Goal: Communication & Community: Answer question/provide support

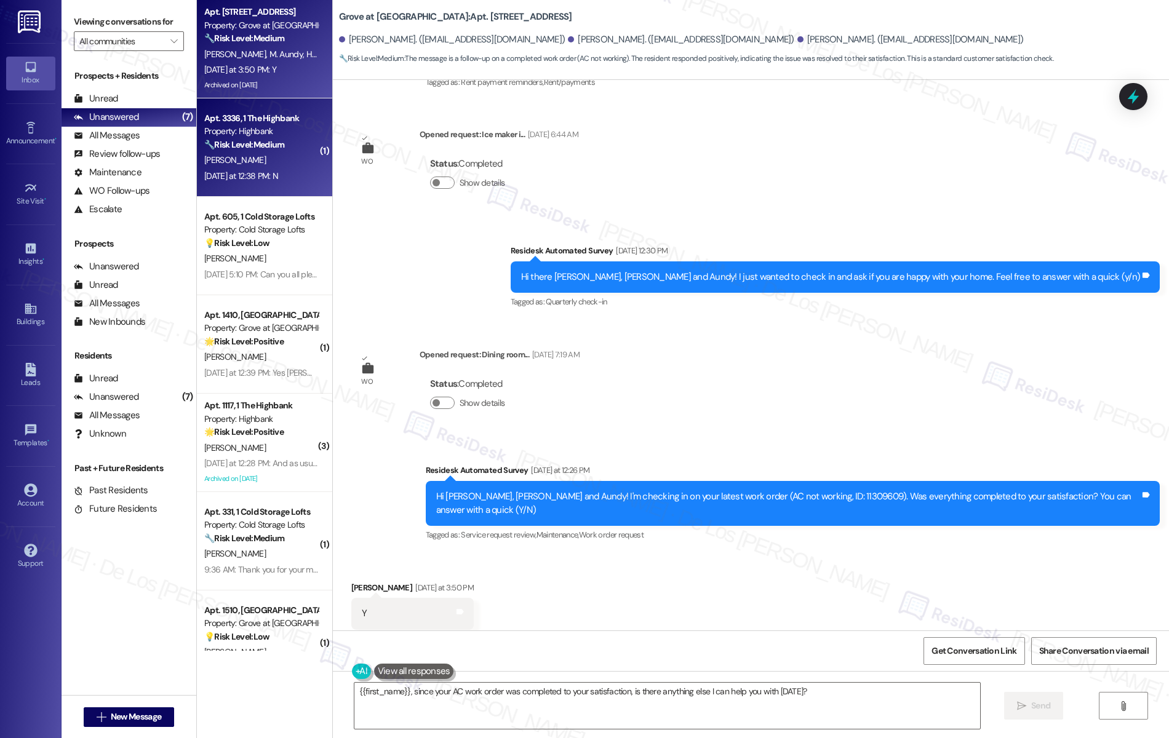
click at [257, 188] on div "Apt. 3336, 1 The Highbank Property: Highbank 🔧 Risk Level: Medium The resident …" at bounding box center [264, 147] width 135 height 98
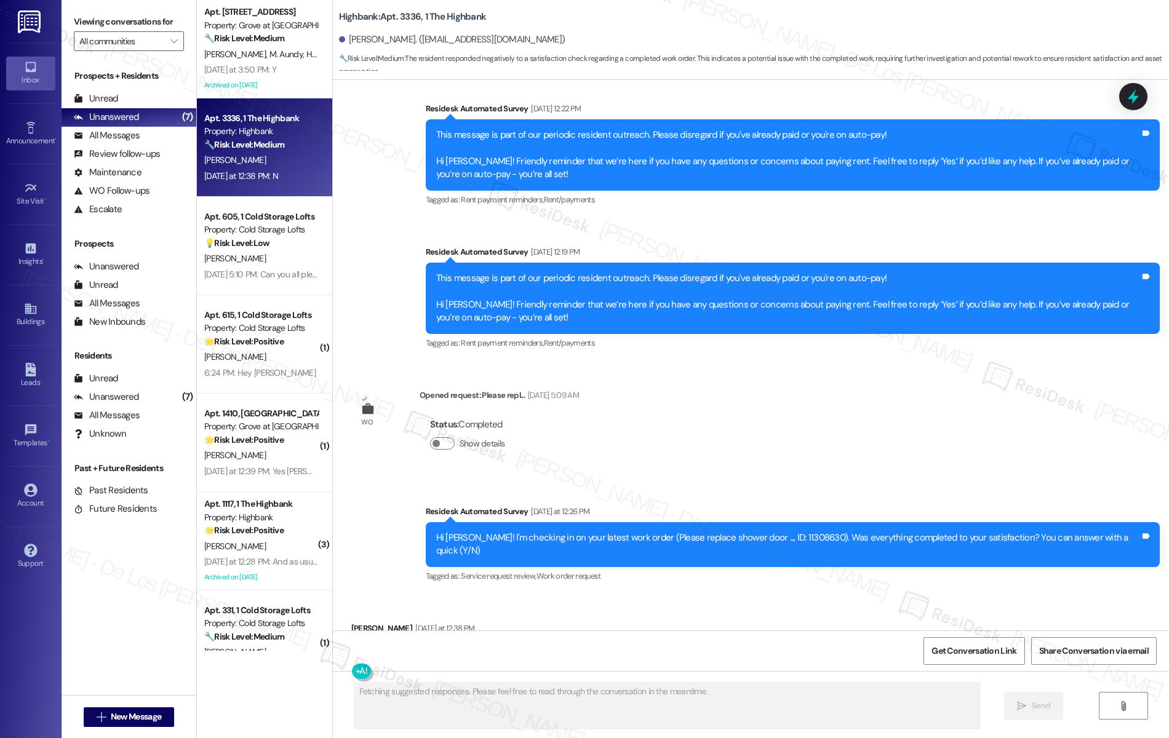
scroll to position [2558, 0]
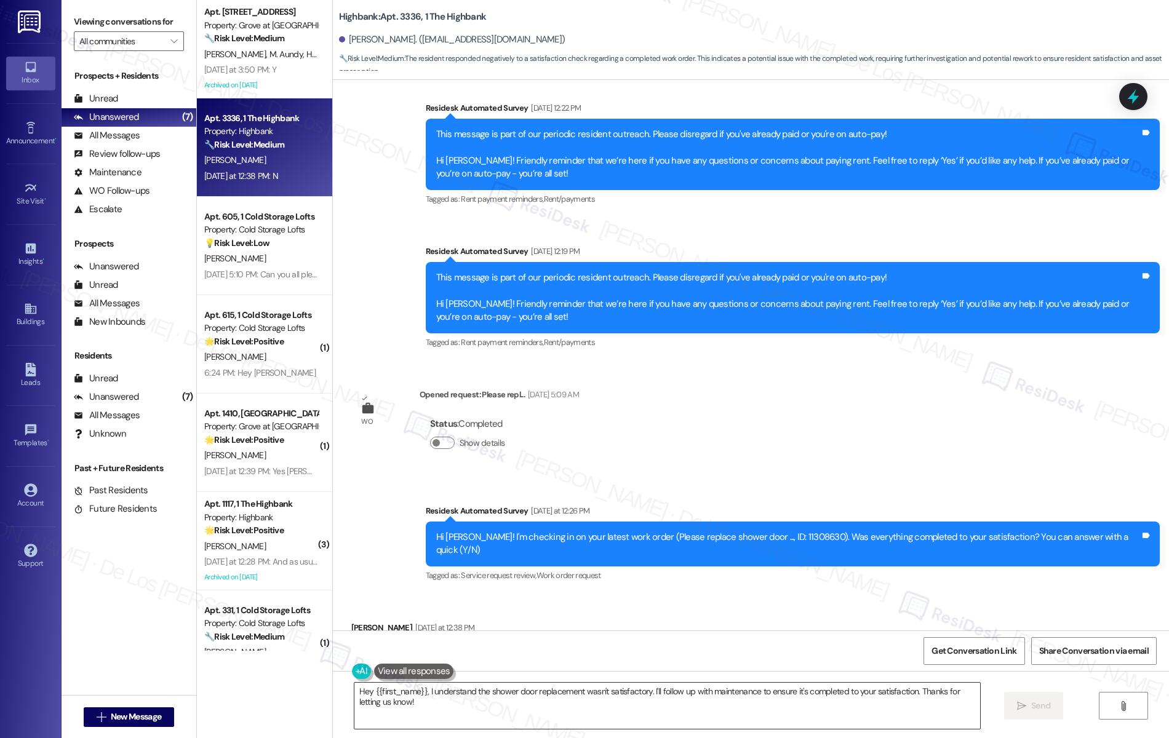
click at [570, 695] on textarea "Hey {{first_name}}, I understand the shower door replacement wasn't satisfactor…" at bounding box center [667, 706] width 626 height 46
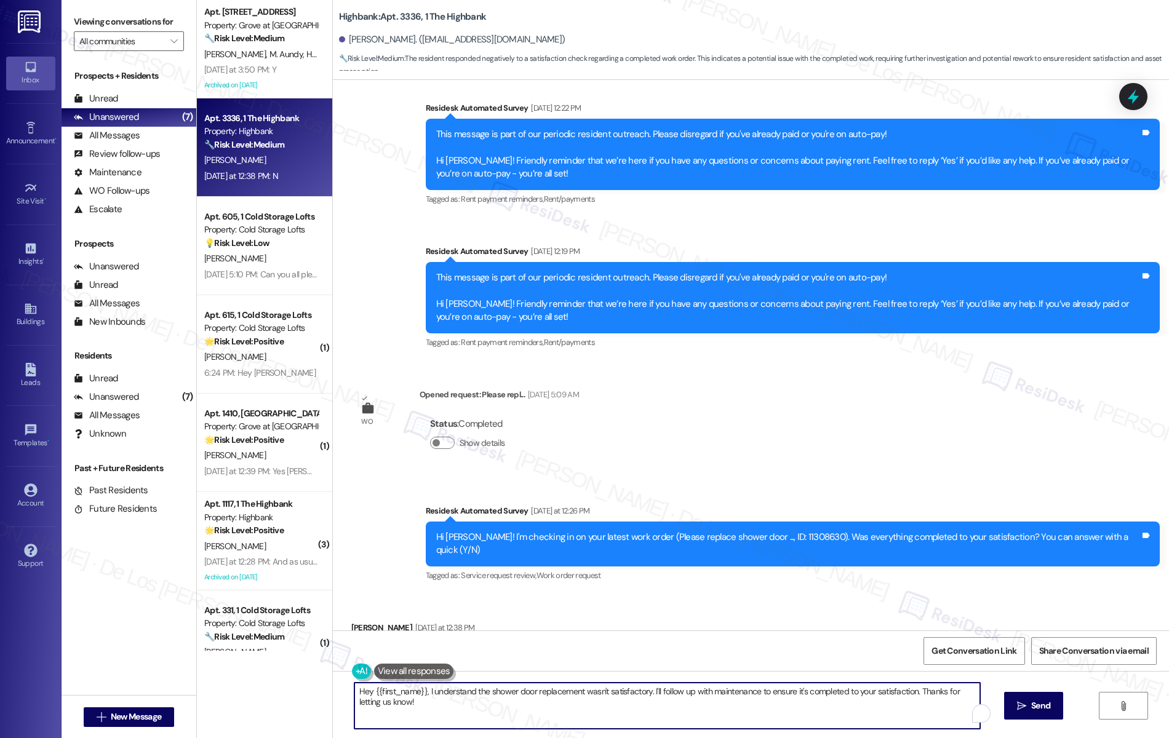
click at [570, 695] on textarea "Hey {{first_name}}, I understand the shower door replacement wasn't satisfactor…" at bounding box center [667, 706] width 626 height 46
paste textarea "I'm sorry to hear that your work order wasn't completed to your satisfaction. C…"
type textarea "I'm sorry to hear that your work order wasn't completed to your satisfaction. C…"
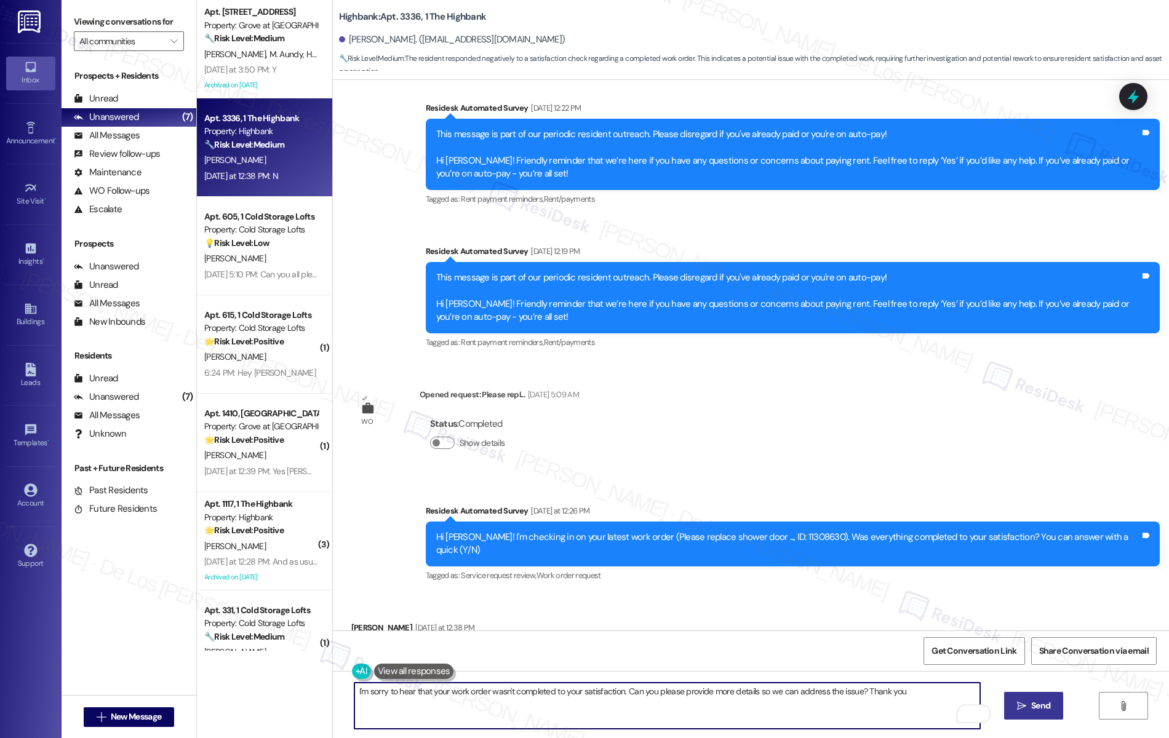
click at [1058, 697] on button " Send" at bounding box center [1034, 706] width 60 height 28
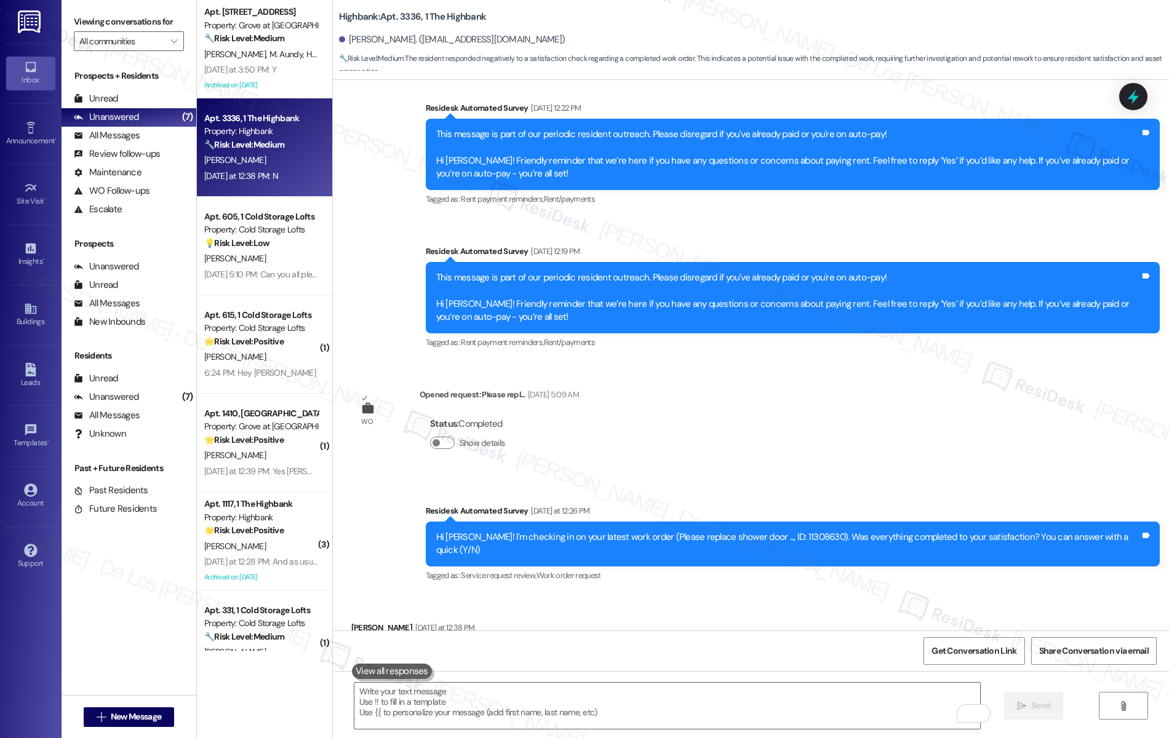
scroll to position [2558, 0]
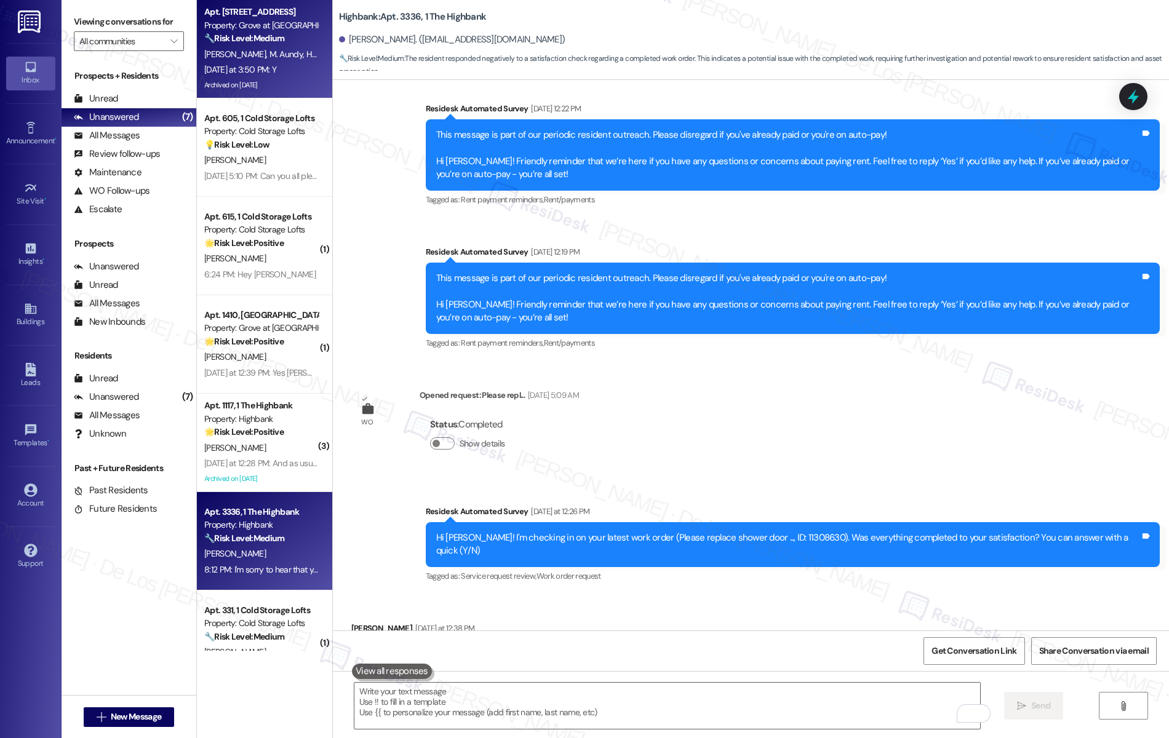
click at [269, 58] on span "M. Aundy" at bounding box center [287, 54] width 37 height 11
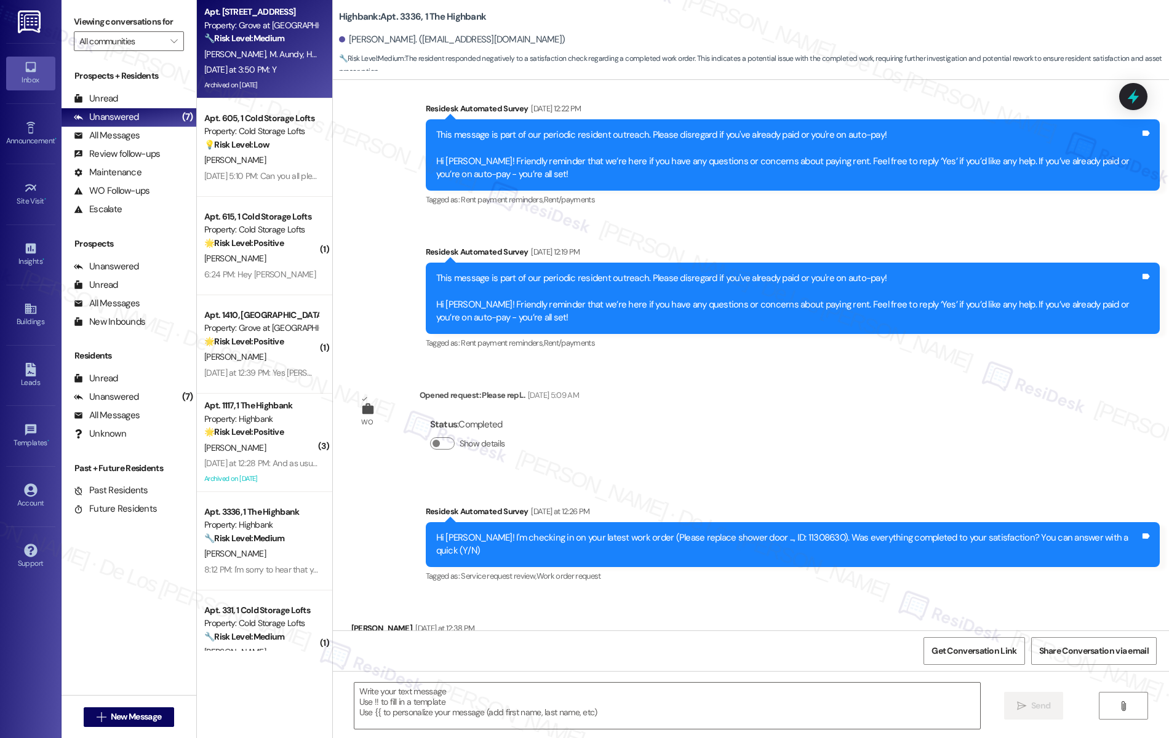
type textarea "Fetching suggested responses. Please feel free to read through the conversation…"
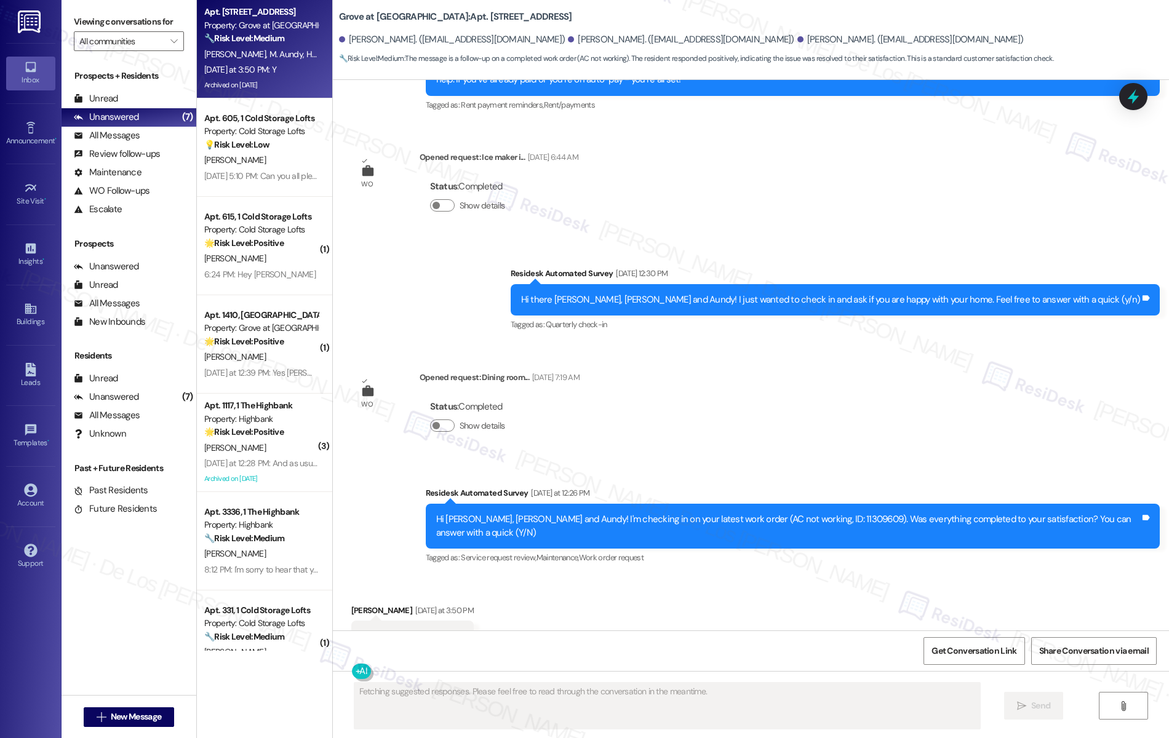
scroll to position [2235, 0]
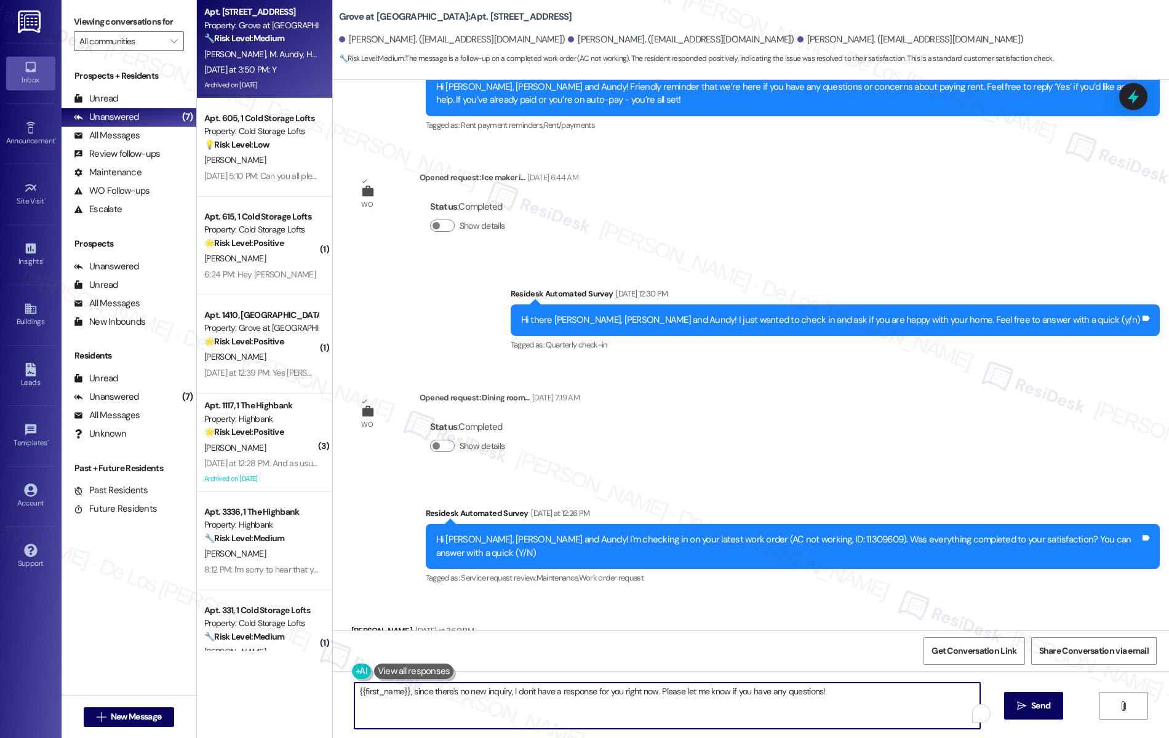
click at [489, 695] on textarea "{{first_name}}, since there's no new inquiry, I don't have a response for you r…" at bounding box center [667, 706] width 626 height 46
paste textarea "We're glad to know you're satisfied with your recent work order. If I may ask..…"
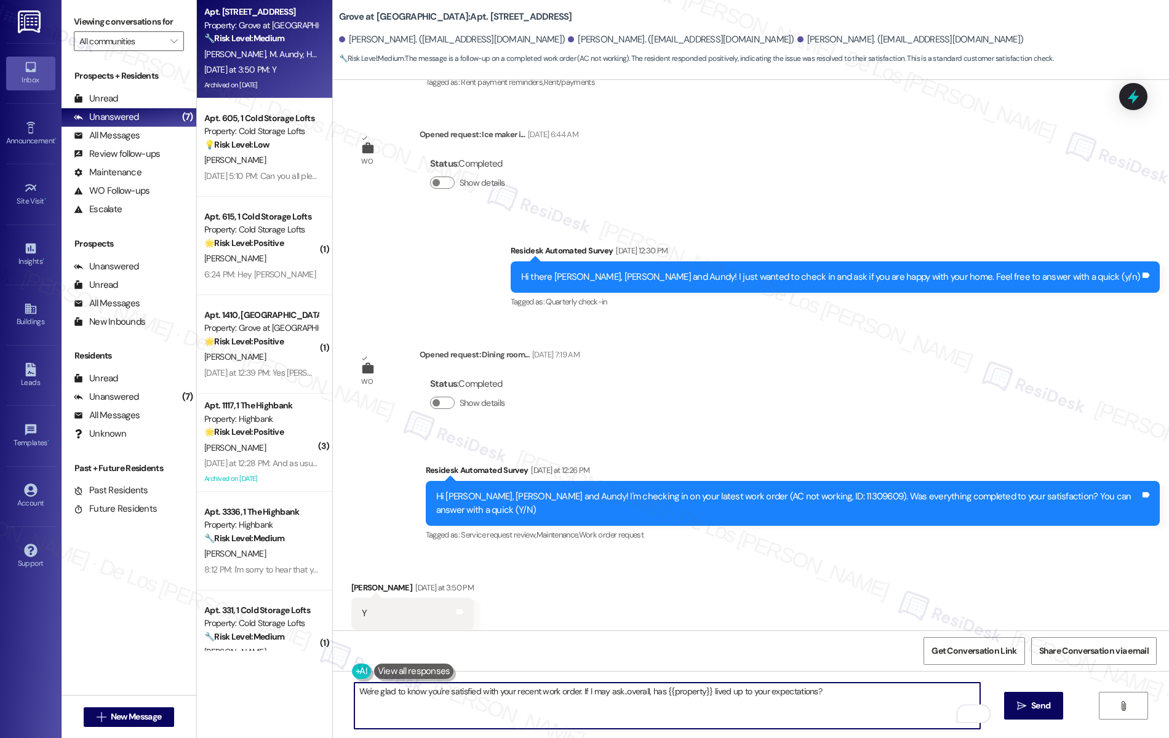
scroll to position [1, 0]
type textarea "We're glad to know you're satisfied with your recent work order. If I may ask..…"
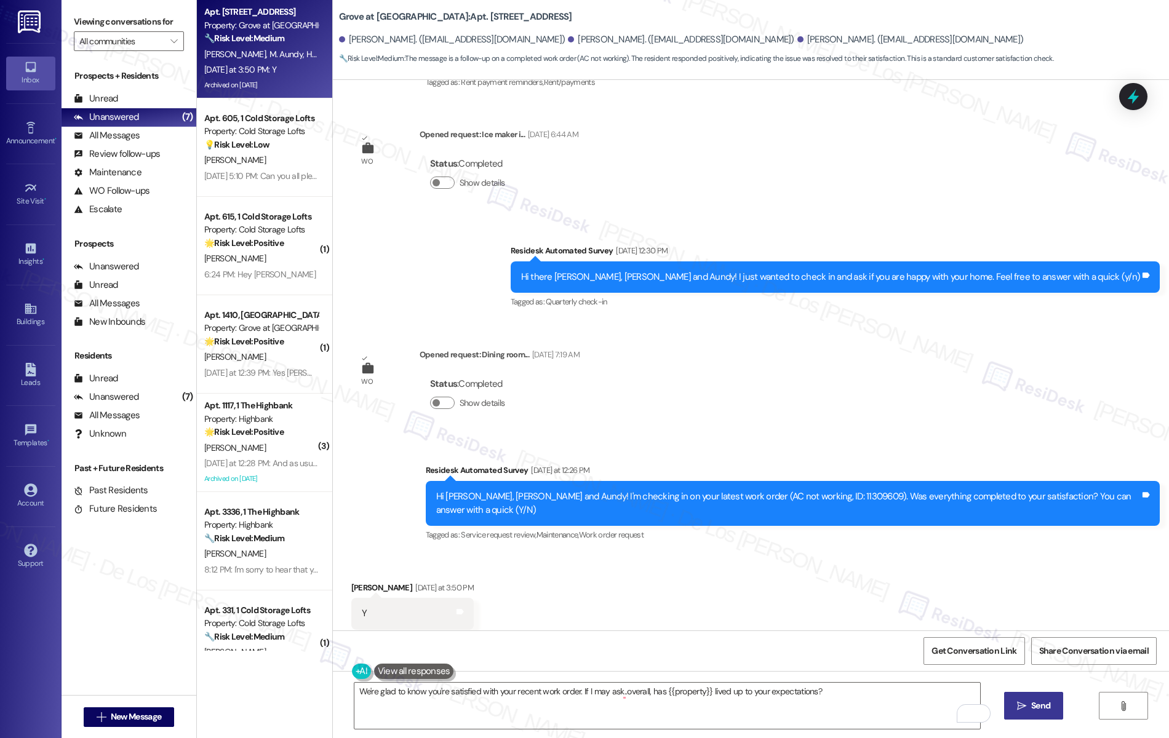
click at [1030, 697] on button " Send" at bounding box center [1034, 706] width 60 height 28
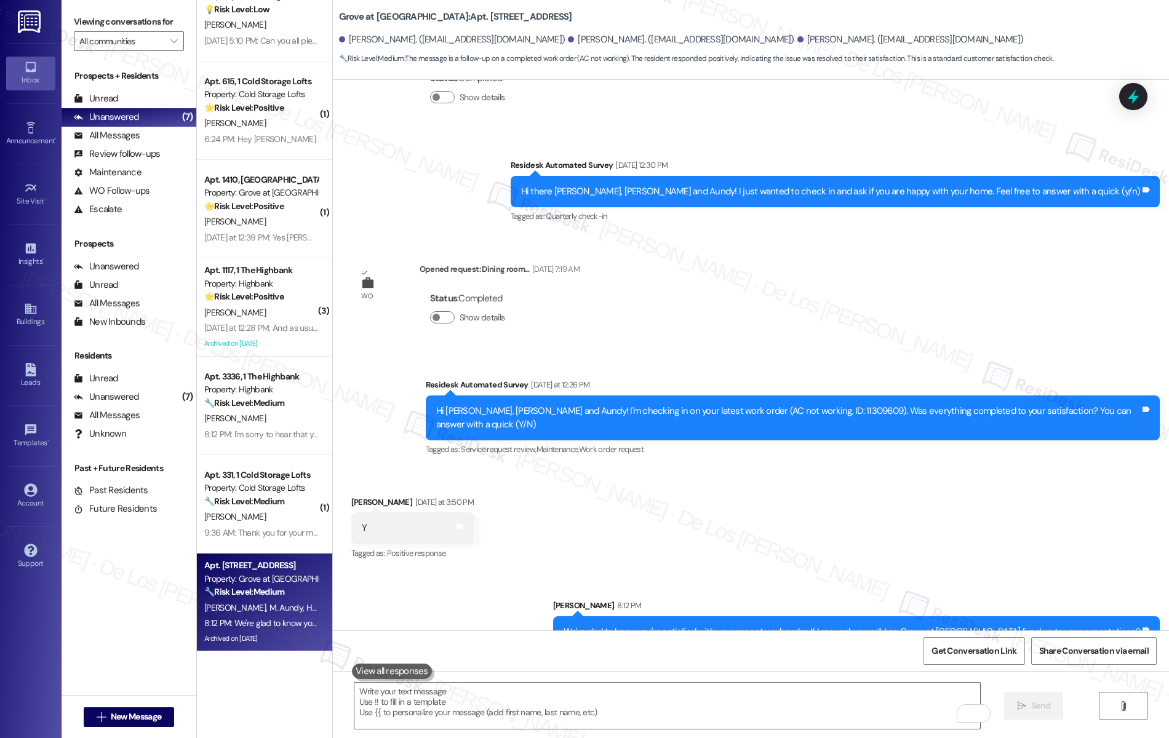
scroll to position [0, 0]
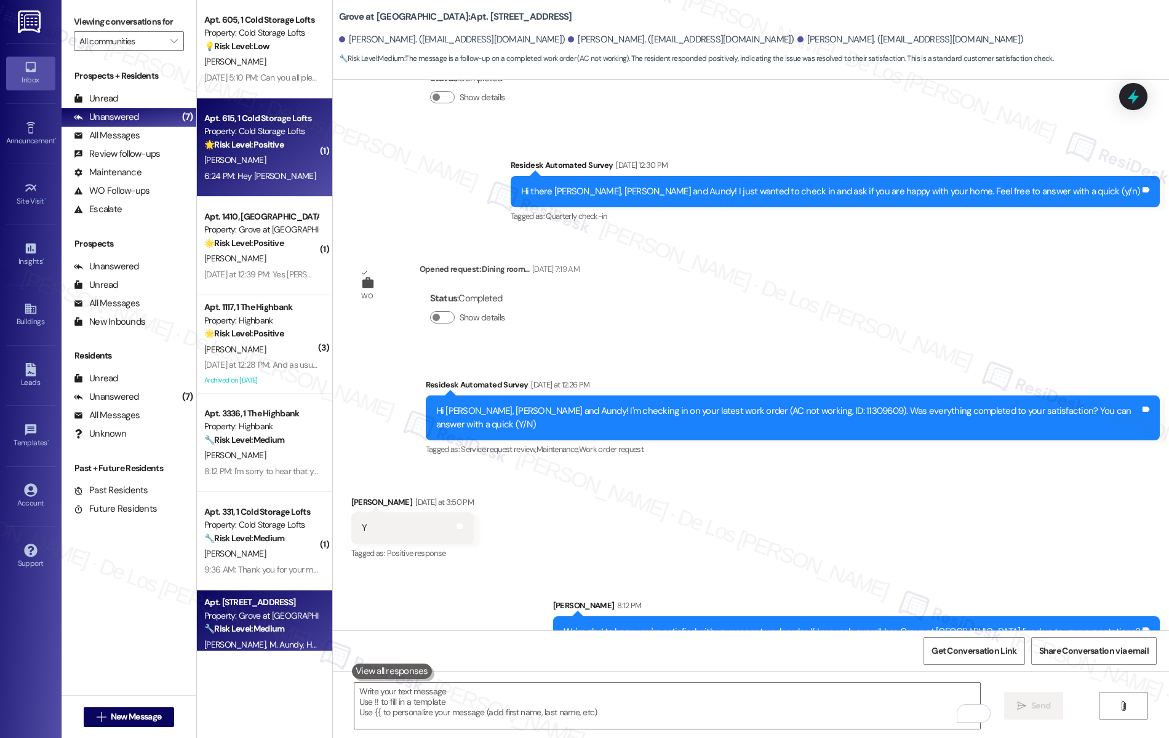
click at [241, 167] on div "[PERSON_NAME]" at bounding box center [261, 160] width 116 height 15
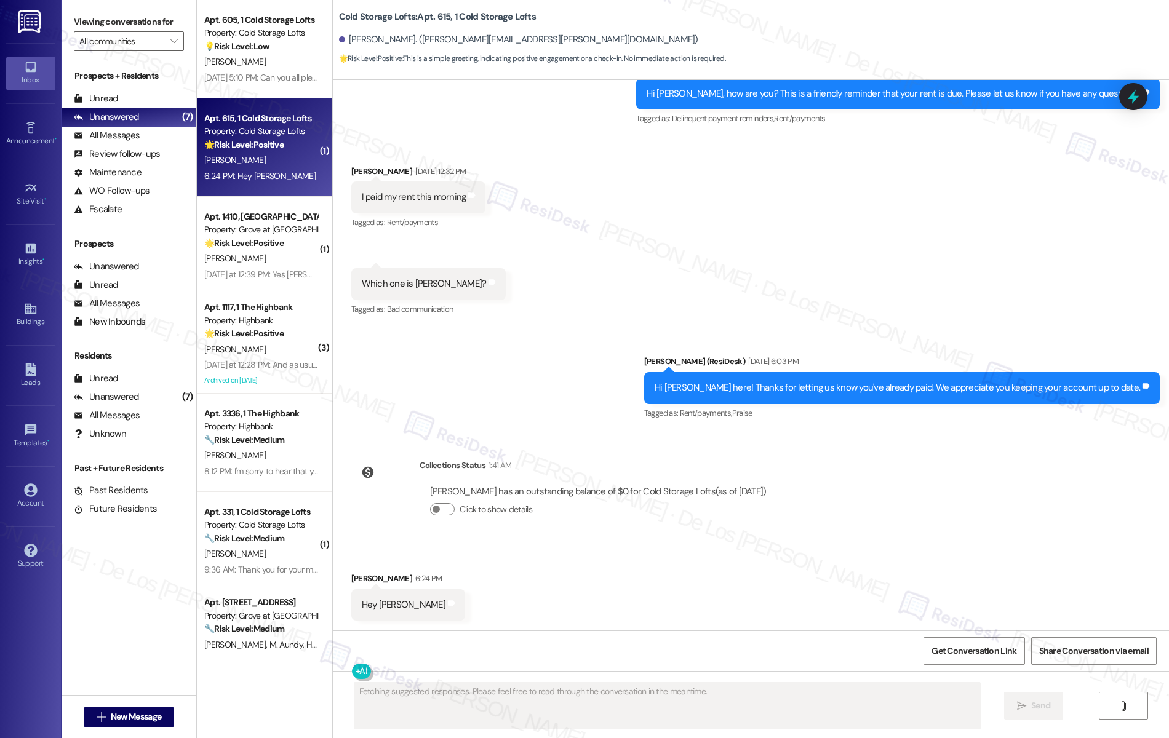
scroll to position [805, 0]
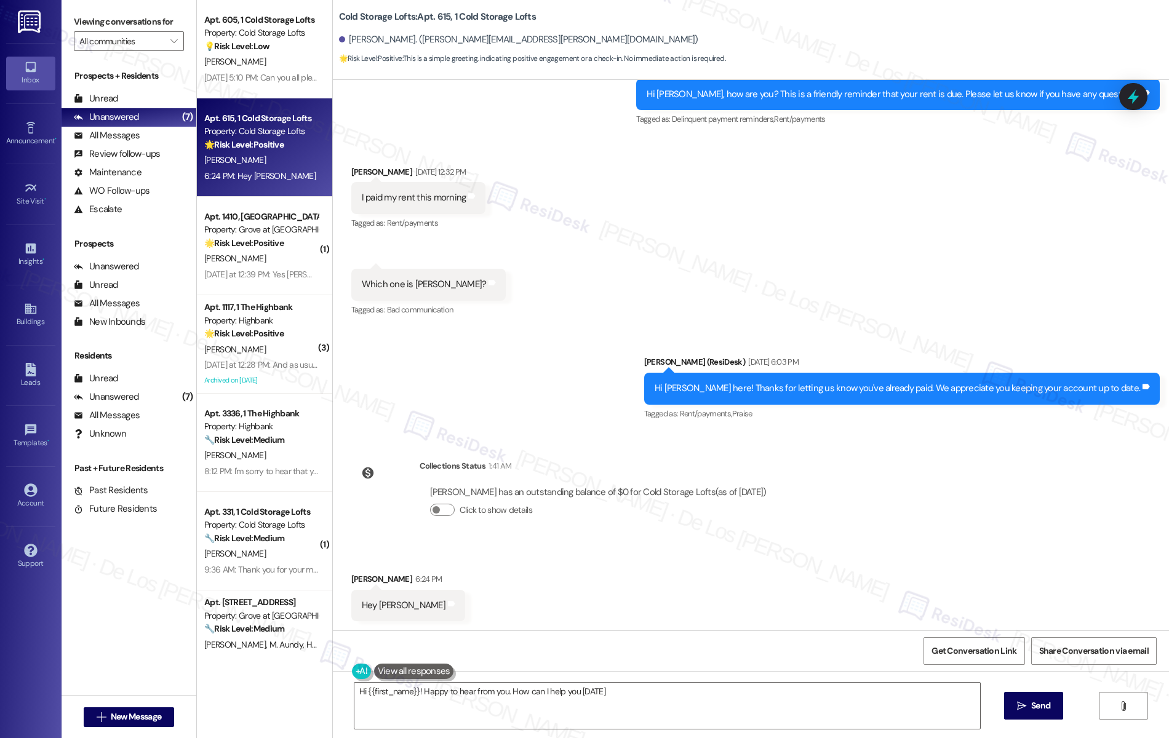
type textarea "Hi {{first_name}}! Happy to hear from you. How can I help you today?"
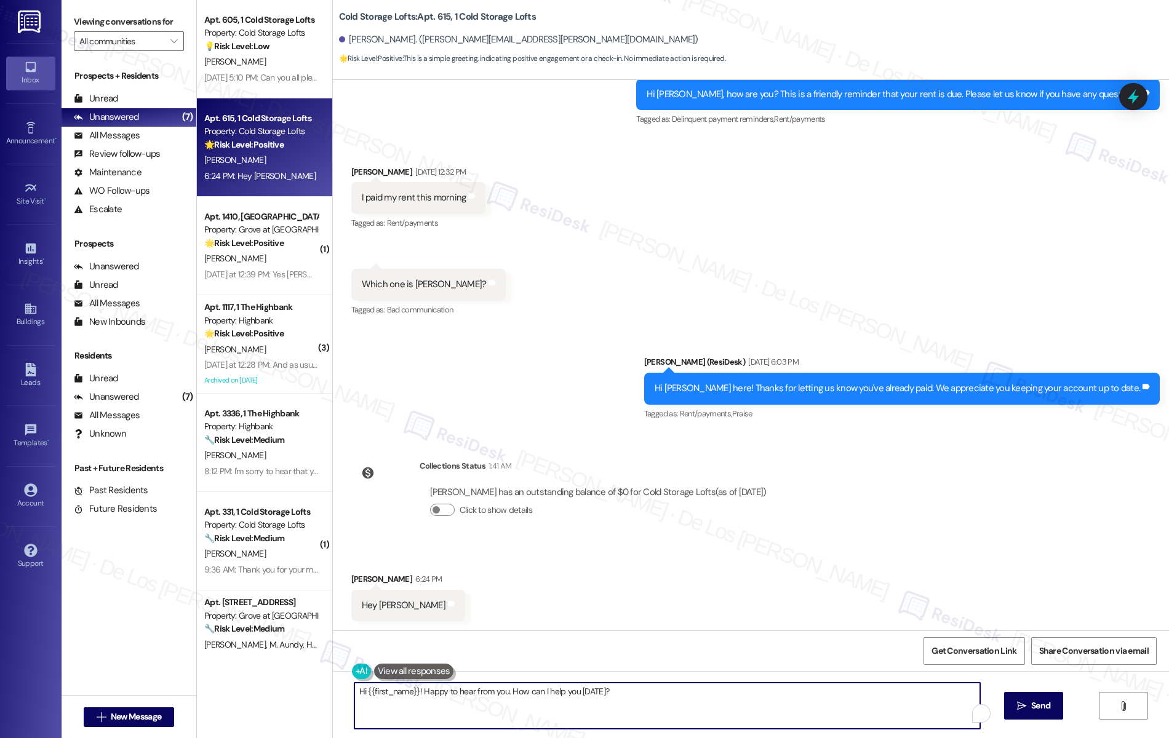
click at [655, 693] on textarea "Hi {{first_name}}! Happy to hear from you. How can I help you today?" at bounding box center [667, 706] width 626 height 46
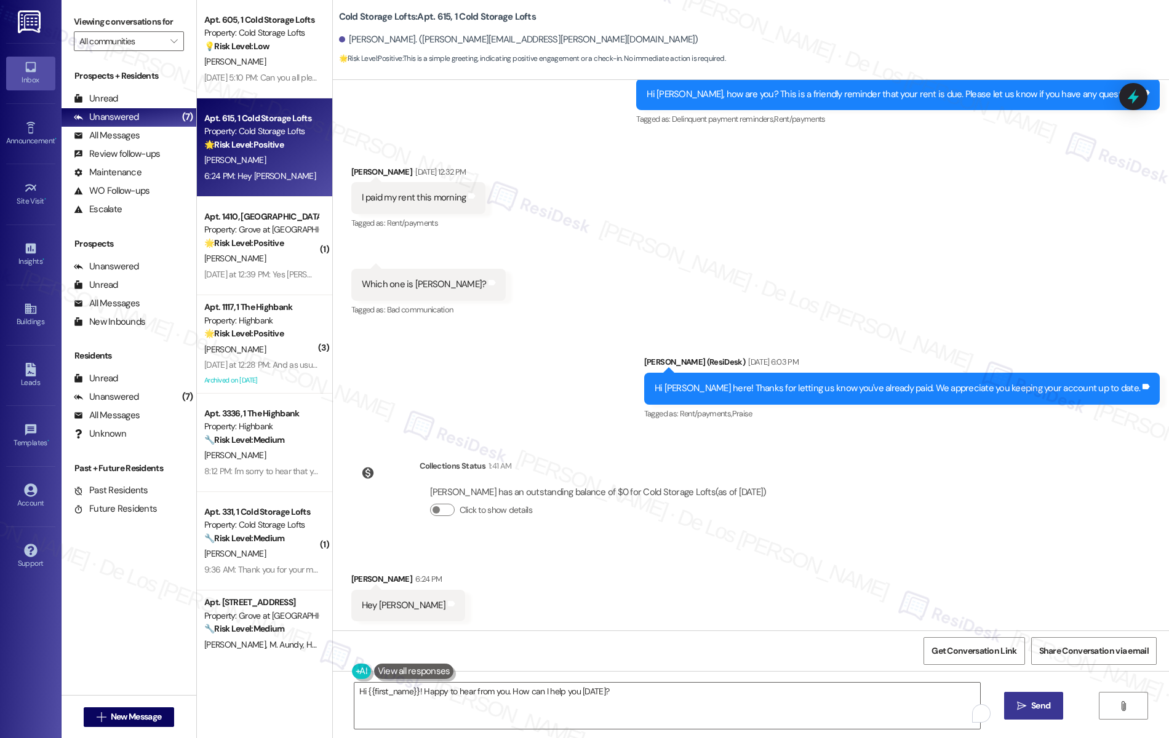
click at [1026, 709] on icon "" at bounding box center [1021, 706] width 9 height 10
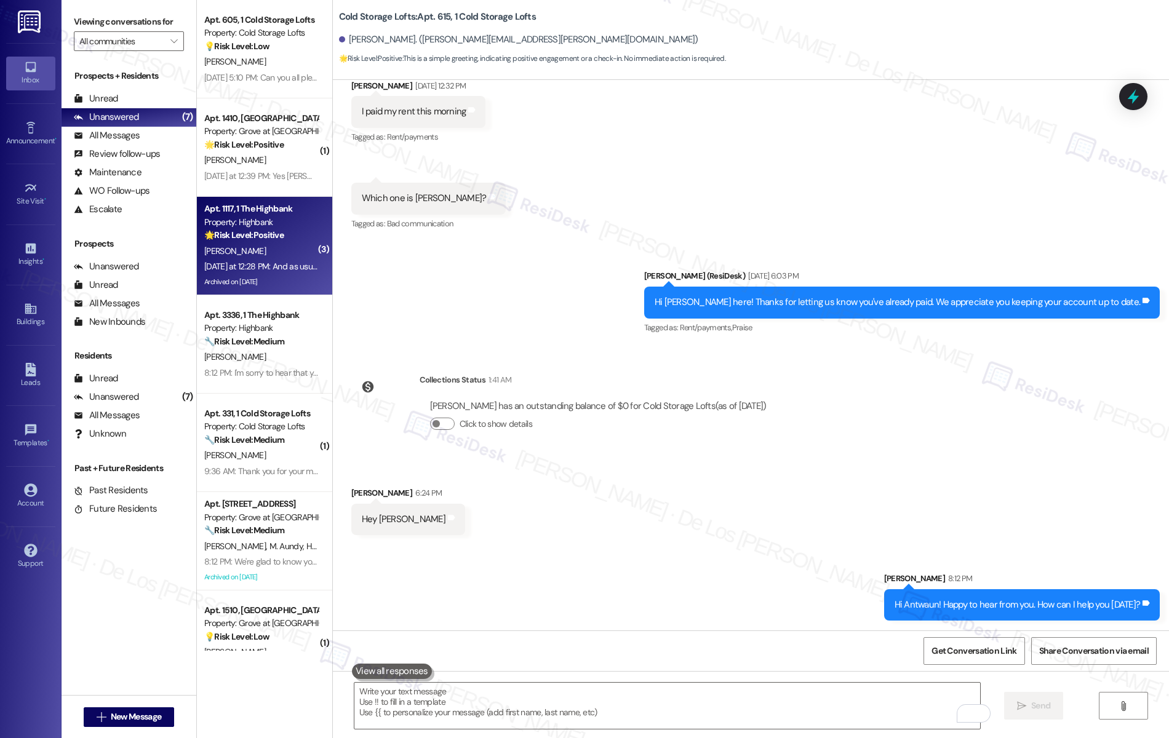
scroll to position [0, 0]
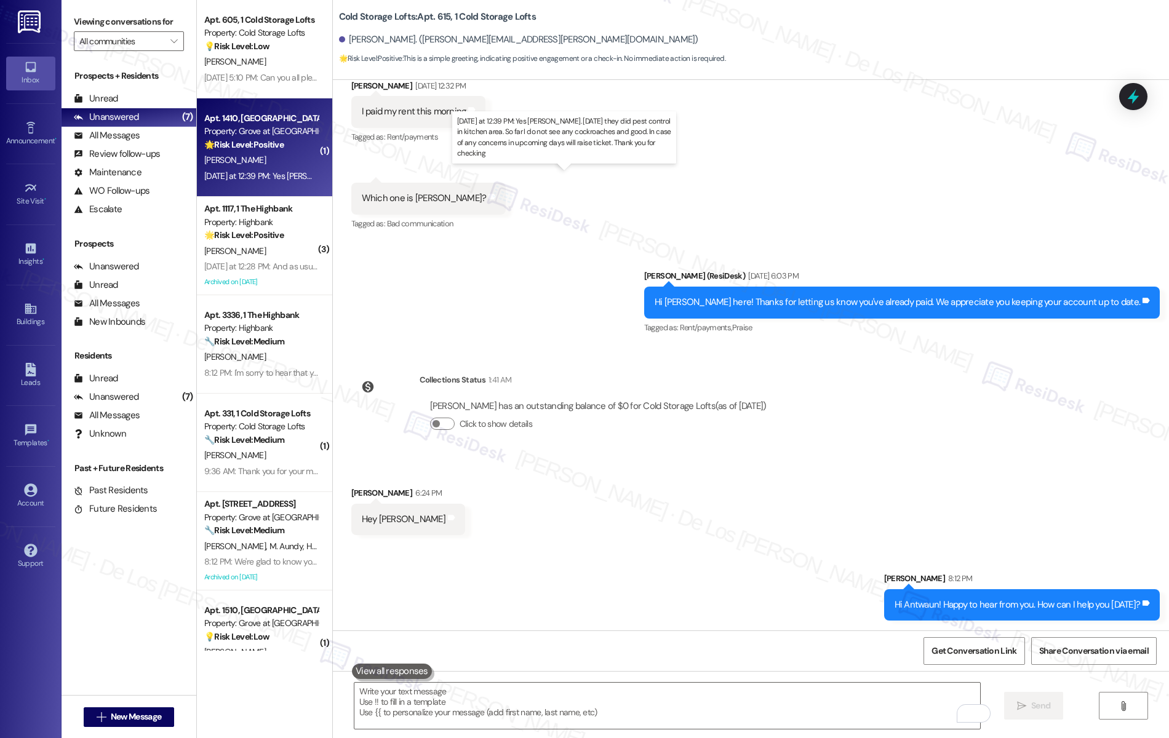
click at [266, 179] on div "Yesterday at 12:39 PM: Yes Sarah. Yesterday they did pest control in kitchen ar…" at bounding box center [585, 175] width 763 height 11
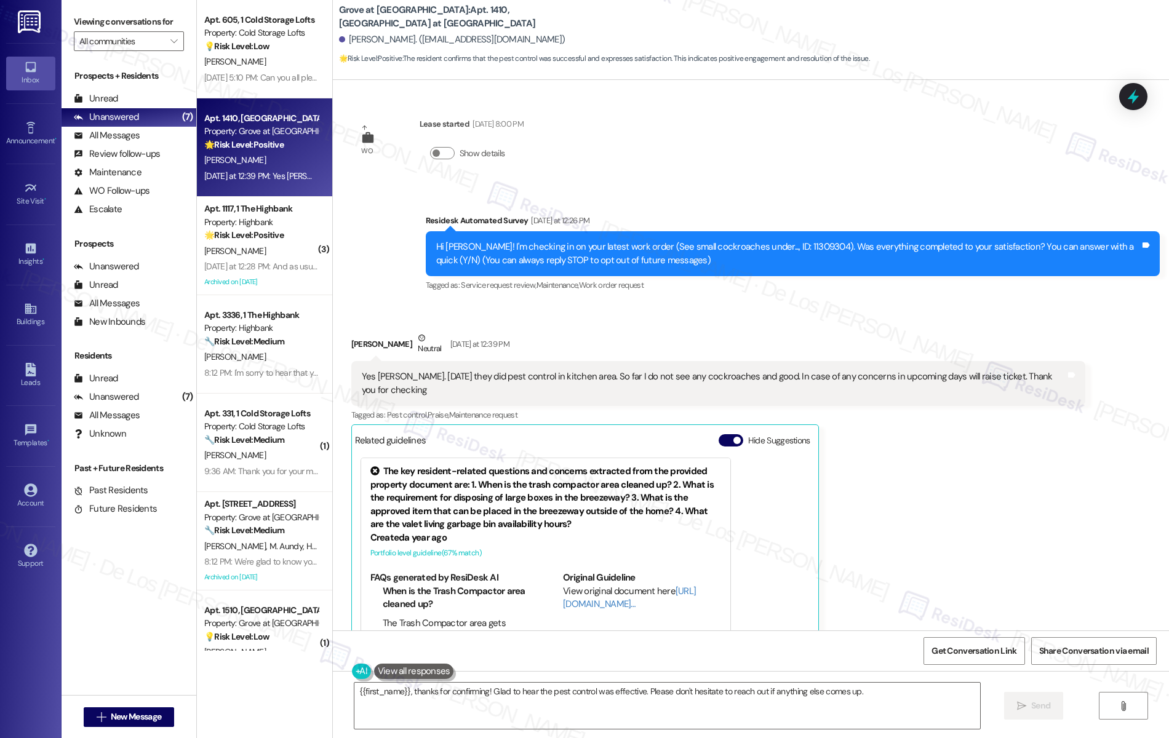
scroll to position [117, 0]
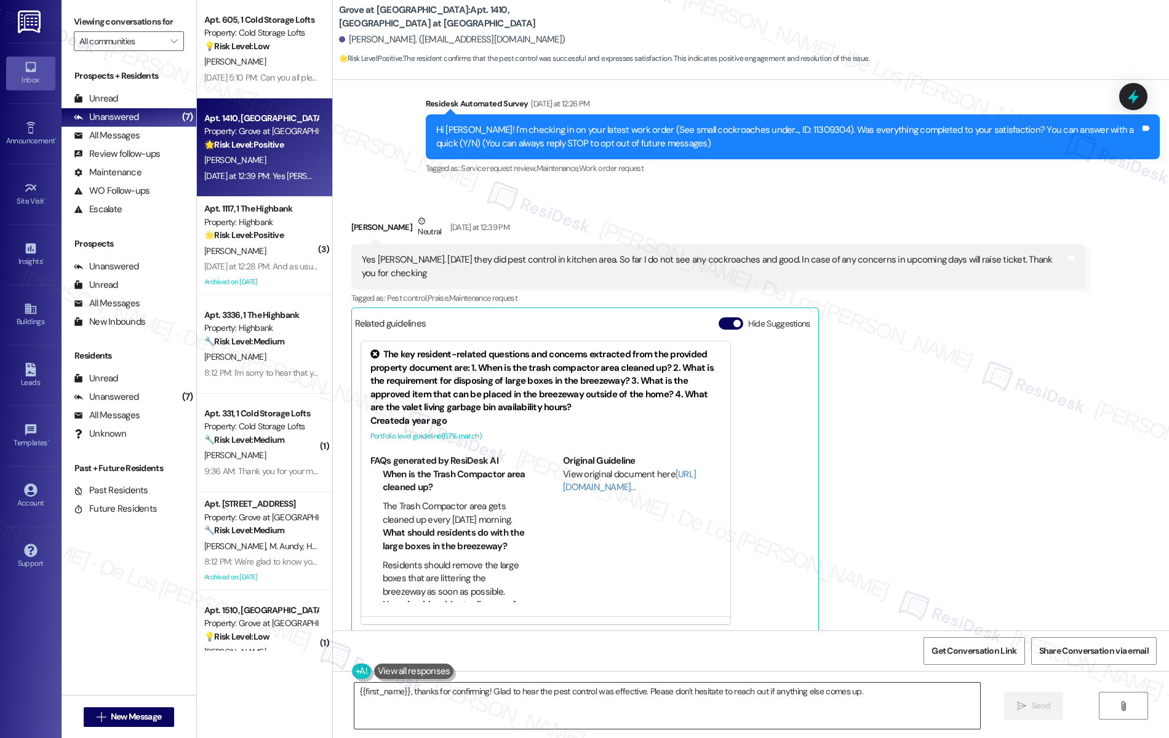
click at [894, 691] on textarea "{{first_name}}, thanks for confirming! Glad to hear the pest control was effect…" at bounding box center [667, 706] width 626 height 46
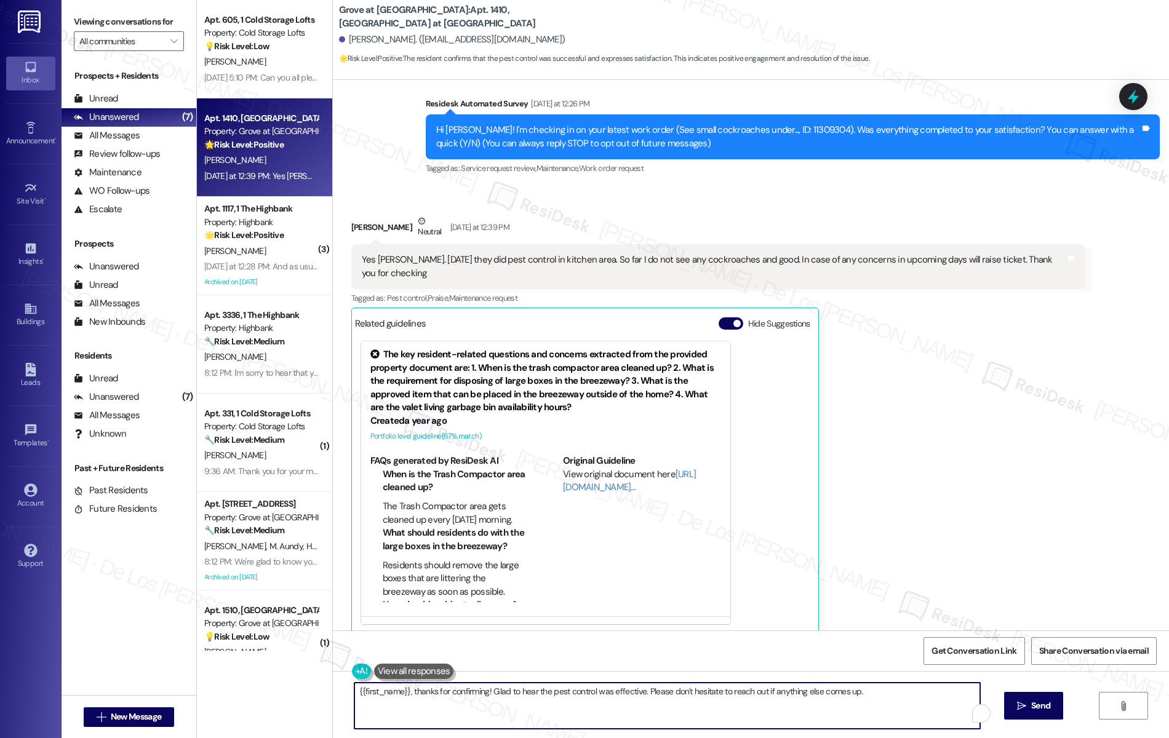
paste textarea "We're glad to know you're satisfied with your recent work order. If I may ask..…"
drag, startPoint x: 855, startPoint y: 689, endPoint x: 464, endPoint y: 698, distance: 391.3
click at [452, 702] on textarea "{{first_name}}, thanks for confirming! Glad to hear the pest control was effect…" at bounding box center [667, 706] width 626 height 46
type textarea "{{first_name}}, thanks for confirming! Glad to hear the pest control was effect…"
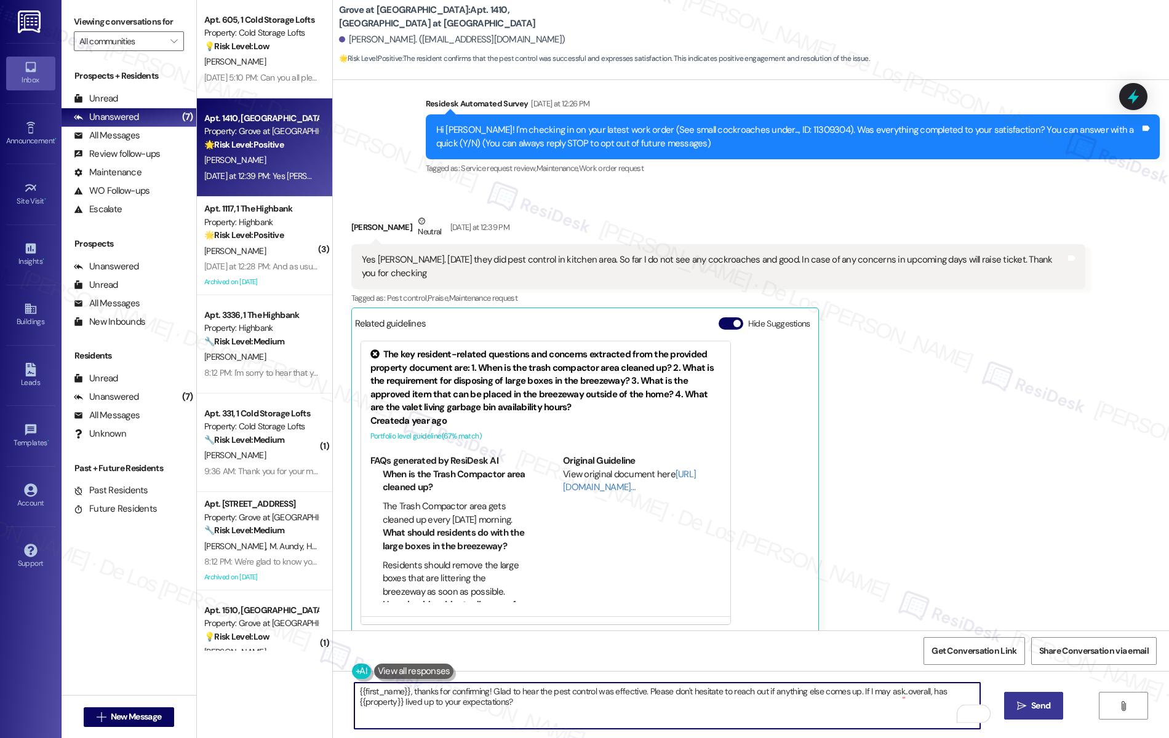
click at [1036, 701] on span " Send" at bounding box center [1033, 705] width 39 height 13
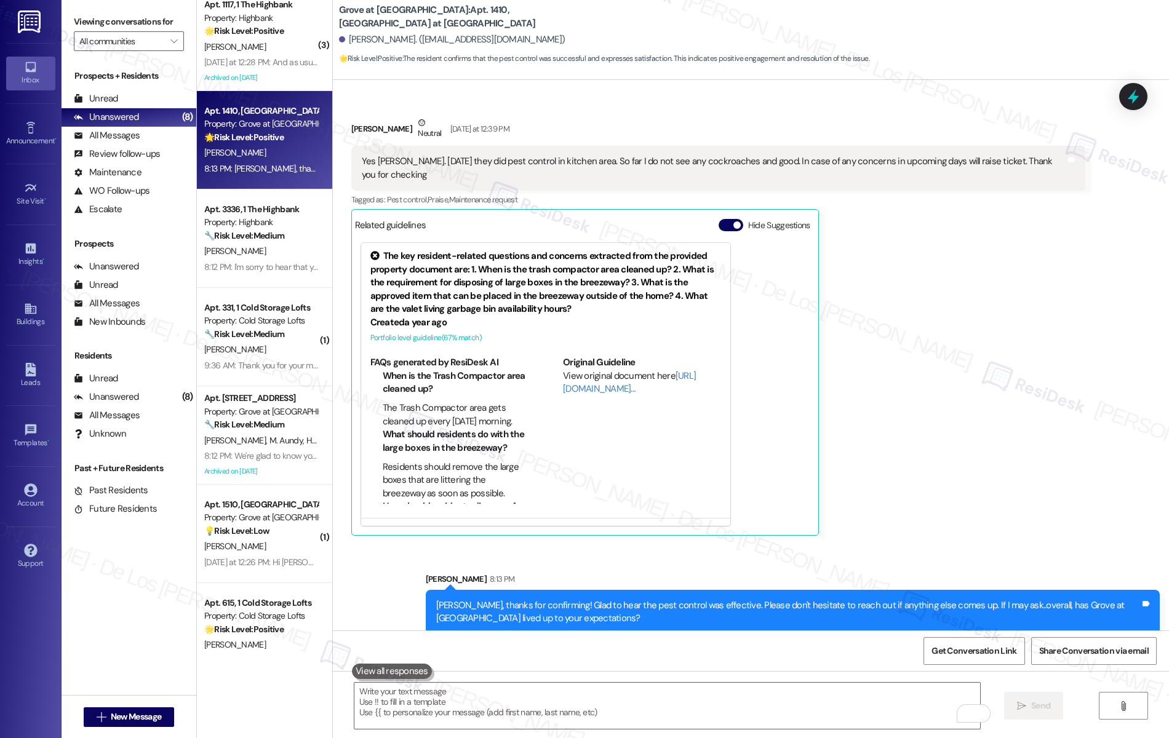
scroll to position [137, 0]
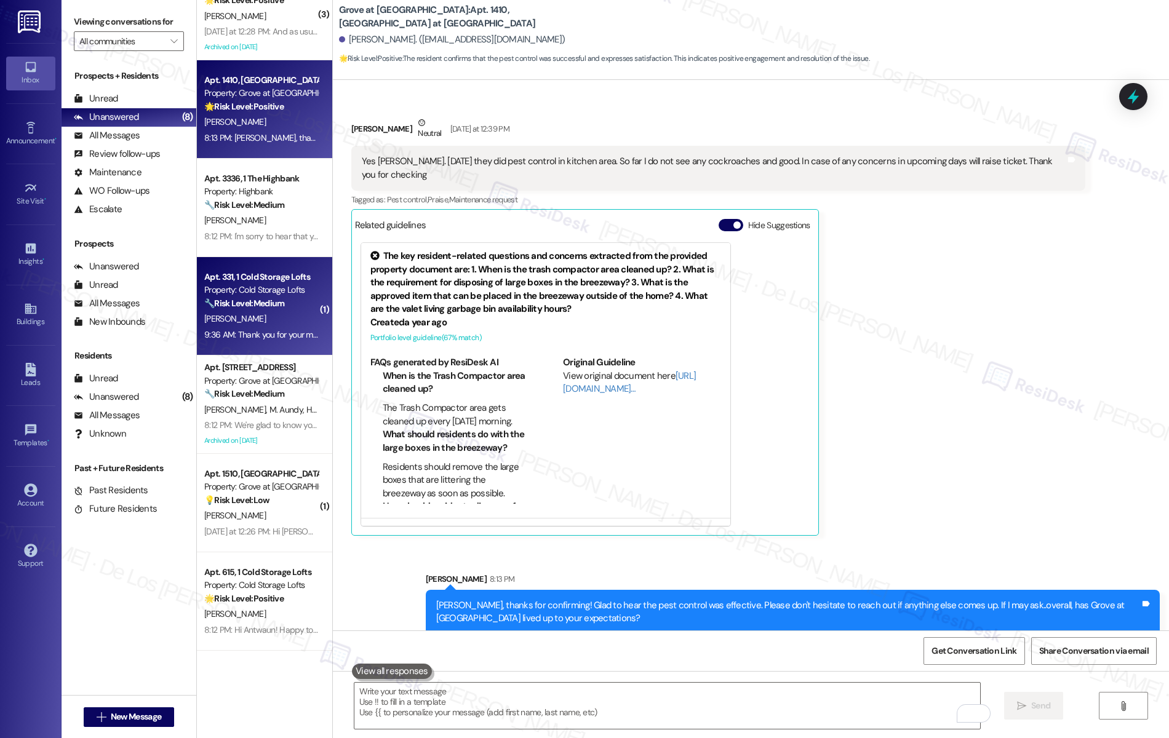
click at [262, 301] on strong "🔧 Risk Level: Medium" at bounding box center [244, 303] width 80 height 11
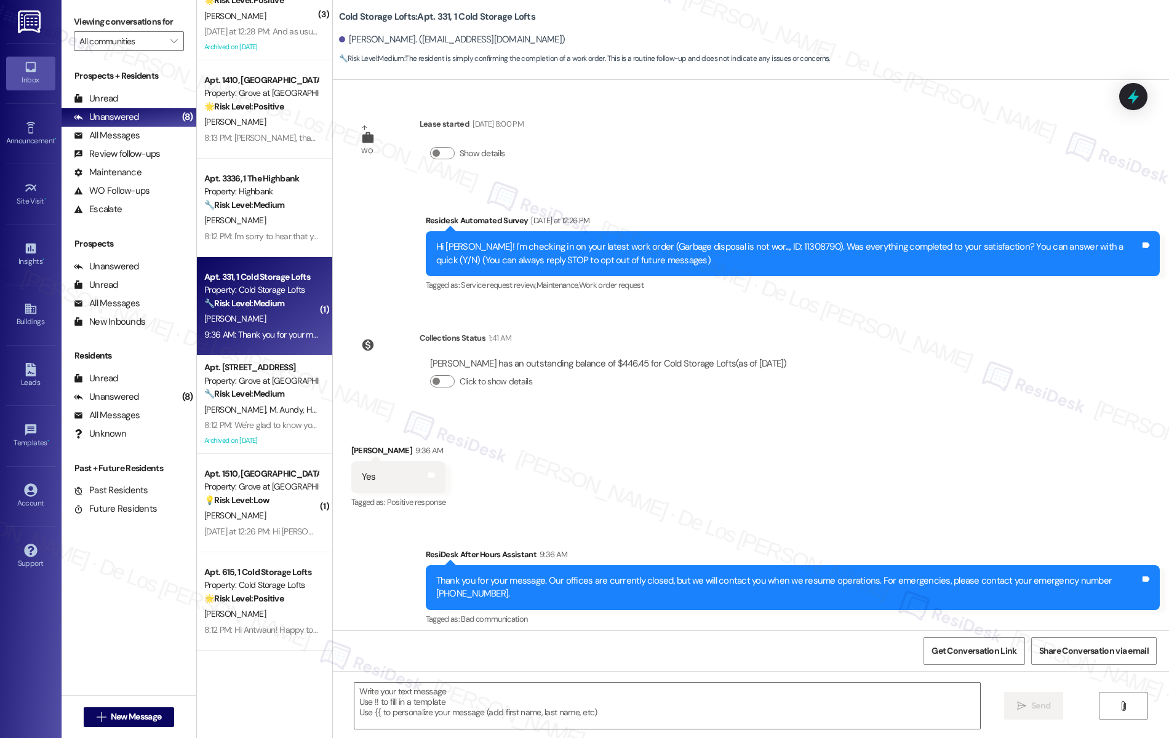
type textarea "Fetching suggested responses. Please feel free to read through the conversation…"
click at [553, 692] on textarea at bounding box center [667, 706] width 626 height 46
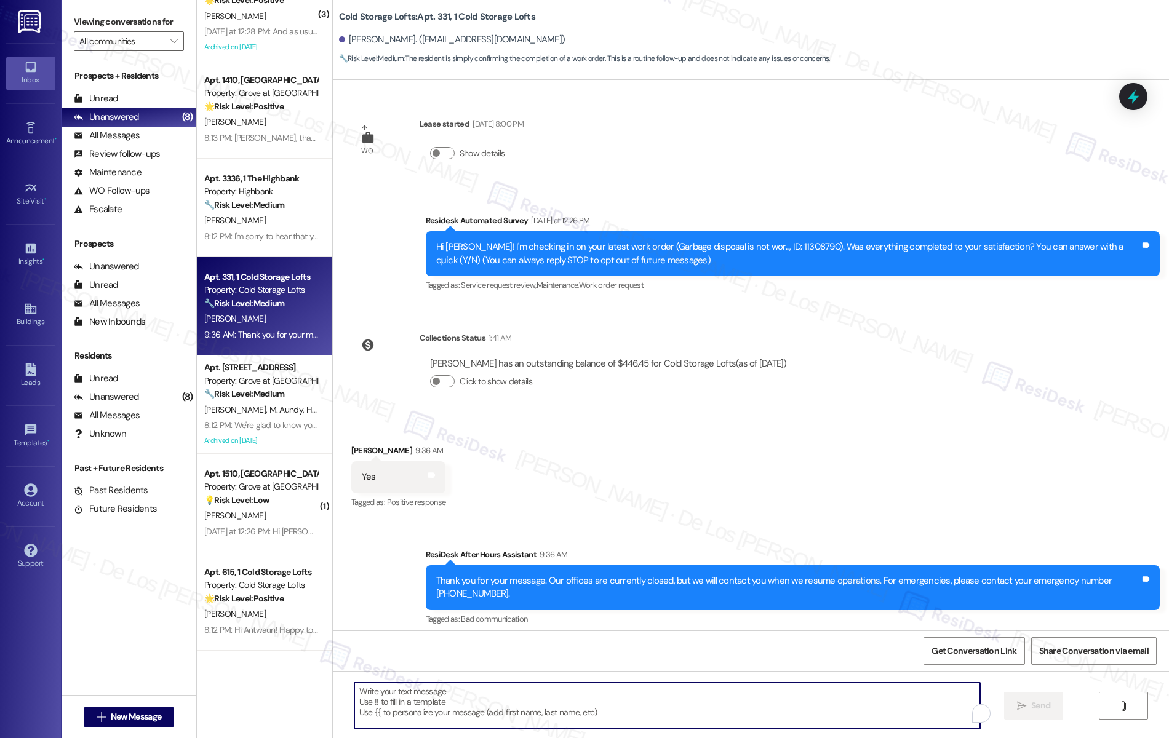
paste textarea "We're glad to know you're satisfied with your recent work order. If I may ask..…"
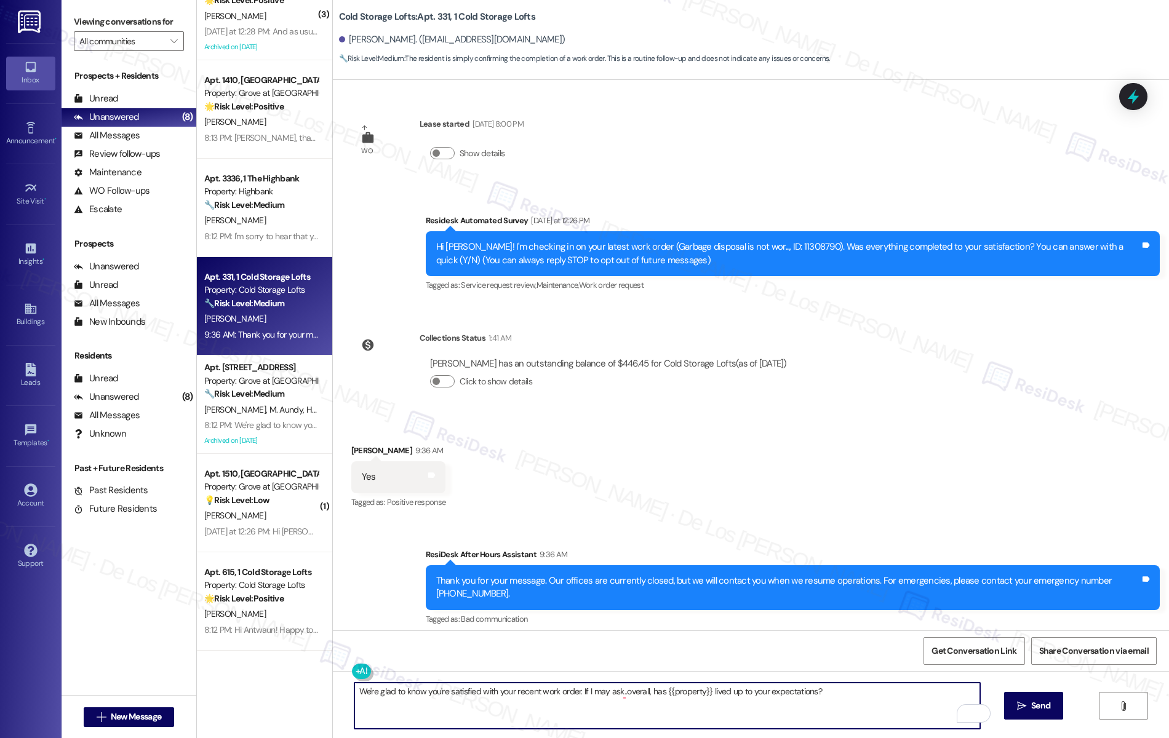
click at [354, 689] on textarea "We're glad to know you're satisfied with your recent work order. If I may ask..…" at bounding box center [667, 706] width 626 height 46
type textarea "Hello Eric! We're glad to know you're satisfied with your recent work order. If…"
click at [1042, 711] on span "Send" at bounding box center [1040, 705] width 19 height 13
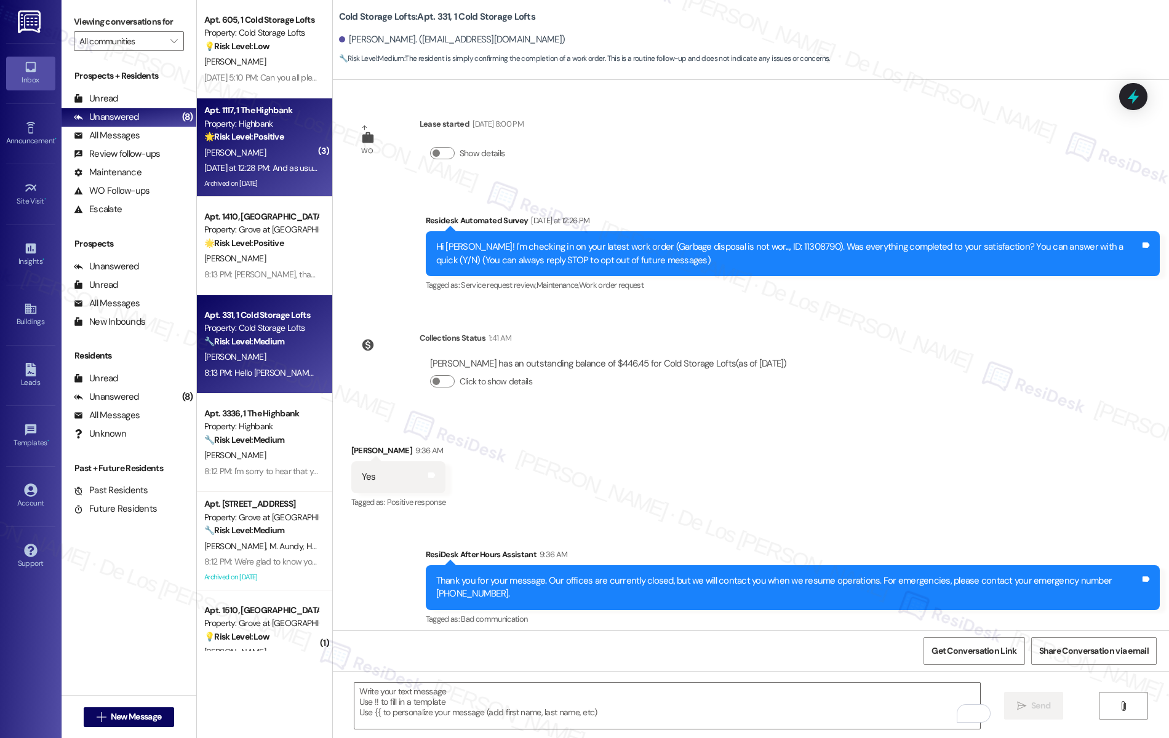
click at [204, 168] on div "Yesterday at 12:28 PM: And as usual the work order was answered almost immediat…" at bounding box center [430, 167] width 453 height 11
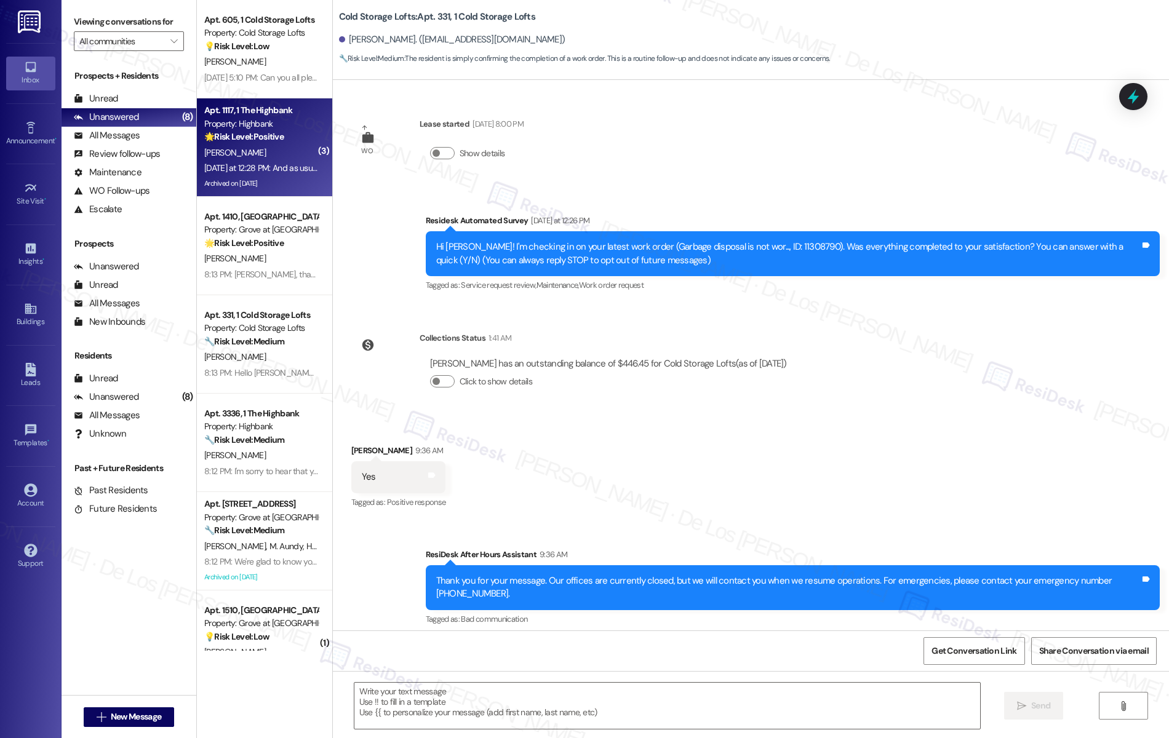
type textarea "Fetching suggested responses. Please feel free to read through the conversation…"
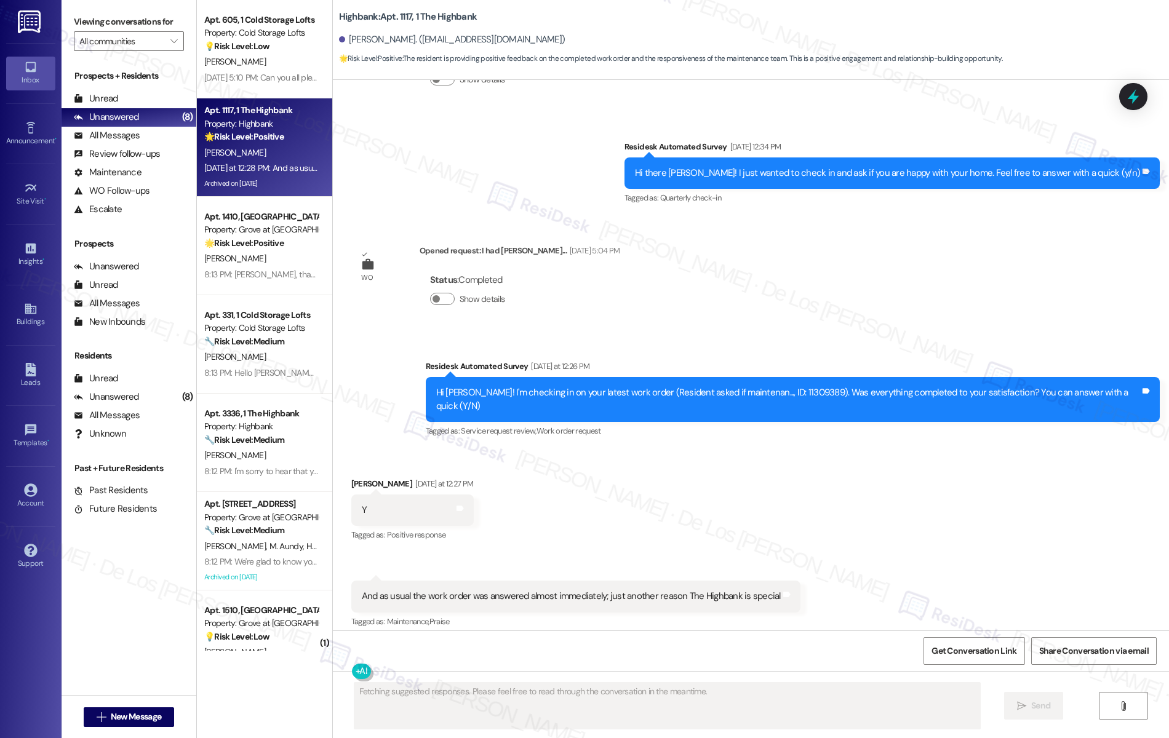
scroll to position [2691, 0]
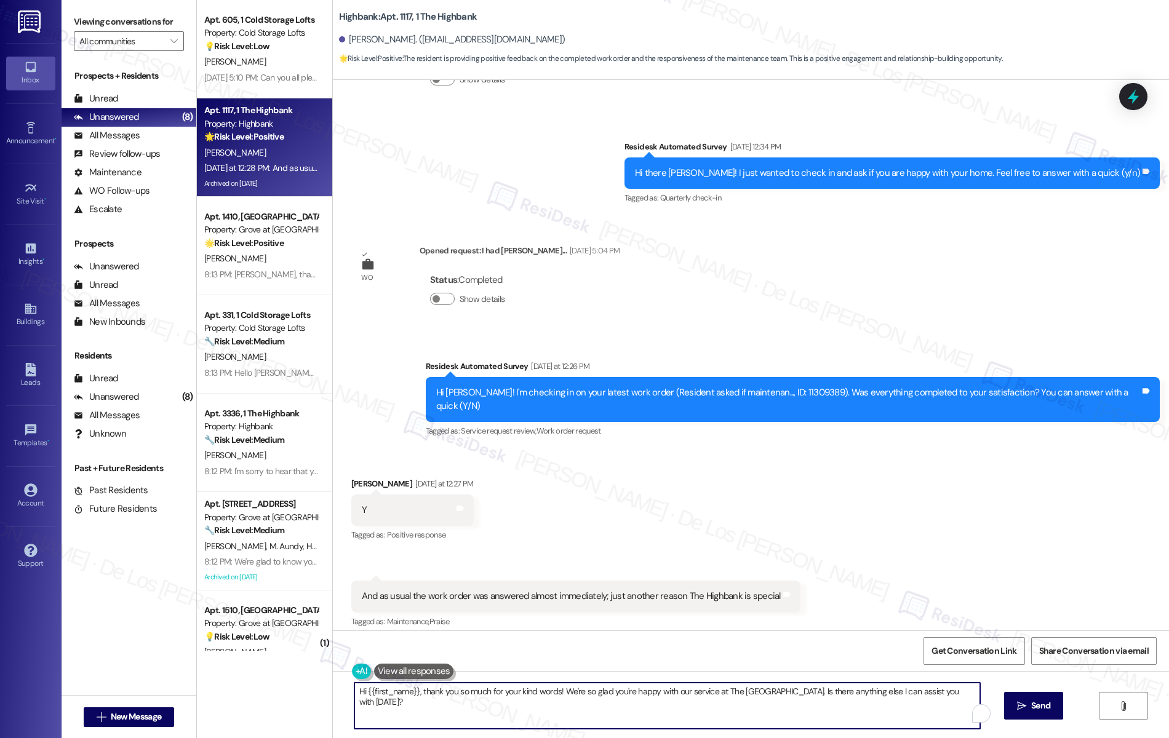
drag, startPoint x: 770, startPoint y: 690, endPoint x: 974, endPoint y: 723, distance: 206.2
click at [974, 723] on textarea "Hi {{first_name}}, thank you so much for your kind words! We're so glad you're …" at bounding box center [667, 706] width 626 height 46
paste textarea "We're glad to know you're satisfied with your recent work order. If I may ask..…"
drag, startPoint x: 770, startPoint y: 688, endPoint x: 375, endPoint y: 701, distance: 395.7
click at [370, 703] on textarea "Hi {{first_name}}, thank you so much for your kind words! We're so glad you're …" at bounding box center [667, 706] width 626 height 46
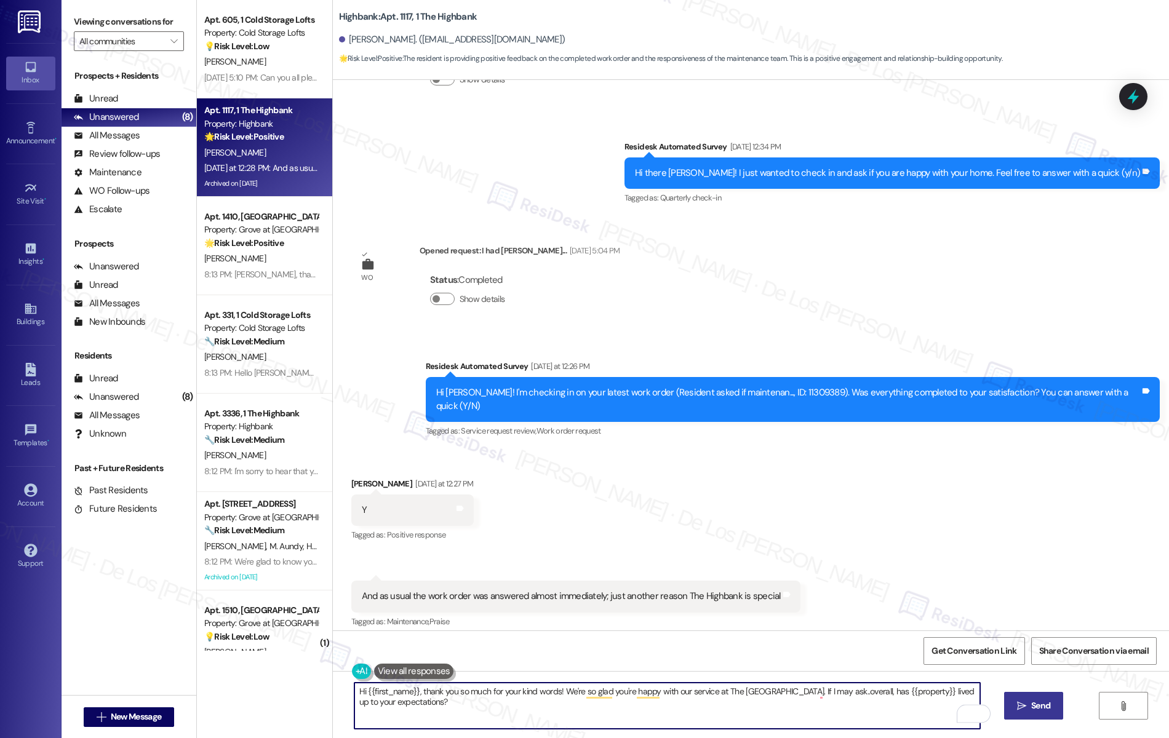
type textarea "Hi {{first_name}}, thank you so much for your kind words! We're so glad you're …"
click at [1040, 712] on button " Send" at bounding box center [1034, 706] width 60 height 28
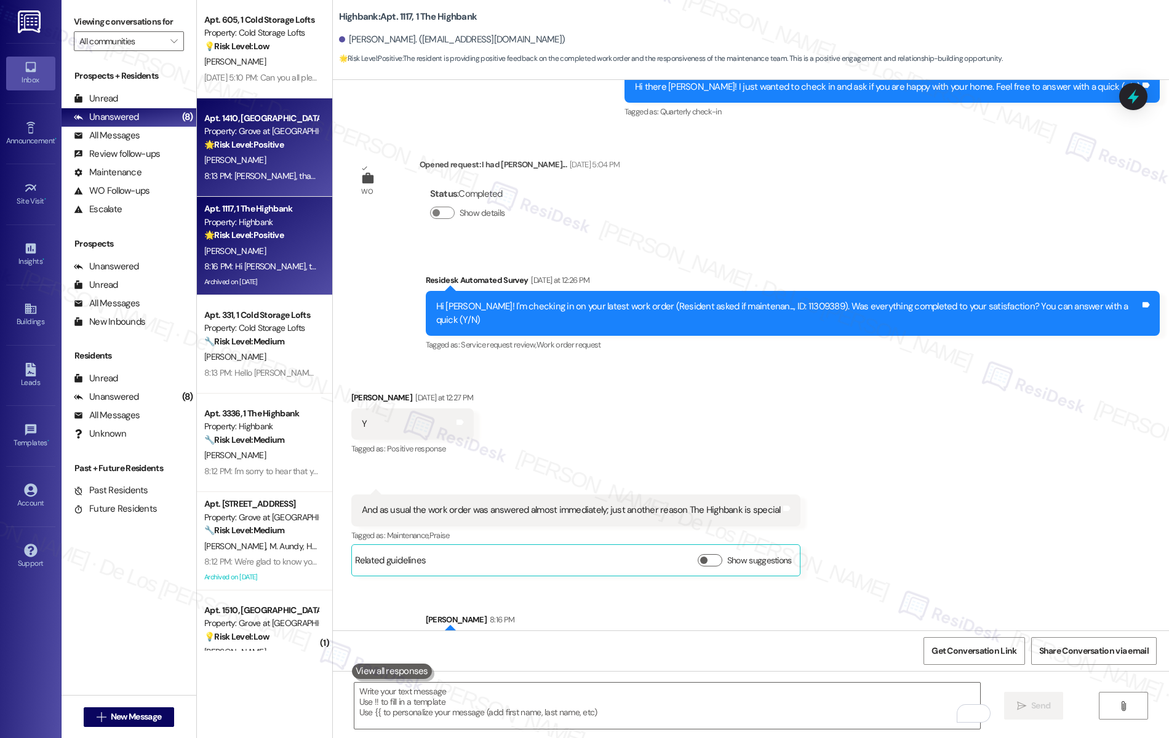
scroll to position [0, 0]
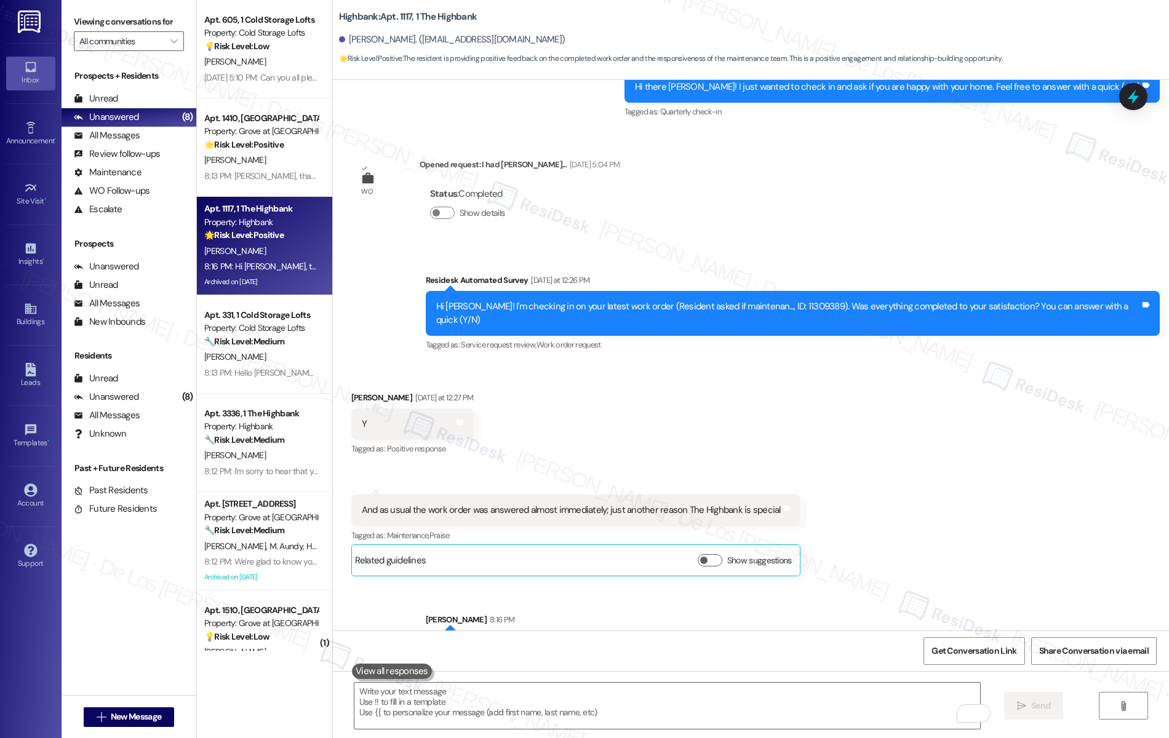
click at [250, 50] on strong "💡 Risk Level: Low" at bounding box center [236, 46] width 65 height 11
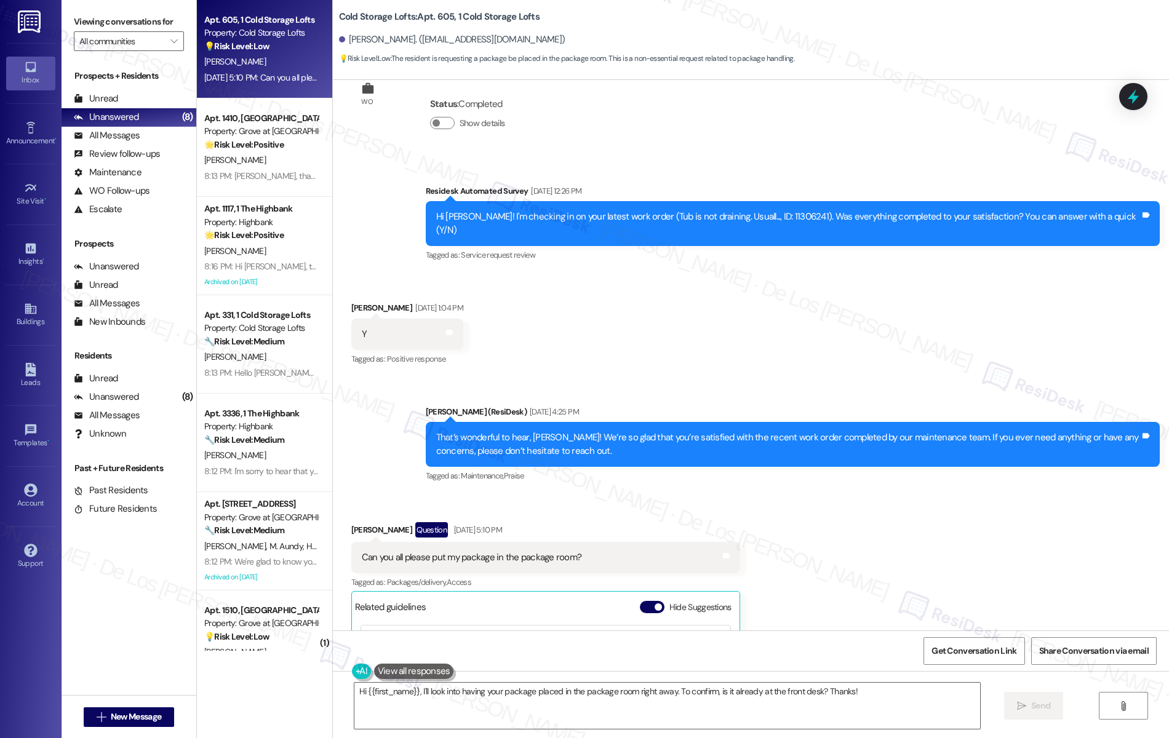
scroll to position [12821, 0]
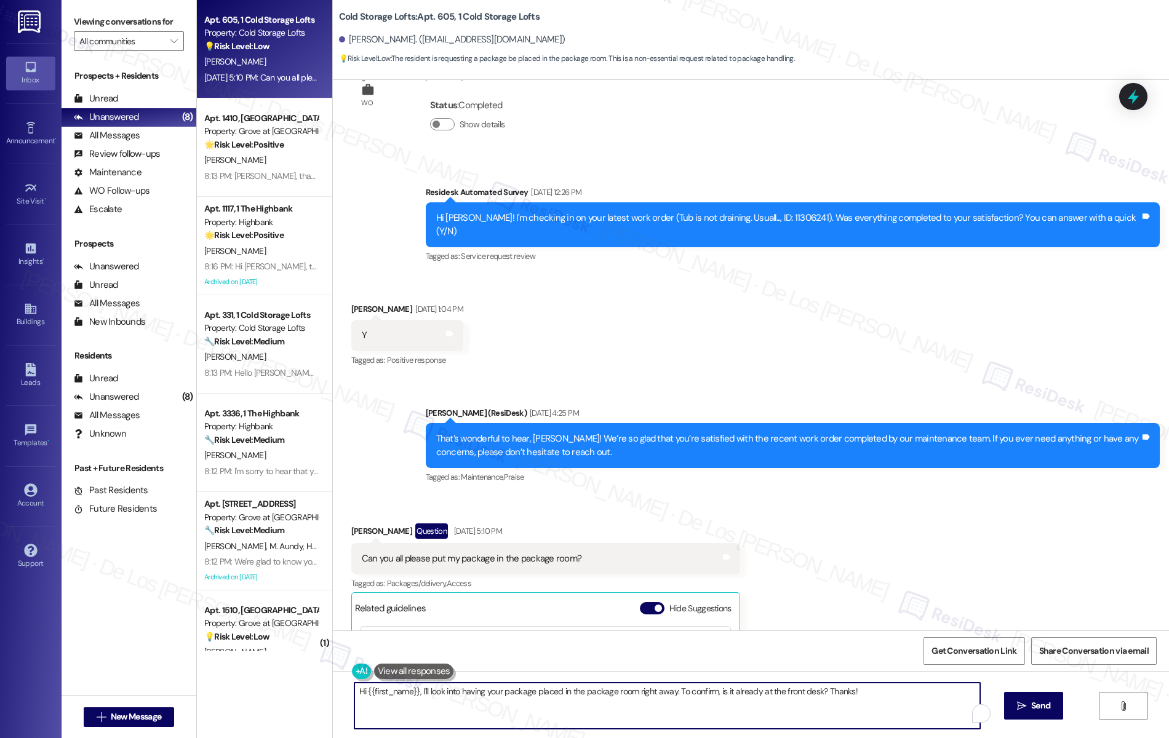
drag, startPoint x: 413, startPoint y: 691, endPoint x: 853, endPoint y: 738, distance: 441.7
click at [853, 738] on div "Hi {{first_name}}, I'll look into having your package placed in the package roo…" at bounding box center [751, 717] width 836 height 92
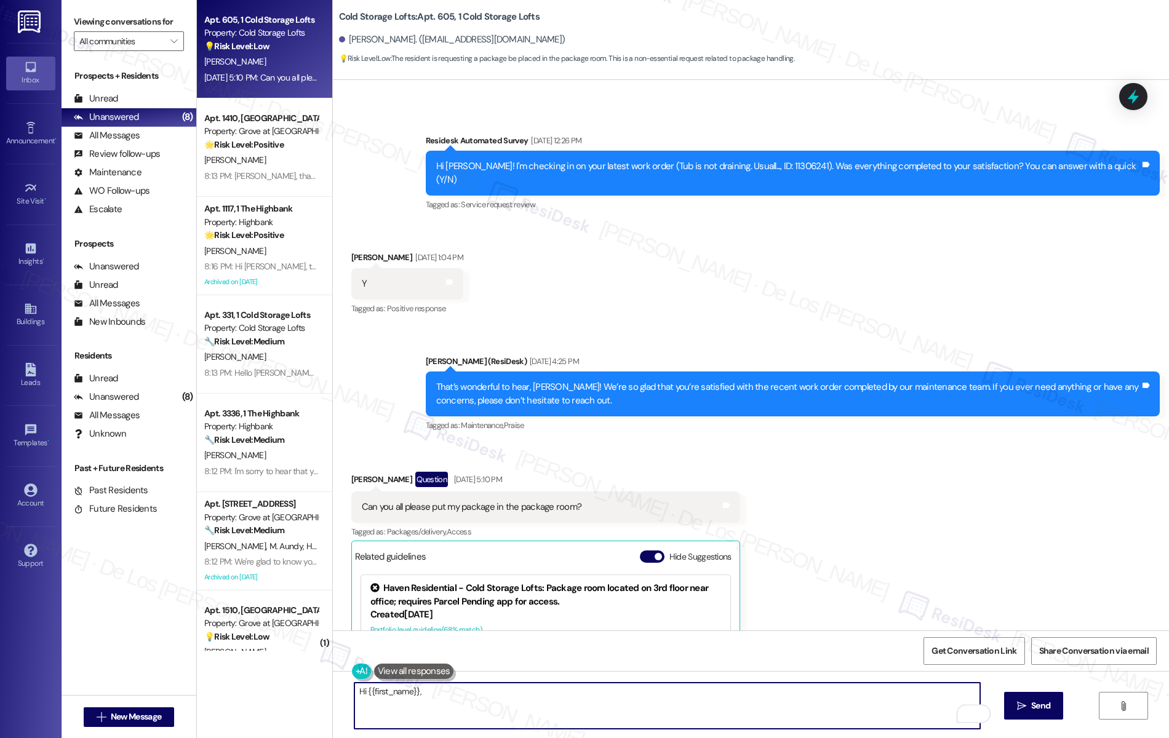
scroll to position [13089, 0]
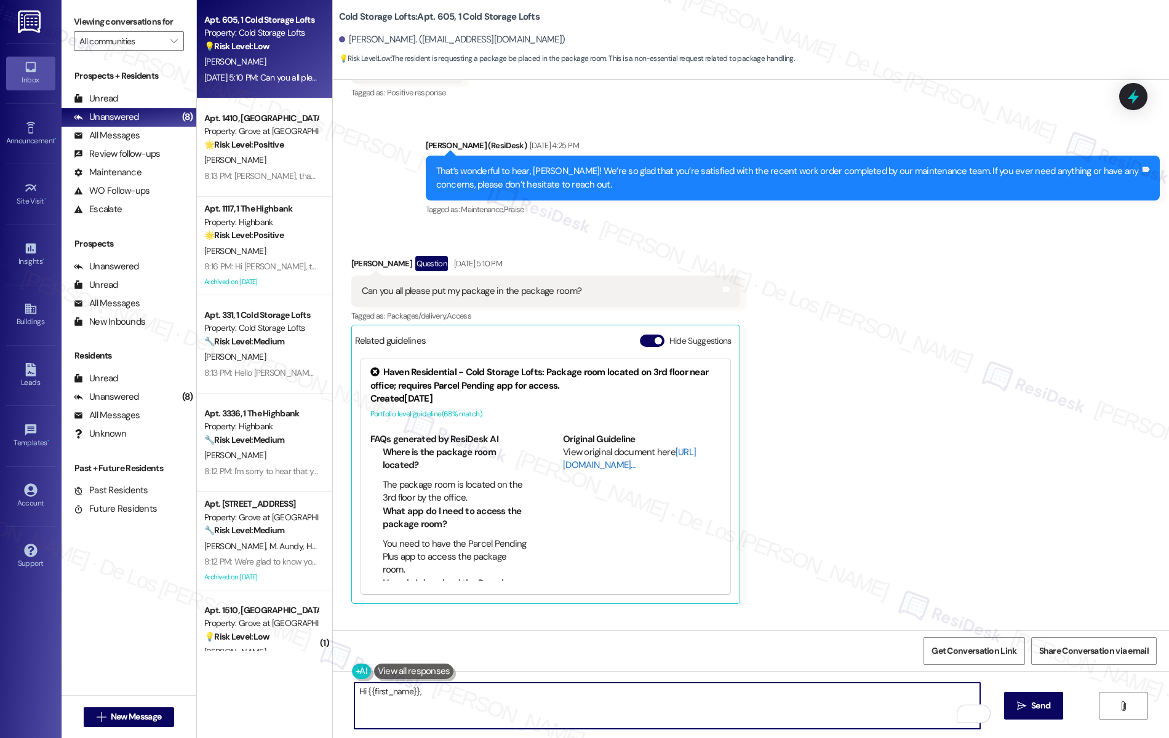
type textarea "Hi {{first_name}},"
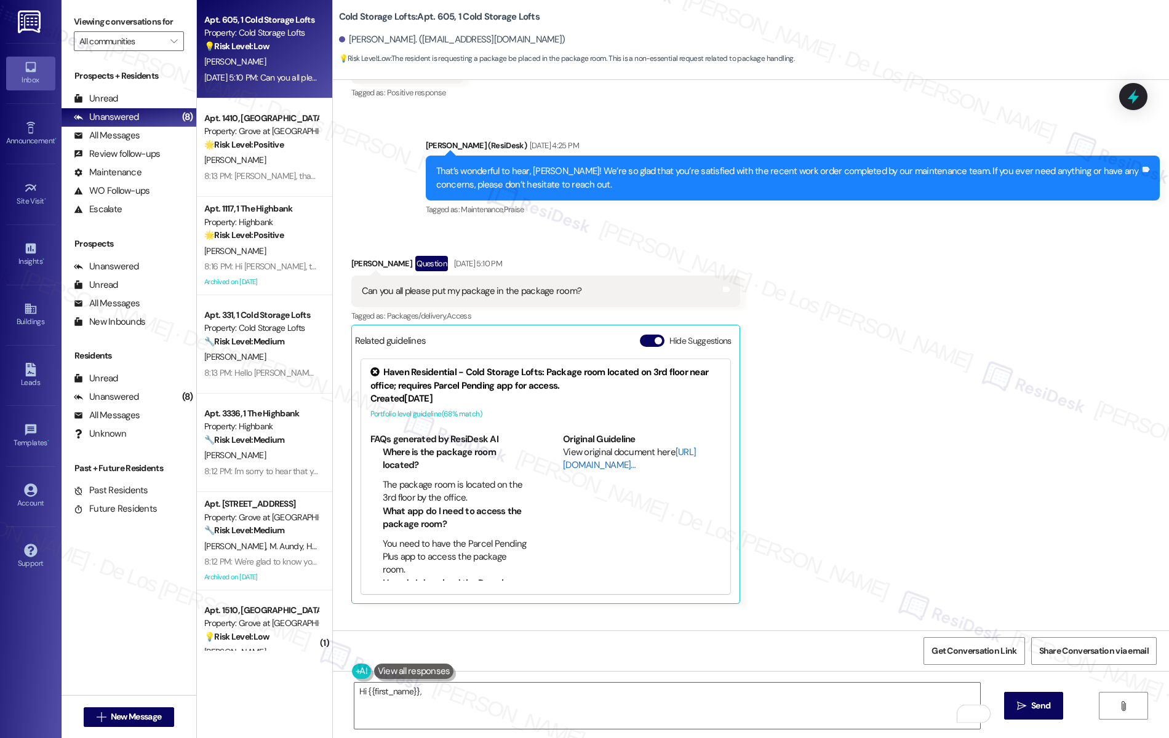
click at [583, 446] on link "[URL][DOMAIN_NAME]…" at bounding box center [629, 458] width 133 height 25
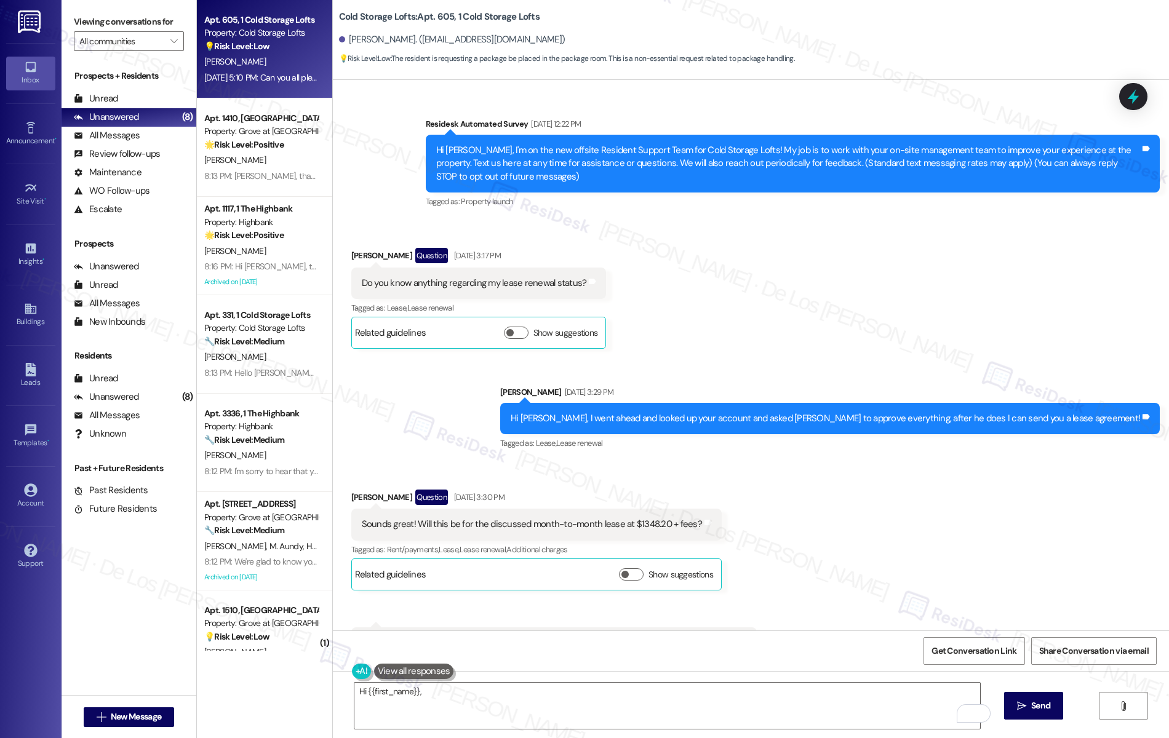
scroll to position [13089, 0]
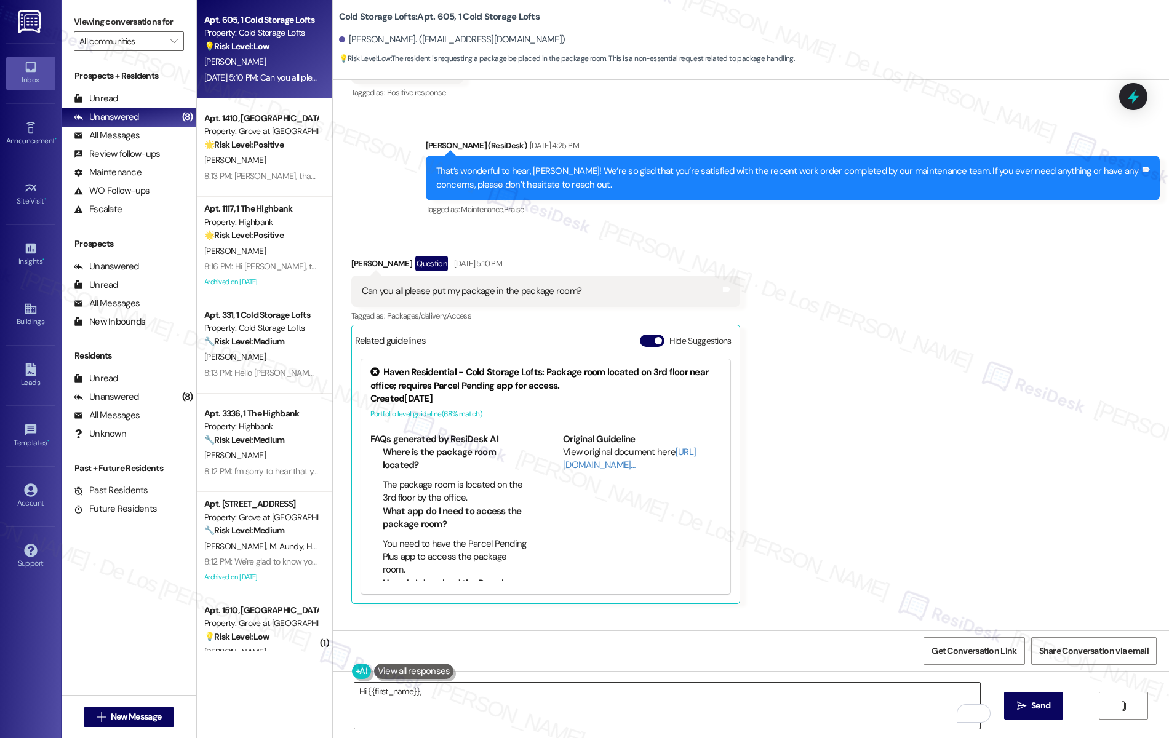
click at [443, 696] on textarea "Hi {{first_name}}," at bounding box center [667, 706] width 626 height 46
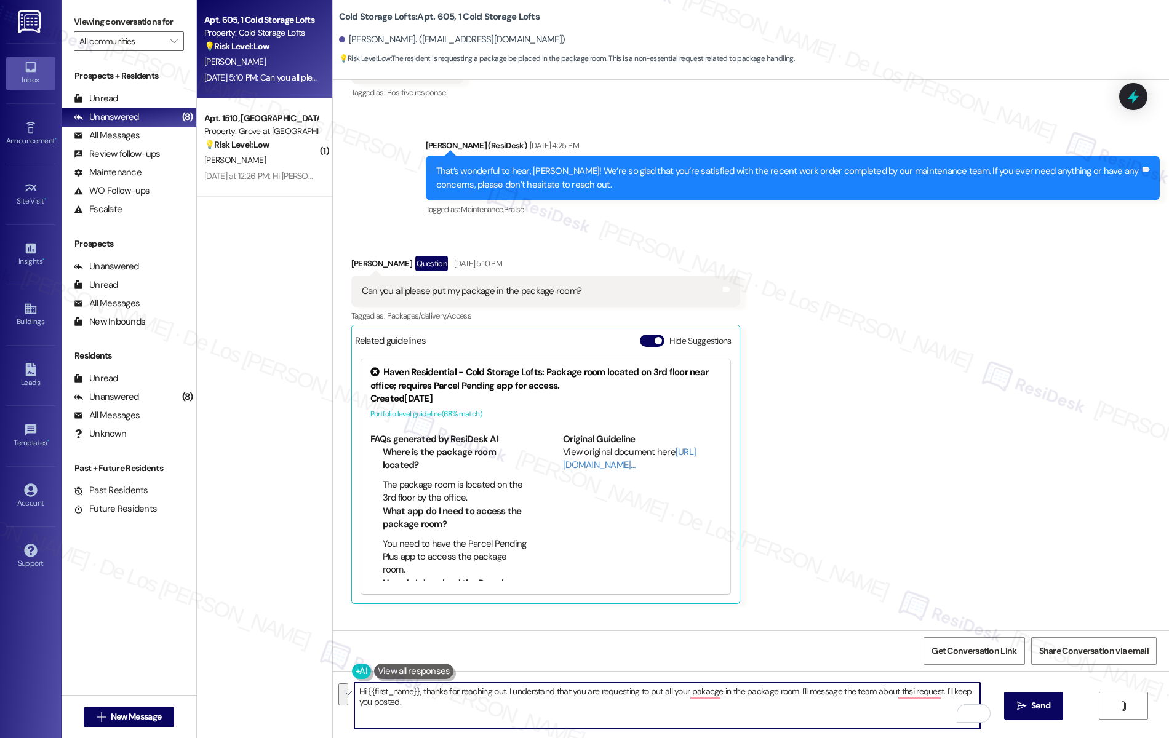
paste textarea "parcel pending plus app"
click at [354, 693] on textarea "parcel pending plus app" at bounding box center [667, 706] width 626 height 46
paste textarea "Hi {{first_name}}, thanks for reaching out. I understand you’d like all of your…"
drag, startPoint x: 509, startPoint y: 703, endPoint x: 407, endPoint y: 702, distance: 102.7
click at [385, 699] on textarea "Hi {{first_name}}, thanks for reaching out. I understand you’d like all of your…" at bounding box center [667, 706] width 626 height 46
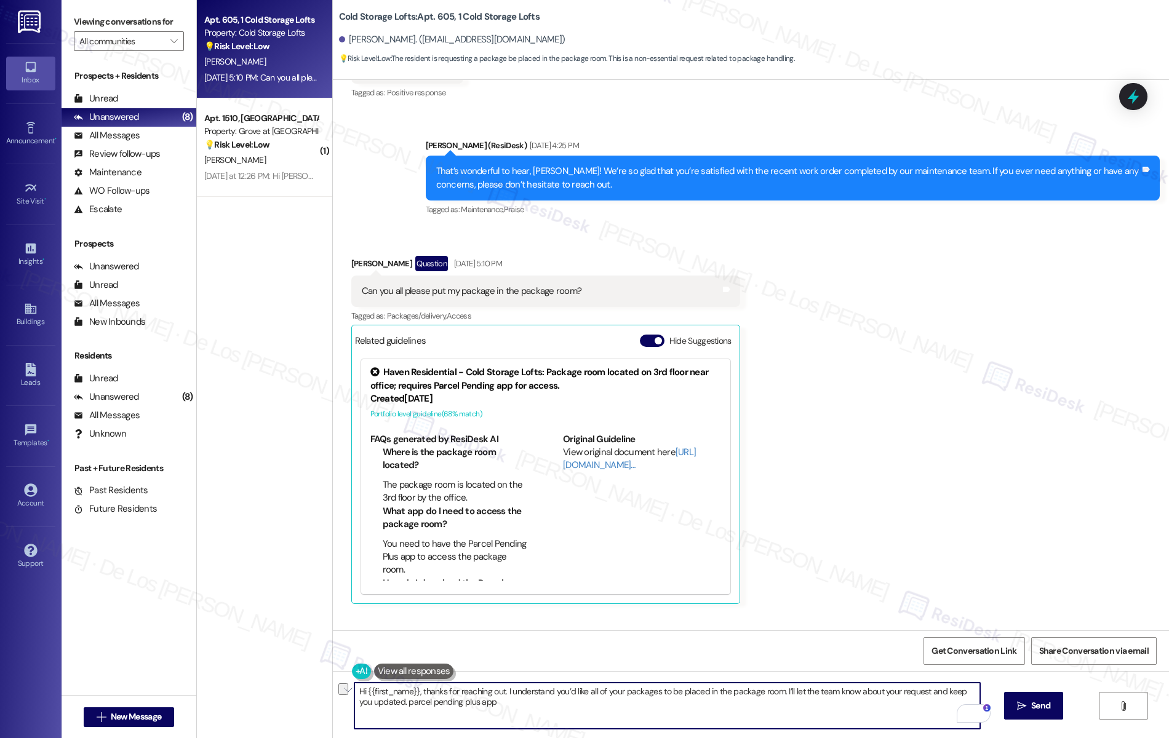
click at [483, 701] on textarea "Hi {{first_name}}, thanks for reaching out. I understand you’d like all of your…" at bounding box center [667, 706] width 626 height 46
drag, startPoint x: 484, startPoint y: 703, endPoint x: 384, endPoint y: 706, distance: 99.7
click at [384, 706] on textarea "Hi {{first_name}}, thanks for reaching out. I understand you’d like all of your…" at bounding box center [667, 706] width 626 height 46
paste textarea "parcel pending plus app"
click at [492, 702] on textarea "Hi {{first_name}}, thanks for reaching out. I understand you’d like all of your…" at bounding box center [667, 706] width 626 height 46
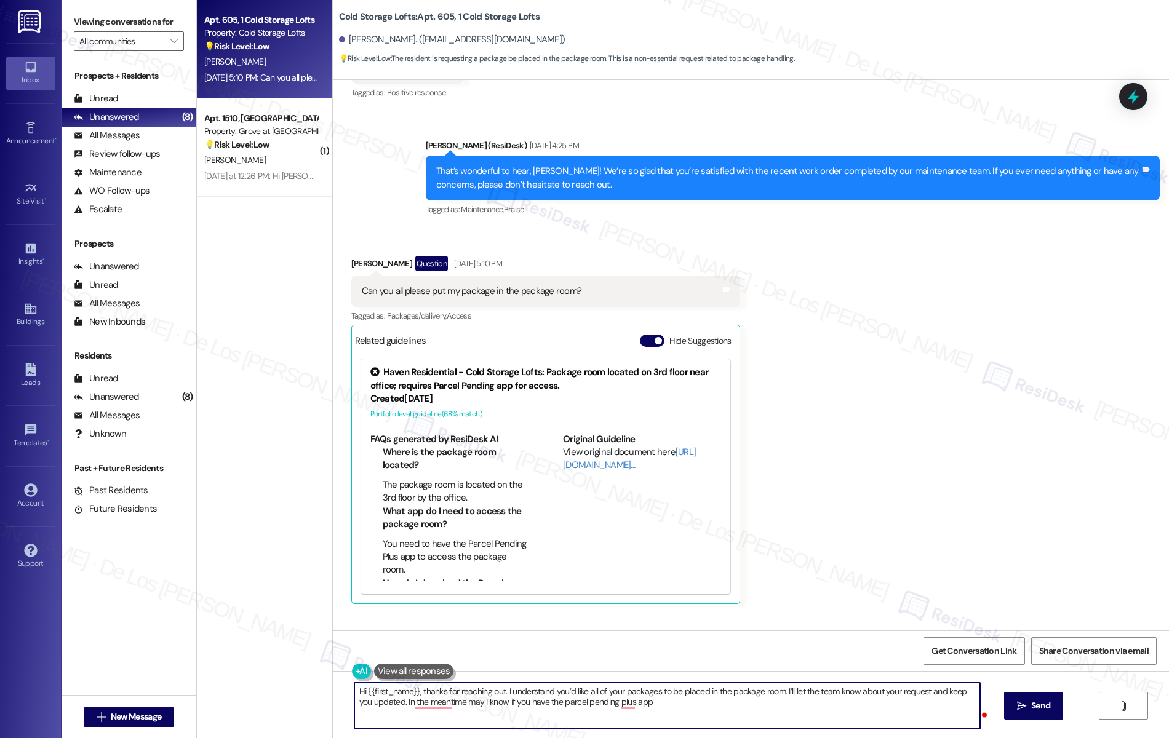
click at [685, 704] on textarea "Hi {{first_name}}, thanks for reaching out. I understand you’d like all of your…" at bounding box center [667, 706] width 626 height 46
type textarea "Hi {{first_name}}, thanks for reaching out. I understand you’d like all of your…"
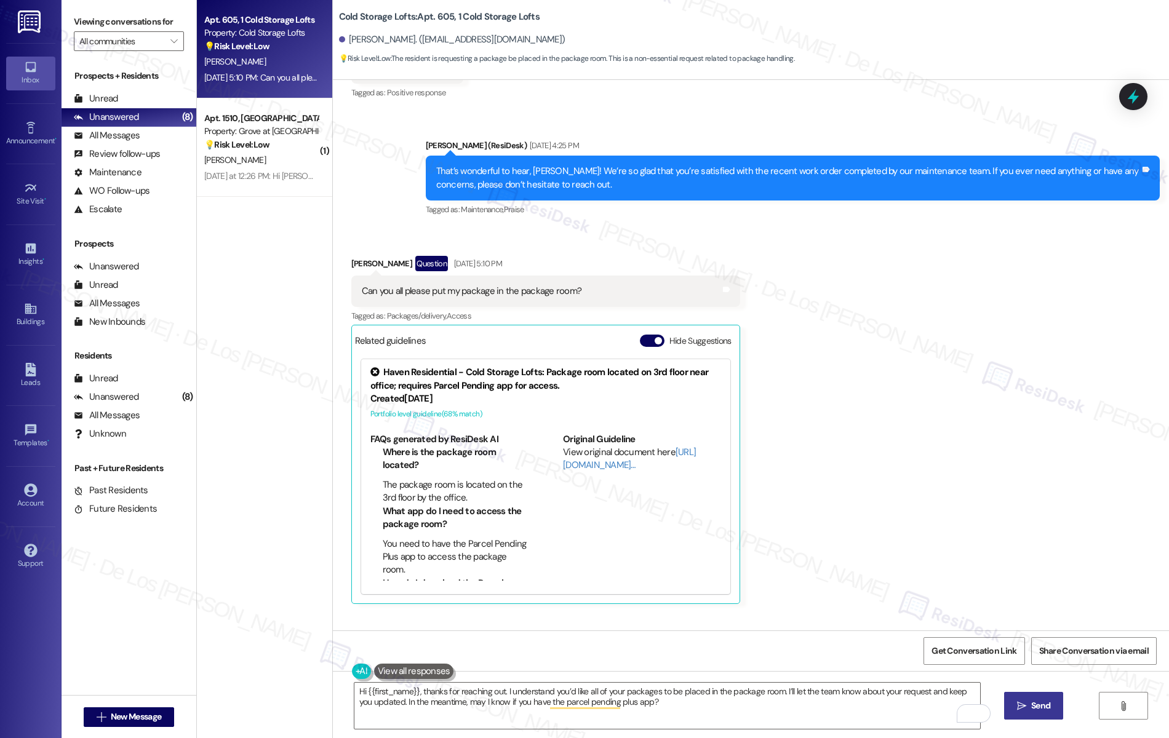
click at [1050, 702] on span "Send" at bounding box center [1040, 705] width 19 height 13
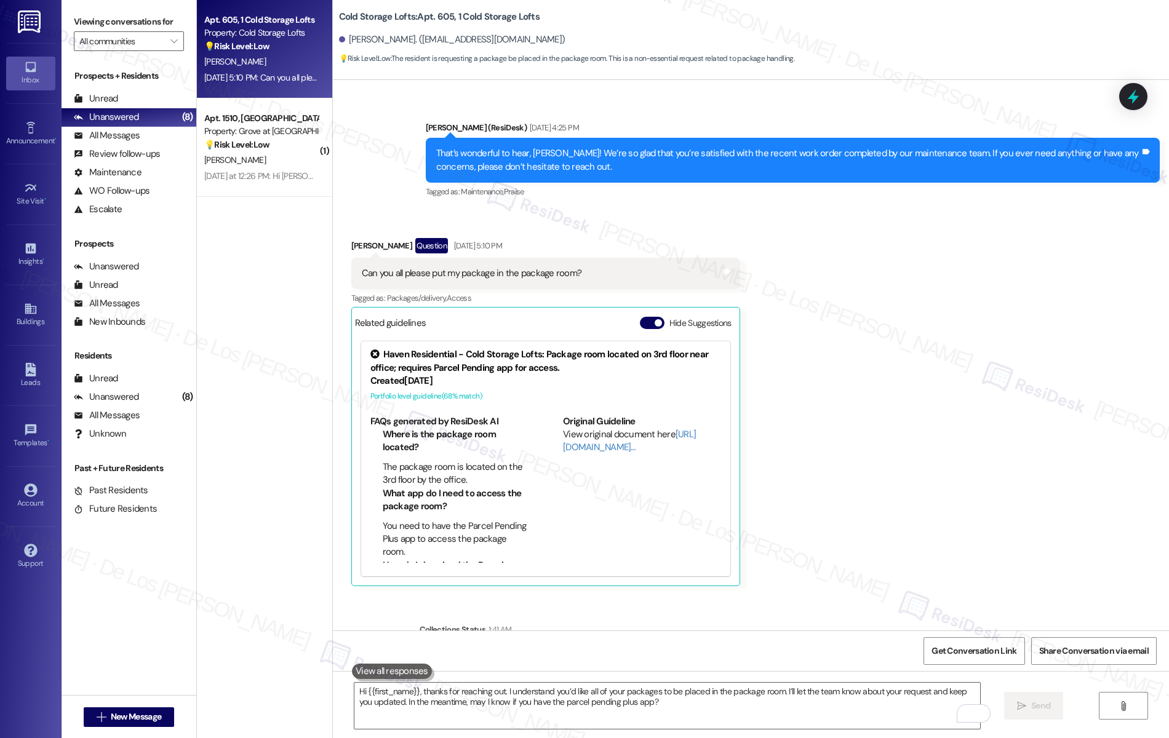
scroll to position [13188, 0]
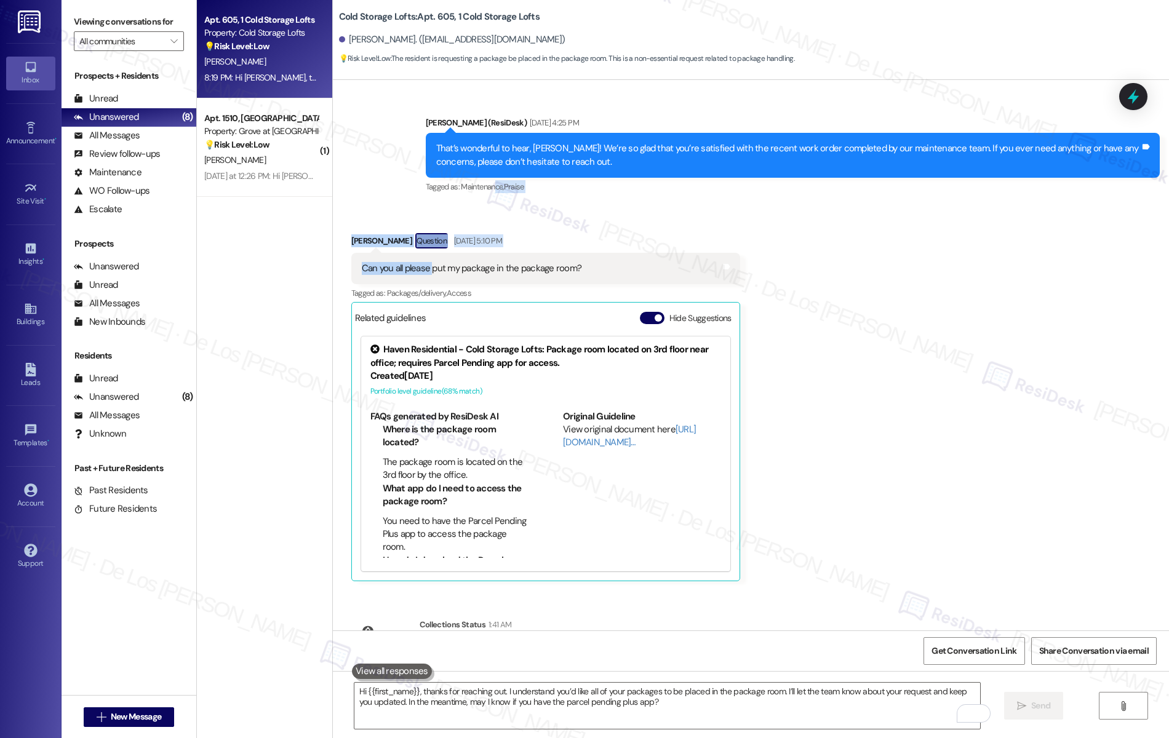
drag, startPoint x: 423, startPoint y: 97, endPoint x: 556, endPoint y: 161, distance: 148.3
click at [488, 82] on div "Survey, sent via SMS Residesk Automated Survey [DATE] 12:22 PM Hi [PERSON_NAME]…" at bounding box center [751, 355] width 836 height 551
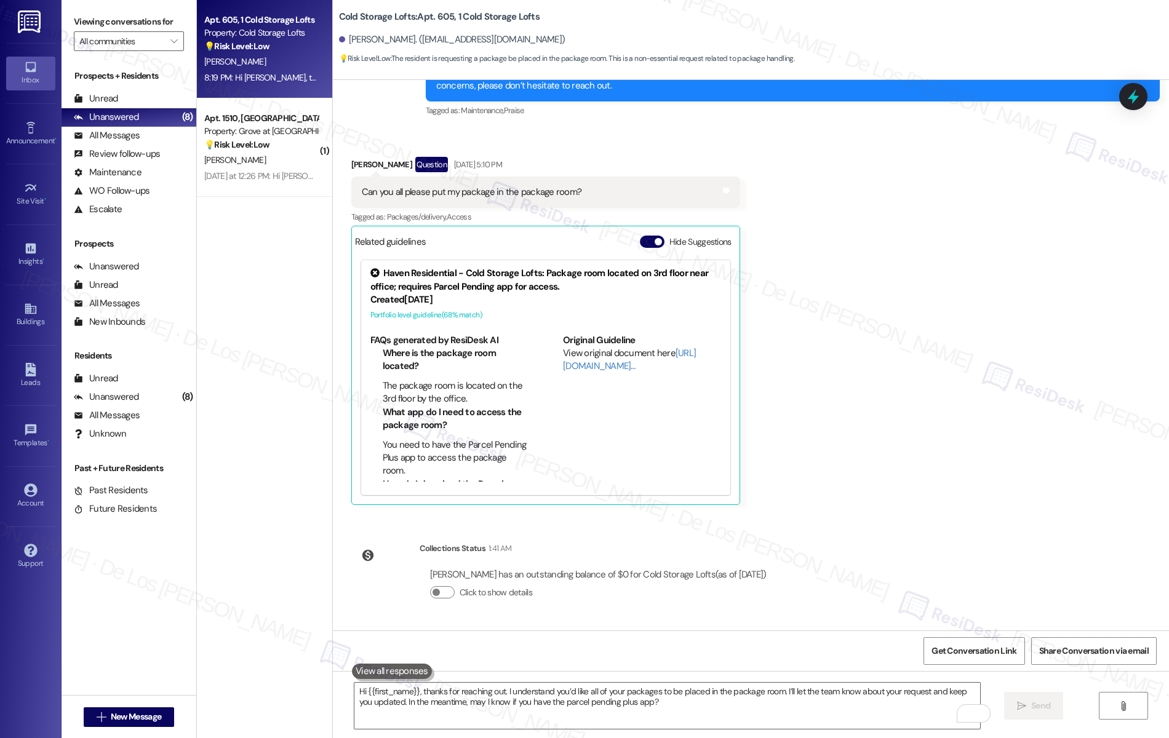
drag, startPoint x: 681, startPoint y: 592, endPoint x: 847, endPoint y: 594, distance: 166.1
click at [847, 682] on div "Hi [PERSON_NAME], thanks for reaching out. I understand you’d like all of your …" at bounding box center [788, 695] width 704 height 26
copy div "packages to be placed in the package room"
click at [673, 703] on textarea "Hi {{first_name}}, thanks for reaching out. I understand you’d like all of your…" at bounding box center [667, 706] width 626 height 46
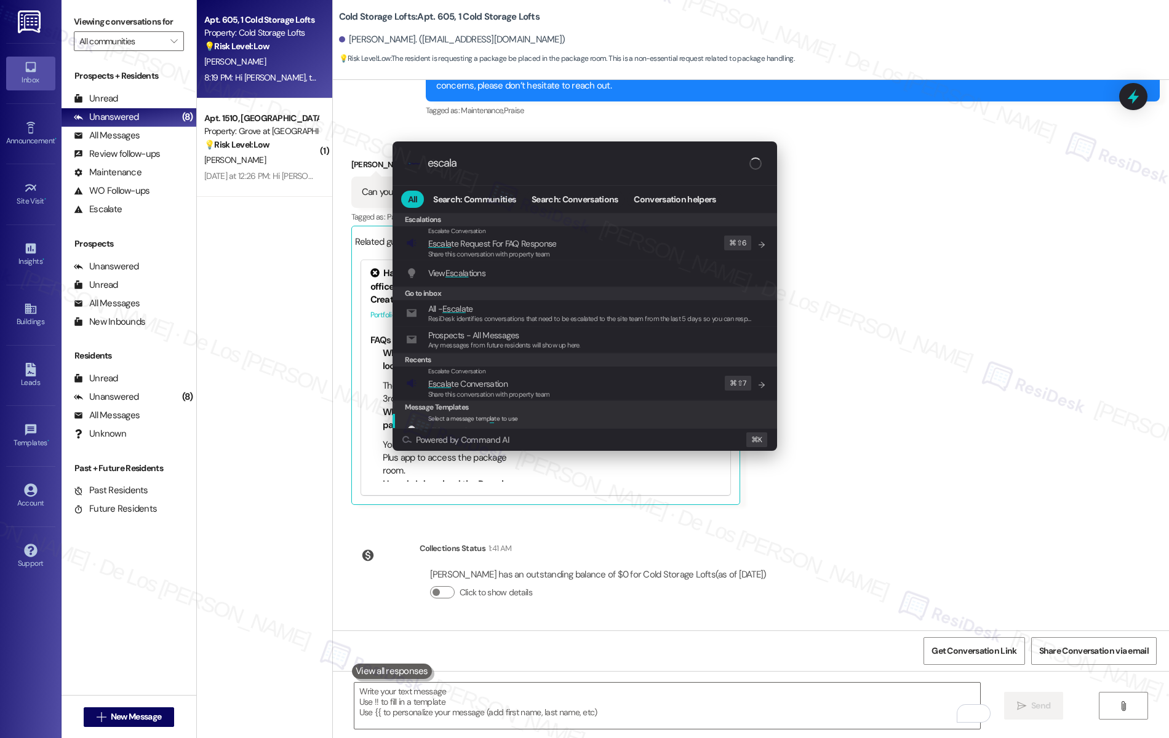
type input "escala"
click at [480, 383] on span "Escala te Conversation" at bounding box center [467, 383] width 79 height 11
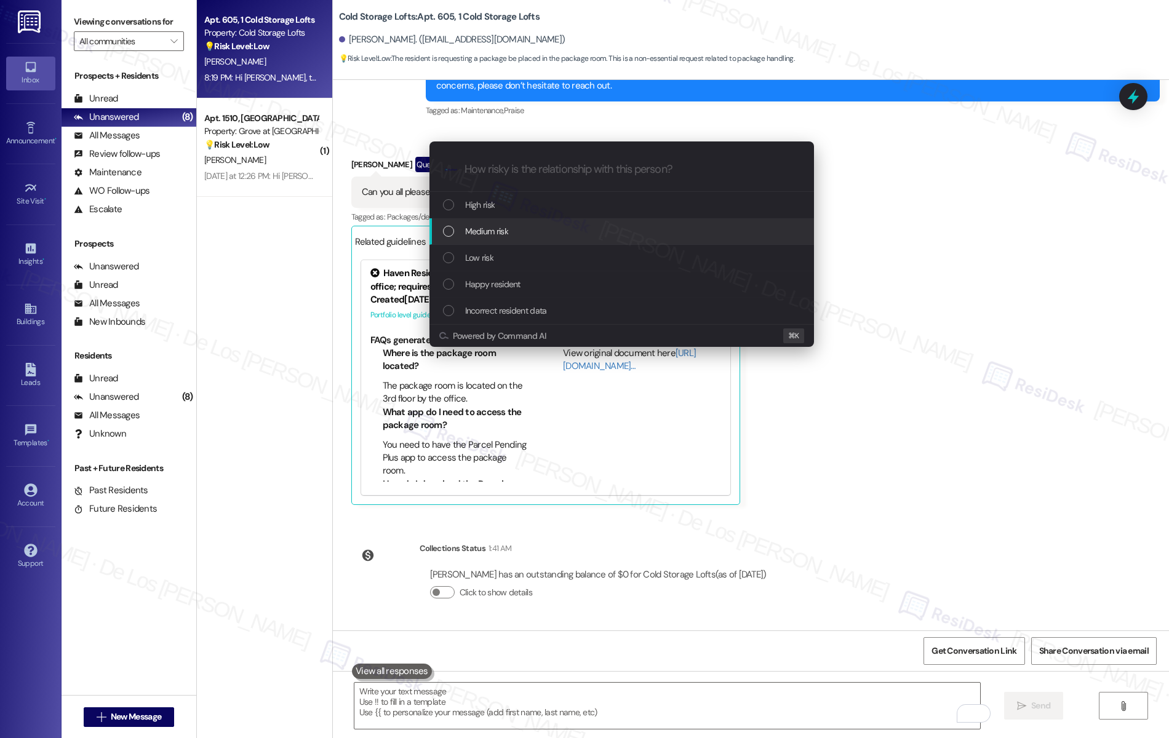
click at [477, 238] on div "Medium risk" at bounding box center [621, 231] width 384 height 26
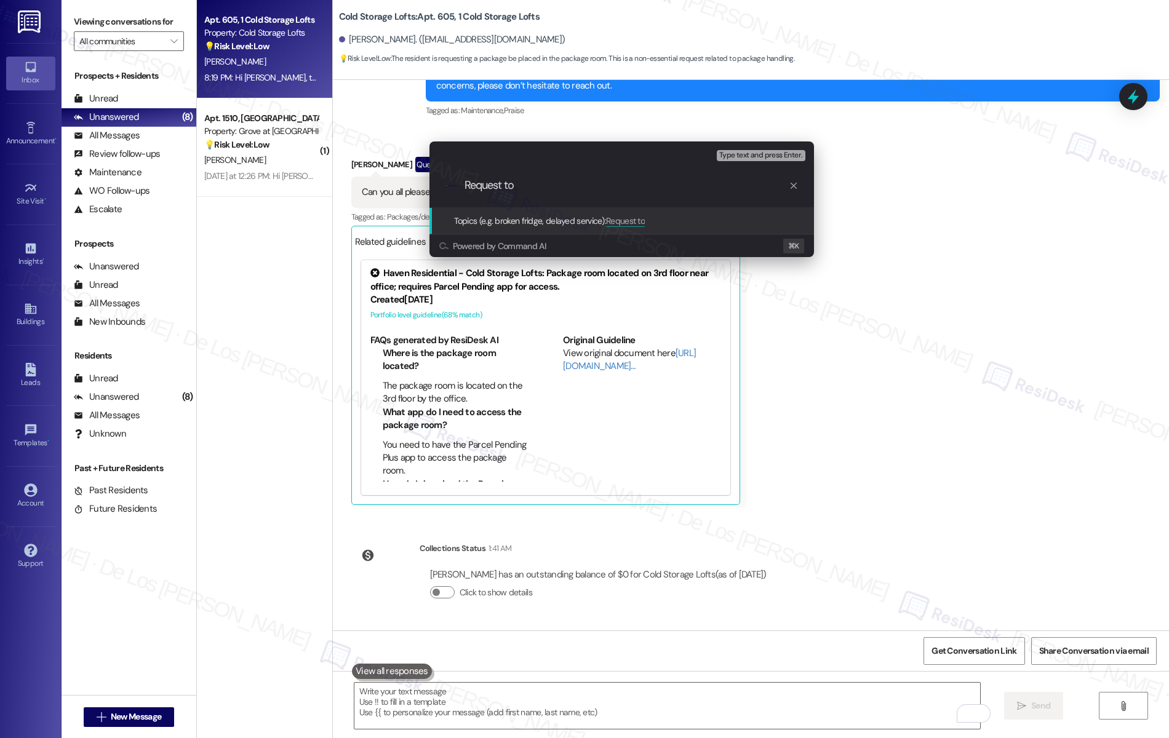
paste input "packages to be placed in the package room"
click at [519, 189] on input "Request to packages to be placed in the package room" at bounding box center [626, 185] width 324 height 13
type input "Request to put all his packages to be placed in the package room"
click at [679, 186] on input "Request to put all his packages to be placed in the package room" at bounding box center [626, 185] width 324 height 13
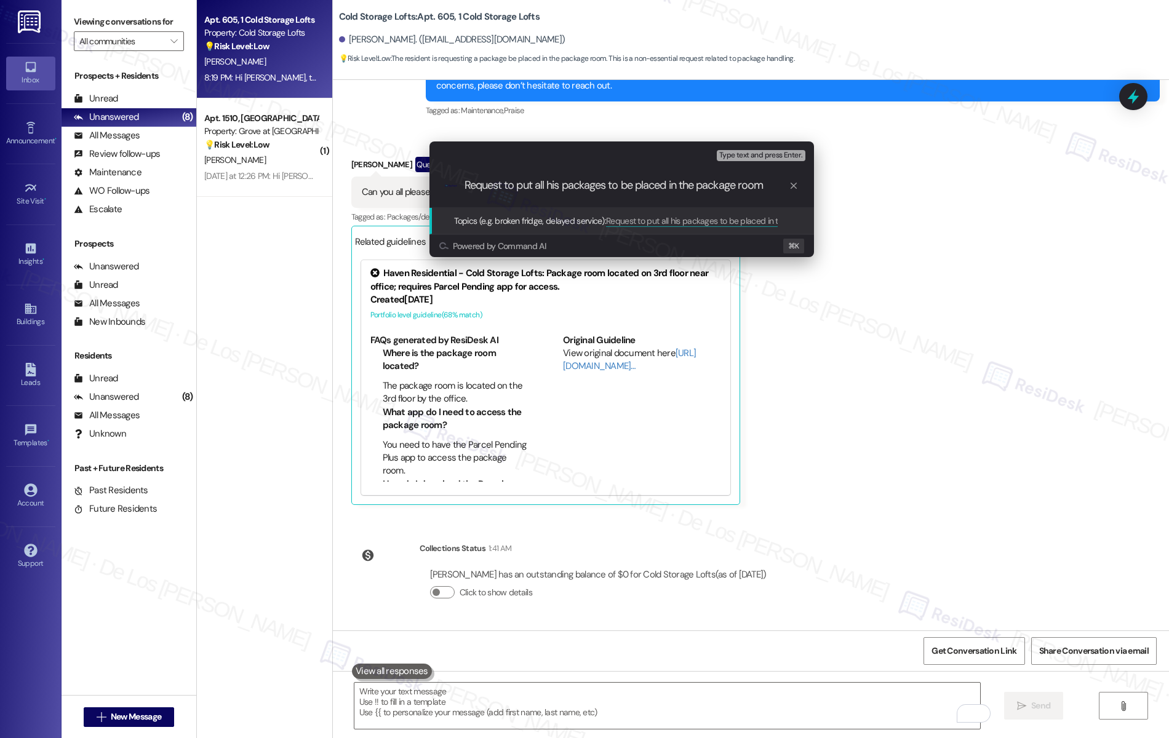
click at [679, 186] on input "Request to put all his packages to be placed in the package room" at bounding box center [626, 185] width 324 height 13
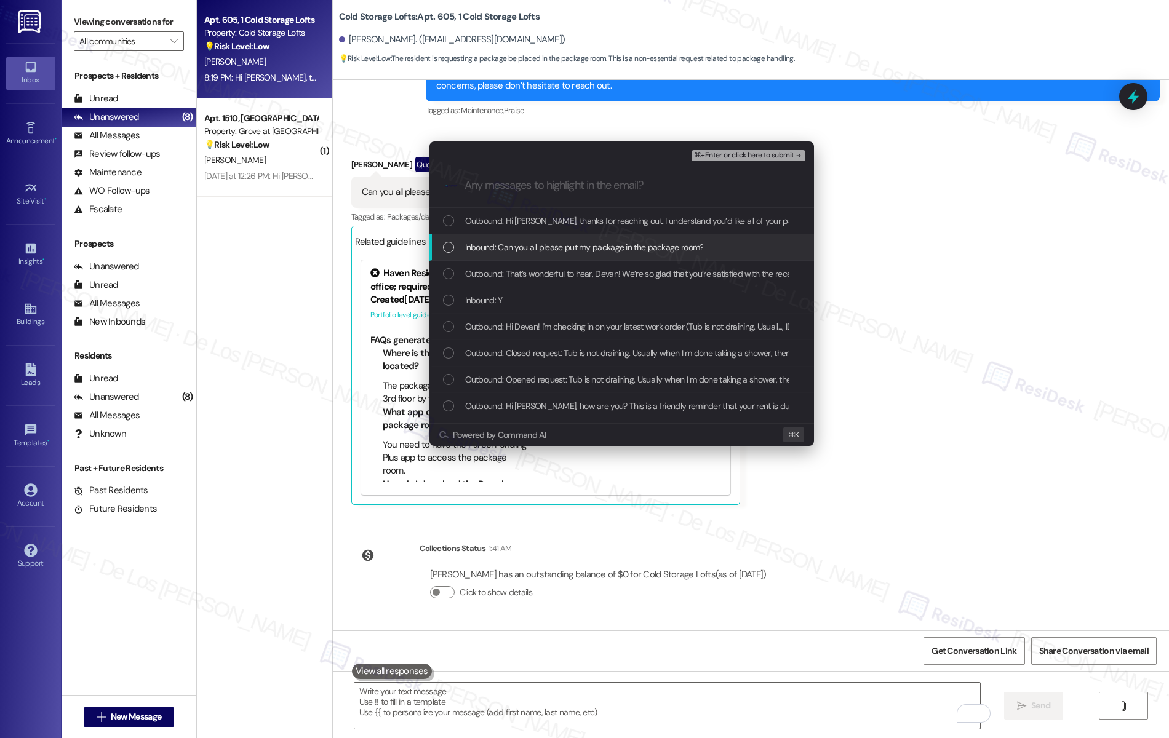
click at [672, 242] on span "Inbound: Can you all please put my package in the package room?" at bounding box center [584, 248] width 239 height 14
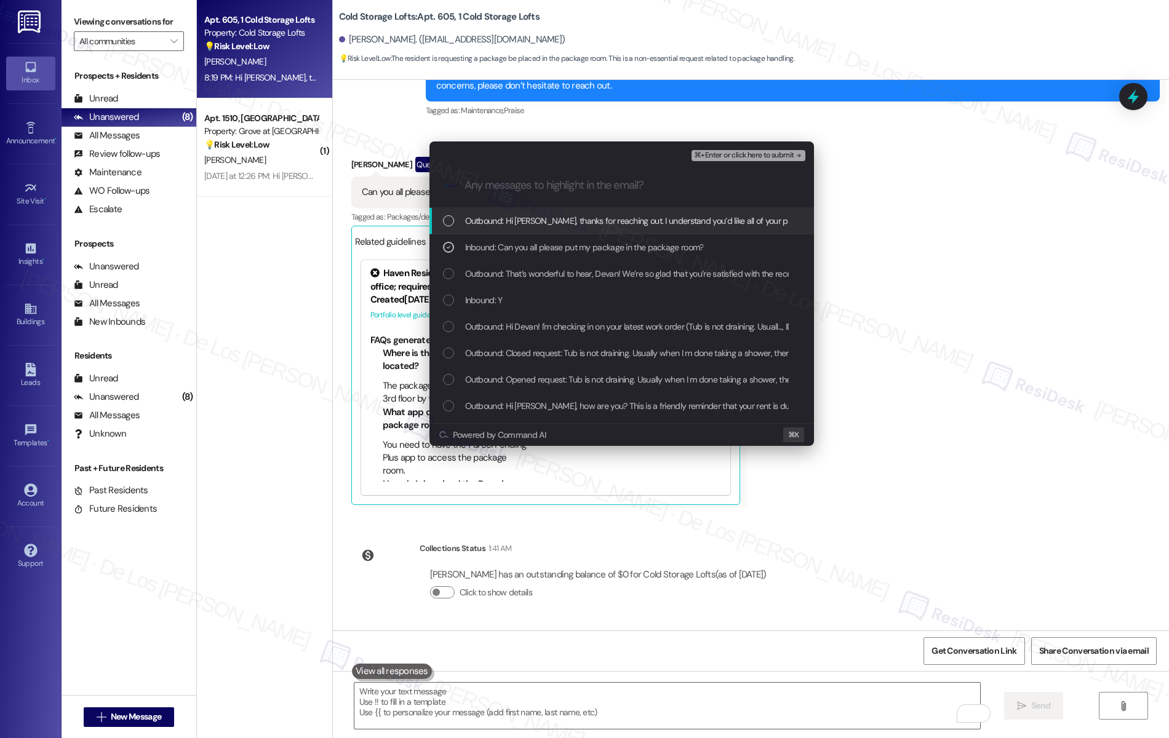
click at [767, 158] on span "⌘+Enter or click here to submit" at bounding box center [744, 155] width 100 height 9
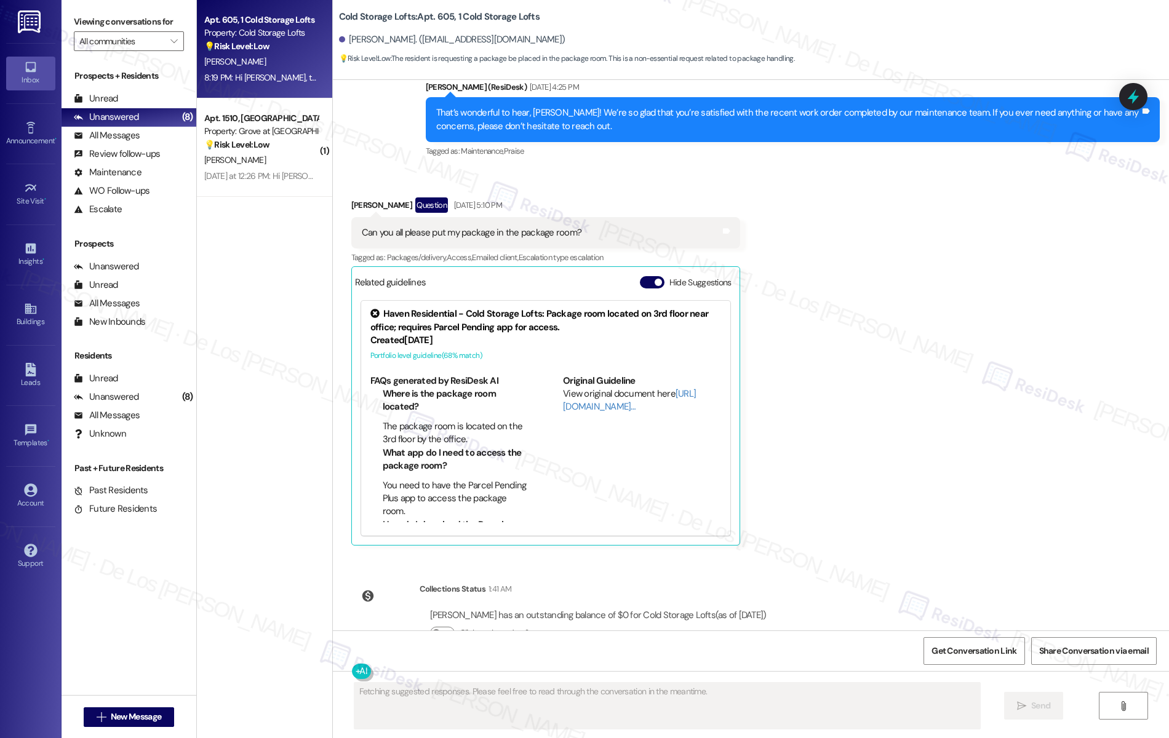
scroll to position [13206, 0]
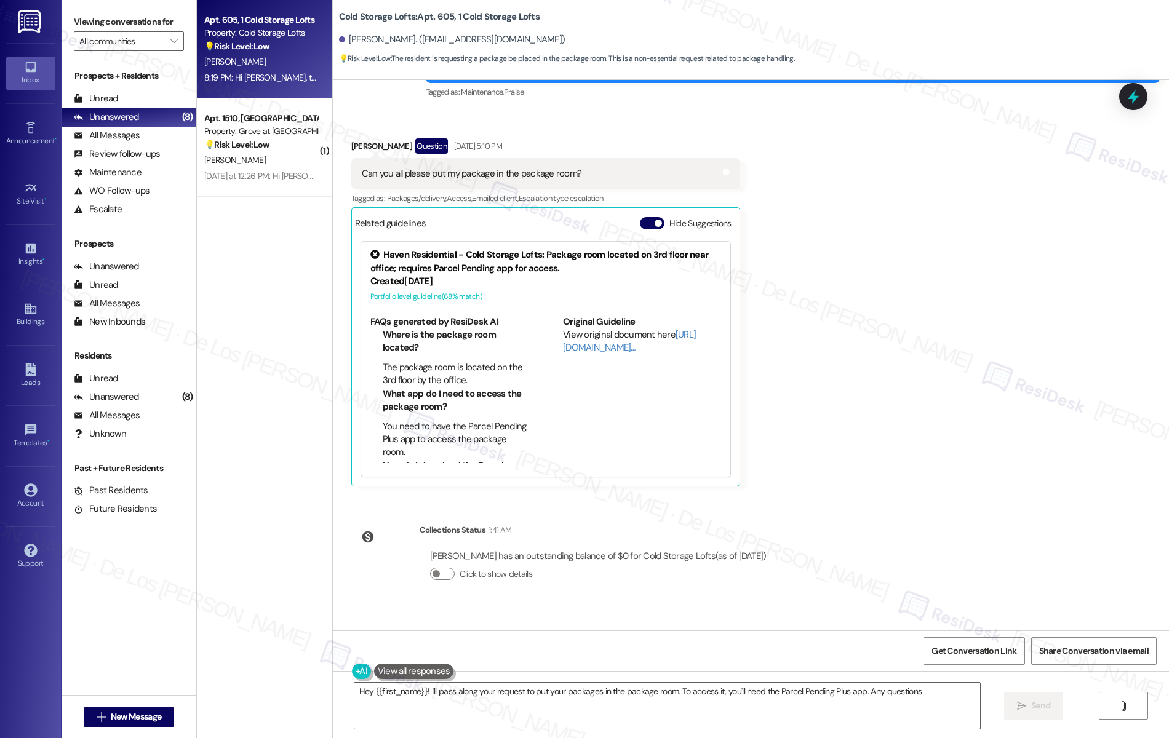
type textarea "Hey {{first_name}}! I'll pass along your request to put your packages in the pa…"
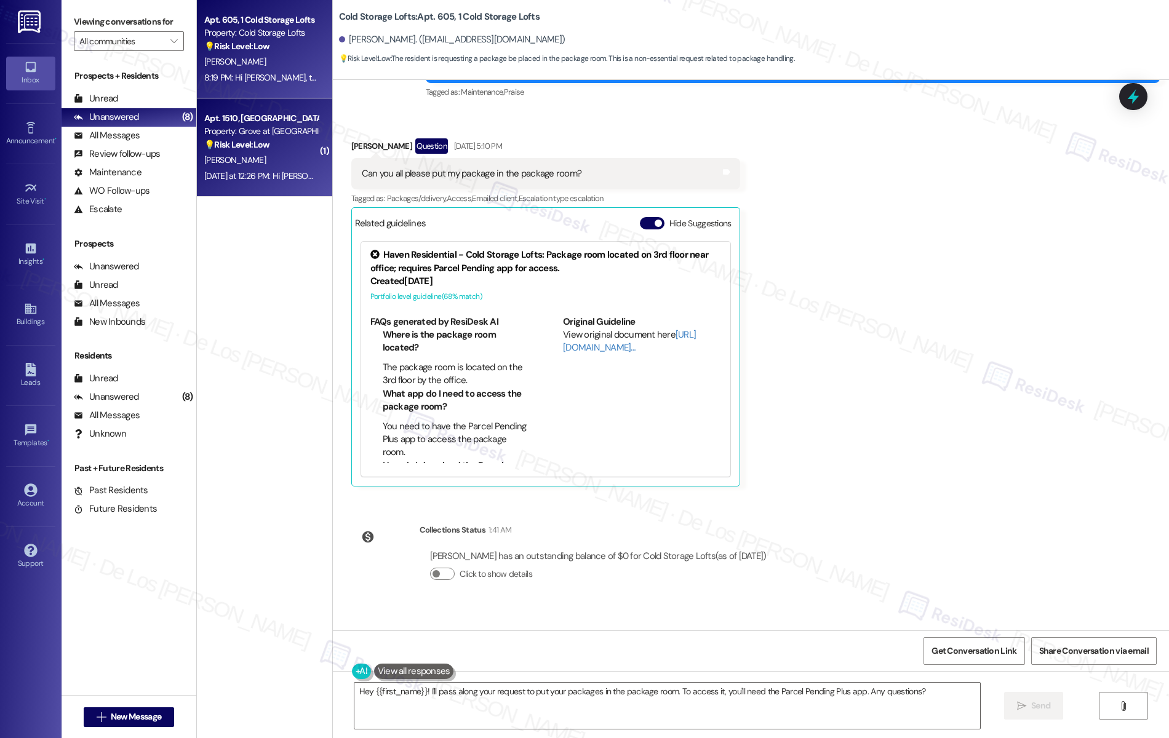
click at [244, 148] on strong "💡 Risk Level: Low" at bounding box center [236, 144] width 65 height 11
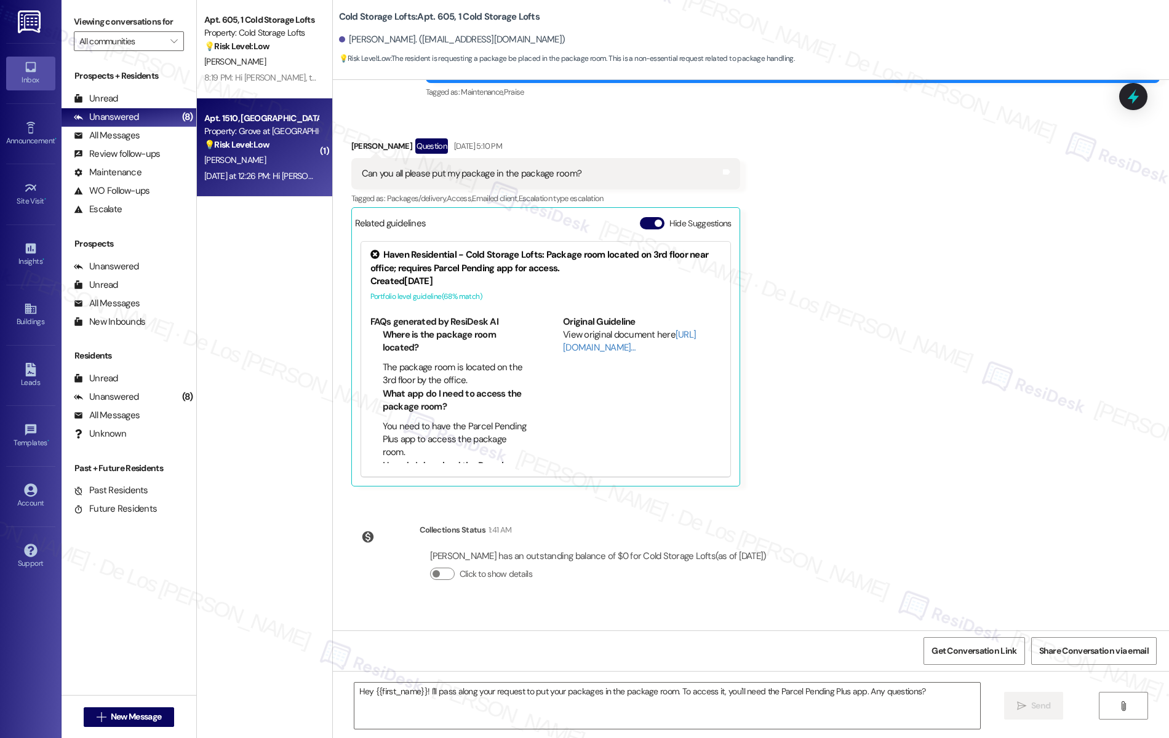
type textarea "Fetching suggested responses. Please feel free to read through the conversation…"
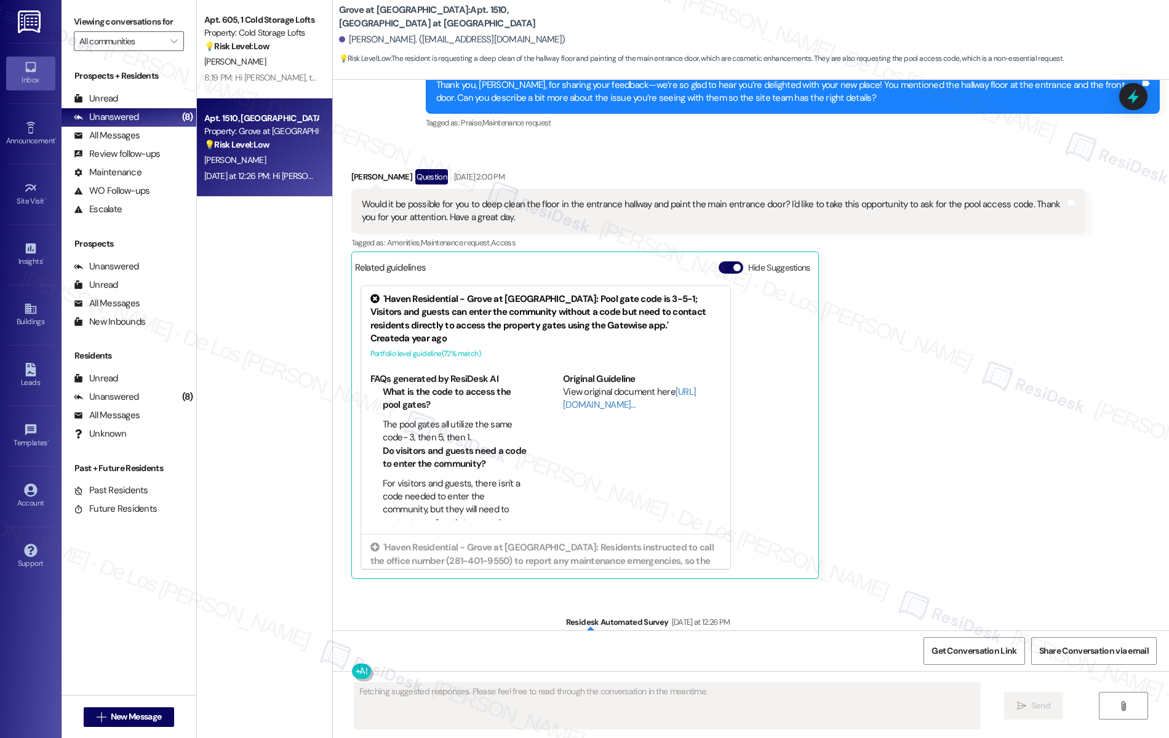
scroll to position [451, 0]
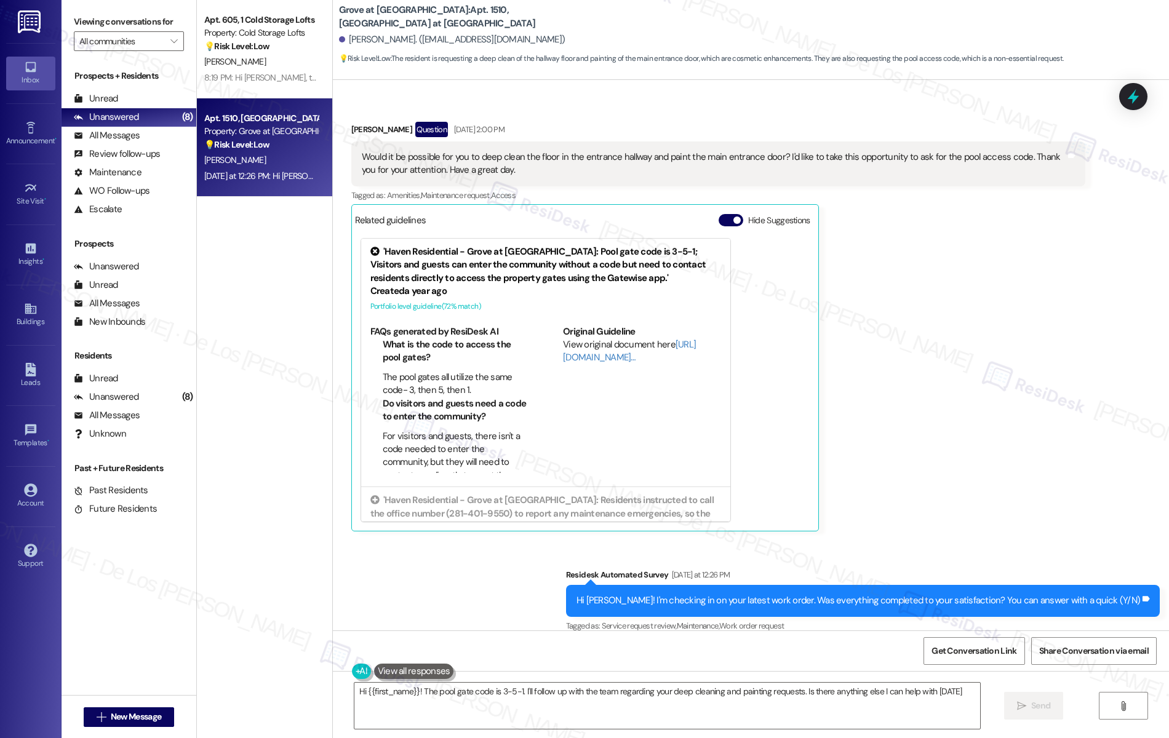
type textarea "Hi {{first_name}}! The pool gate code is 3-5-1. I'll follow up with the team re…"
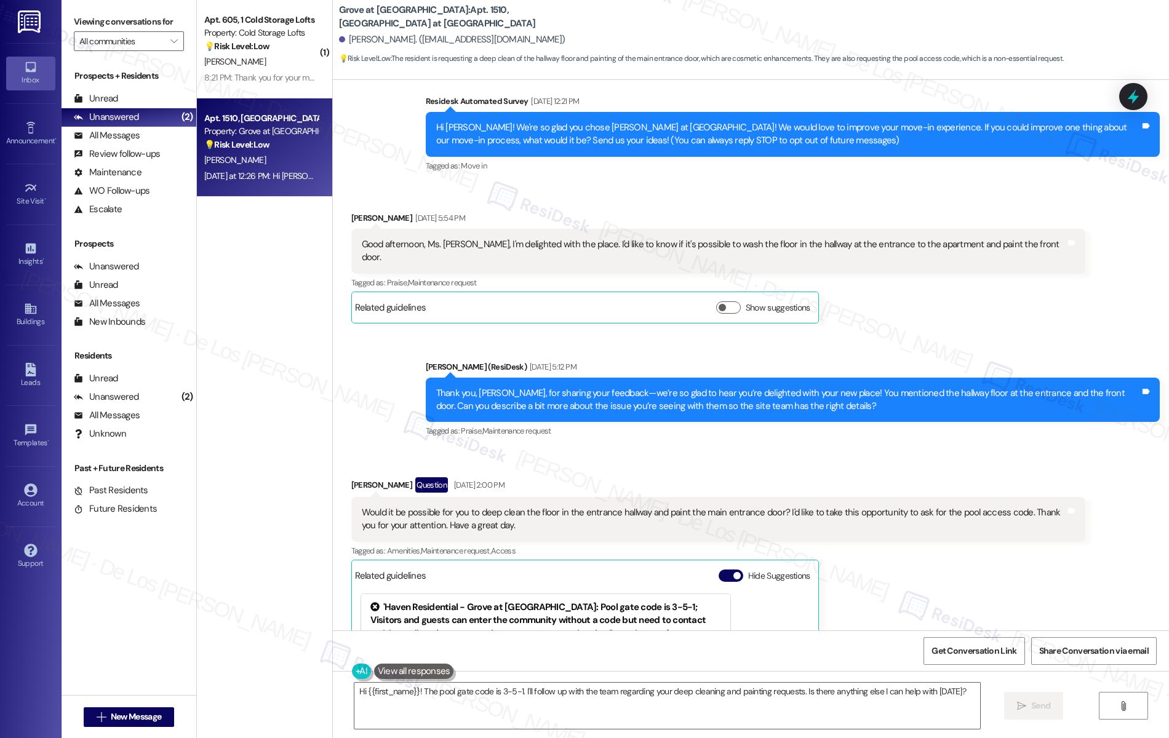
scroll to position [0, 0]
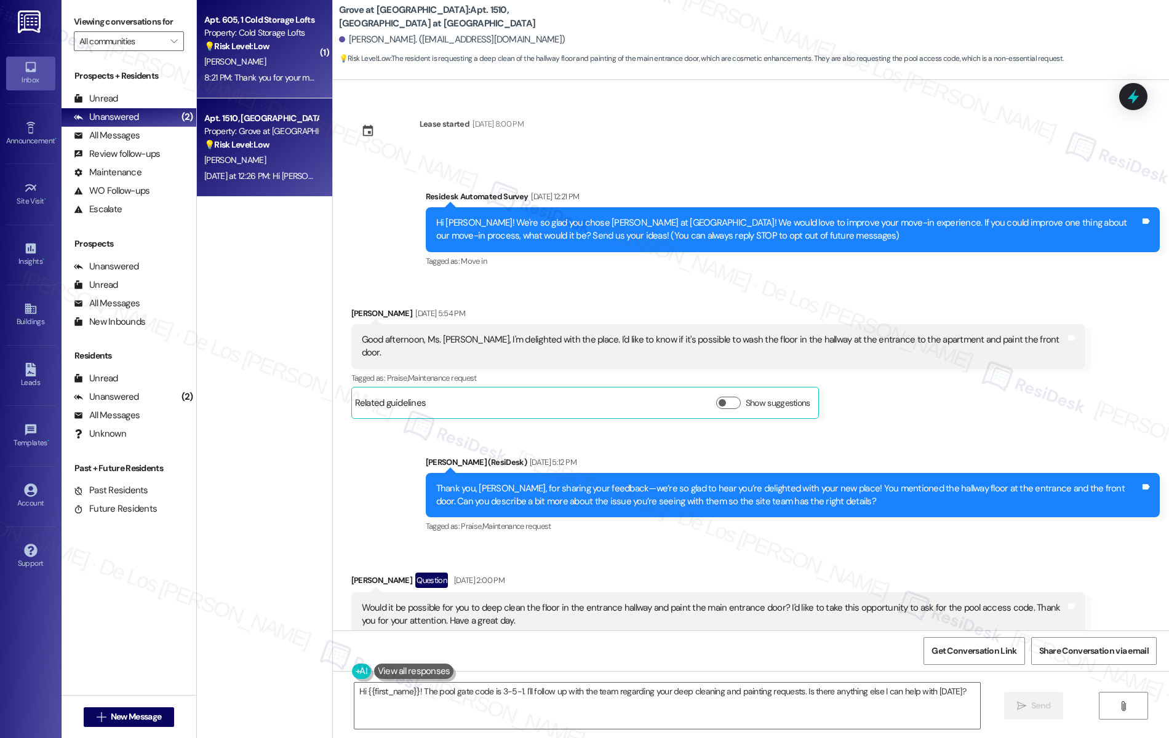
click at [287, 75] on div "8:21 PM: Thank you for your message. Our offices are currently closed, but we w…" at bounding box center [563, 77] width 718 height 11
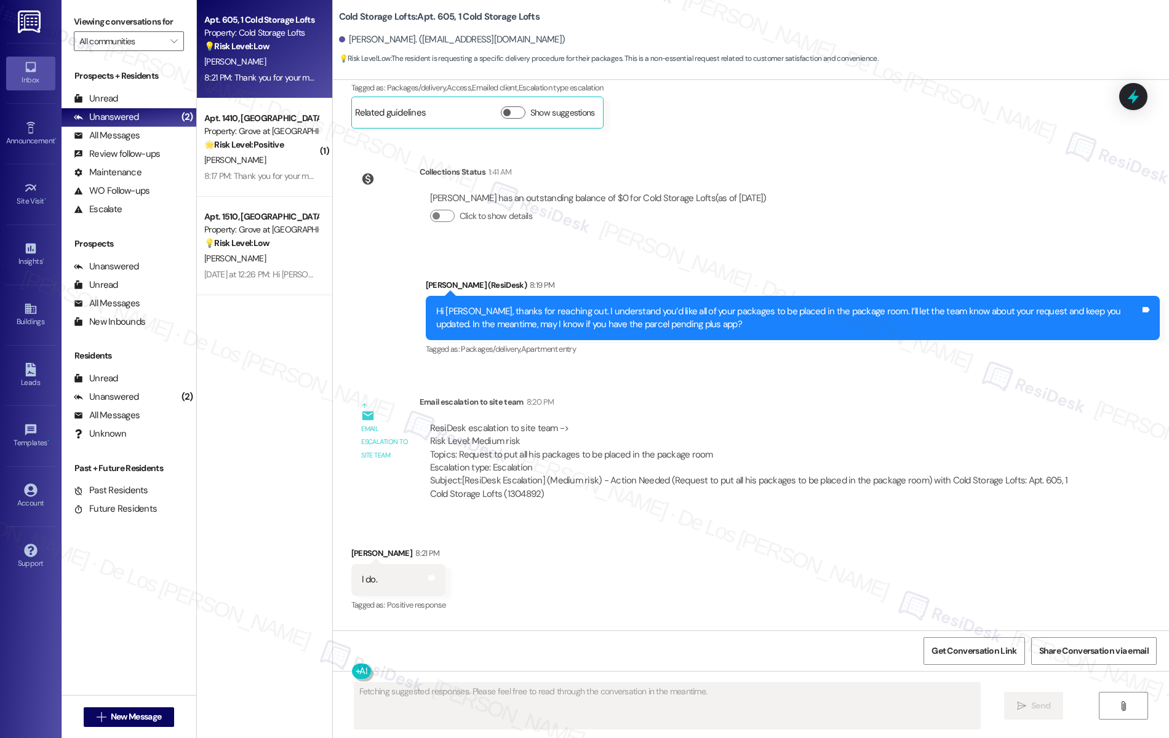
scroll to position [13318, 0]
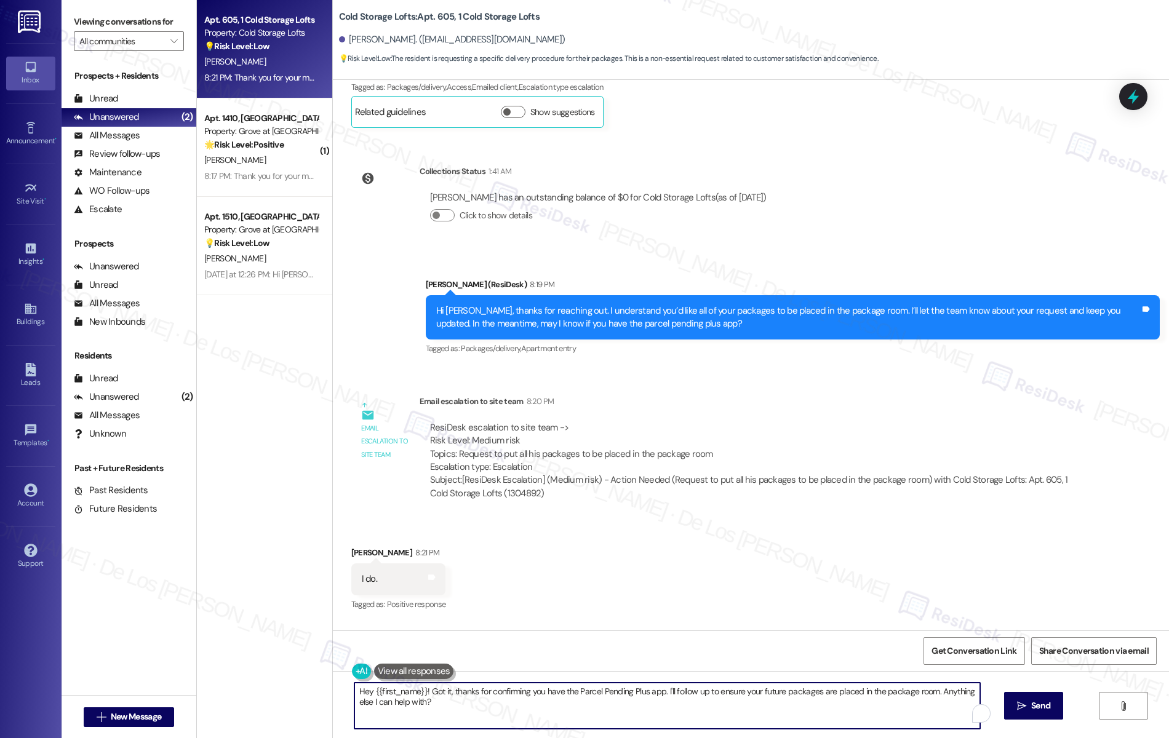
click at [514, 687] on textarea "Hey {{first_name}}! Got it, thanks for confirming you have the Parcel Pending P…" at bounding box center [667, 706] width 626 height 46
click at [514, 686] on textarea "Hey {{first_name}}! Got it, thanks for confirming you have the Parcel Pending P…" at bounding box center [667, 706] width 626 height 46
click at [422, 691] on textarea "Hey {{first_name}}! Got it, thanks for confirming you have the Parcel Pending P…" at bounding box center [667, 706] width 626 height 46
drag, startPoint x: 584, startPoint y: 690, endPoint x: 858, endPoint y: 738, distance: 277.9
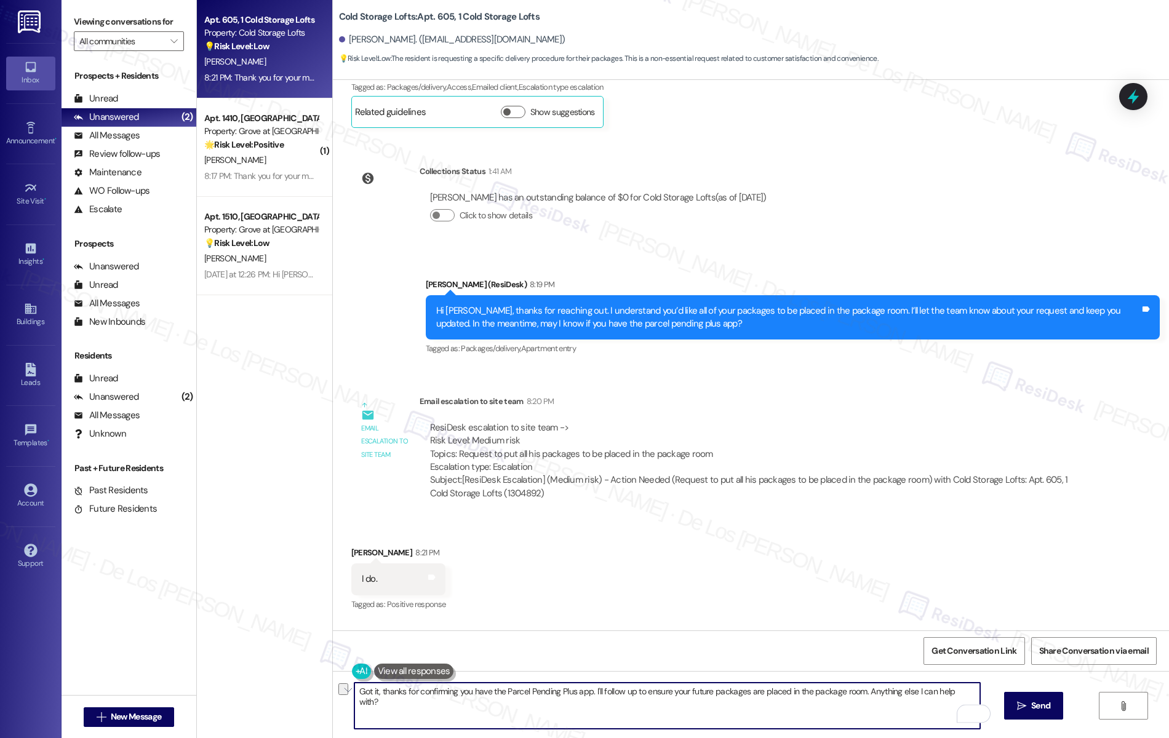
click at [858, 738] on div "Got it, thanks for confirming you have the Parcel Pending Plus app. I'll follow…" at bounding box center [751, 717] width 836 height 92
paste textarea "ould you share a bit more about the reason for your request so I can better ass…"
type textarea "Got it, thanks for confirming you have the Parcel Pending Plus app. Could you s…"
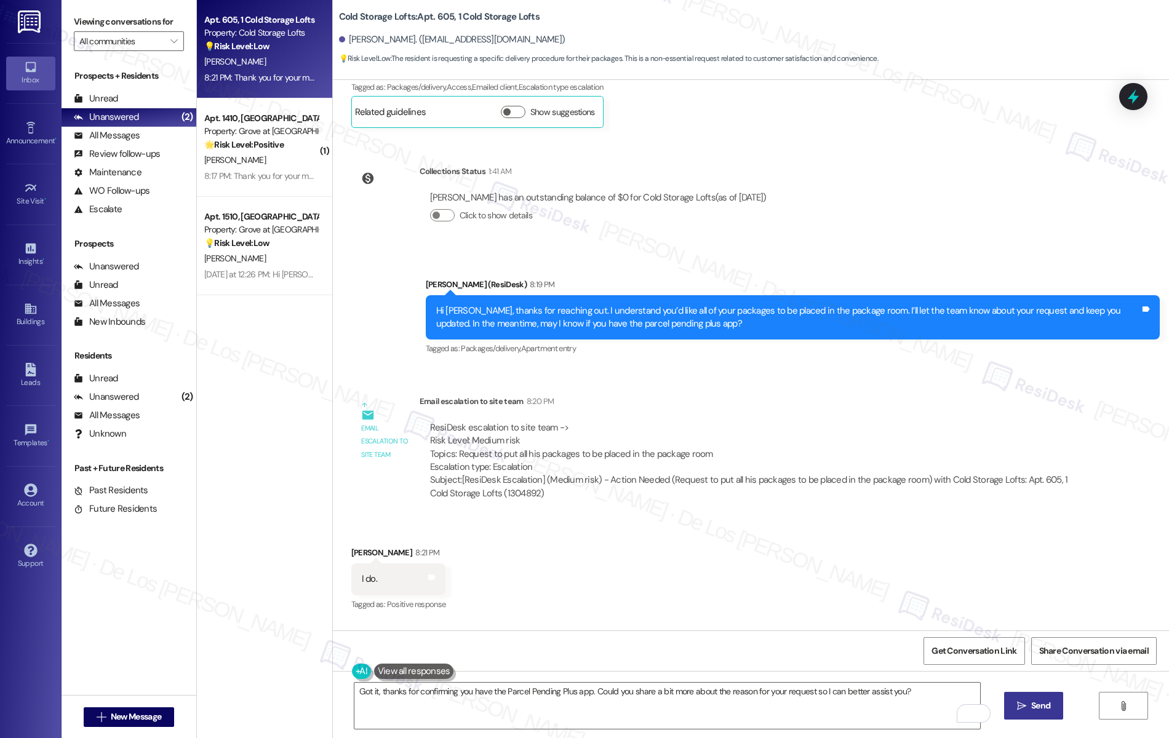
click at [1026, 704] on icon "" at bounding box center [1021, 706] width 9 height 10
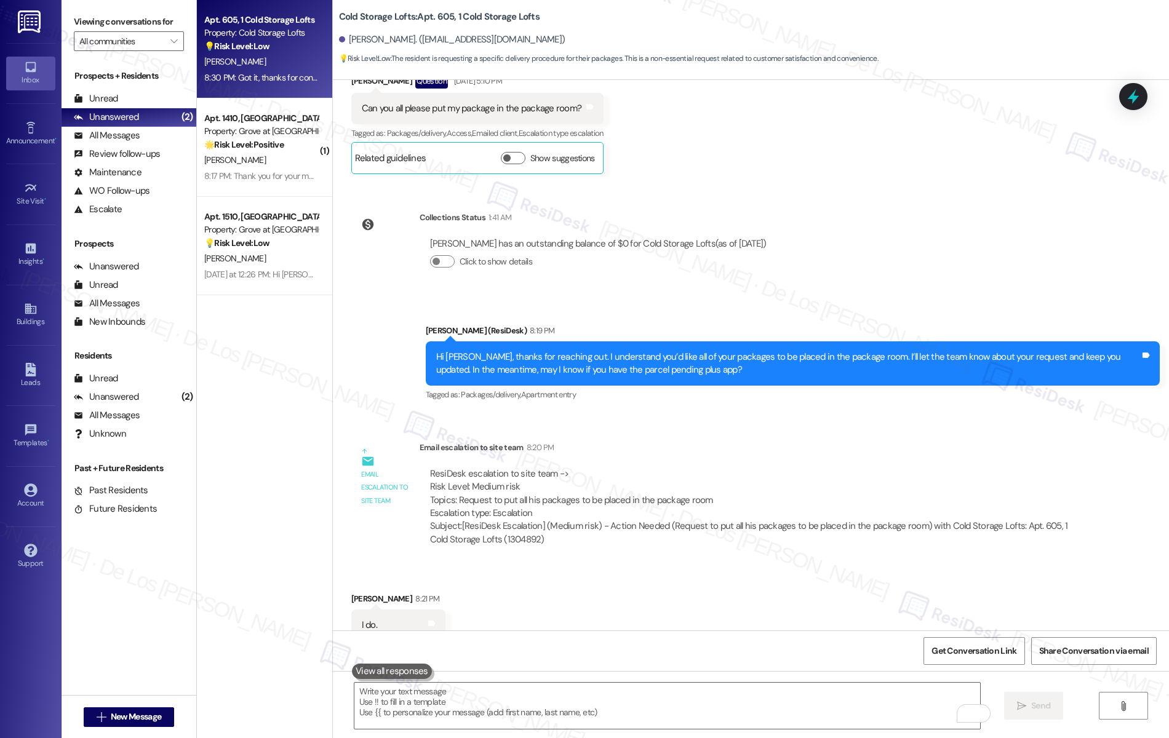
scroll to position [13403, 0]
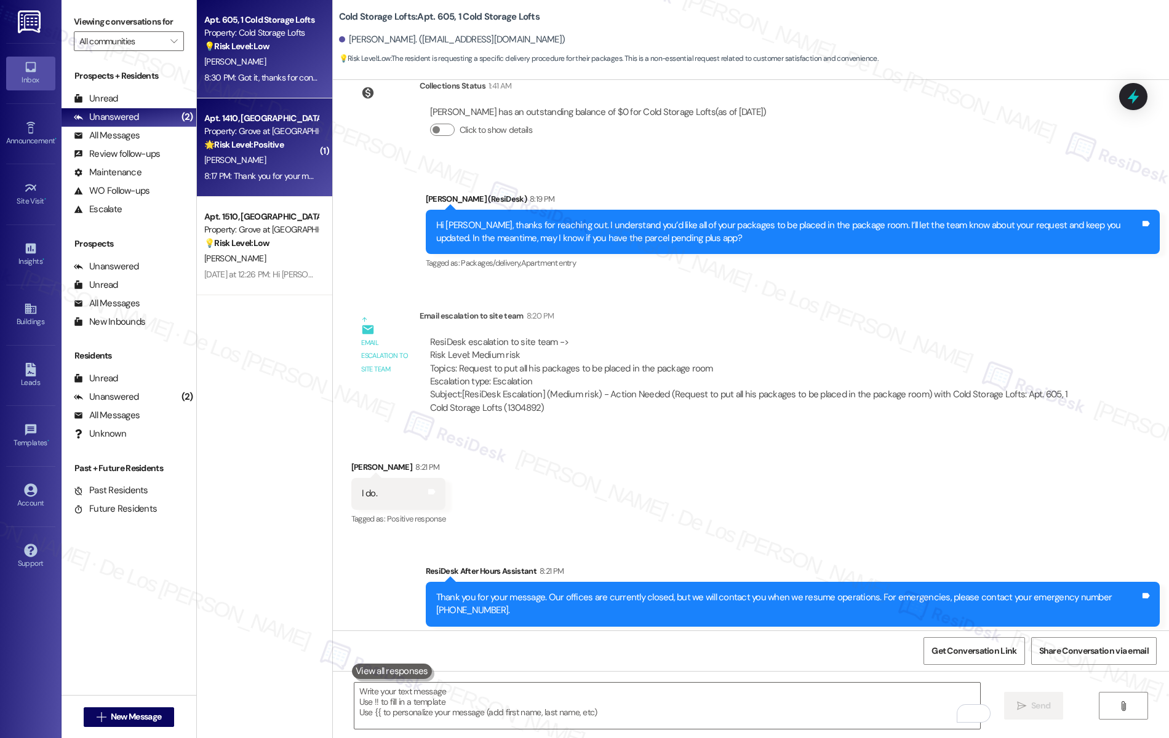
click at [275, 169] on div "8:17 PM: Thank you for your message. Our offices are currently closed, but we w…" at bounding box center [261, 176] width 116 height 15
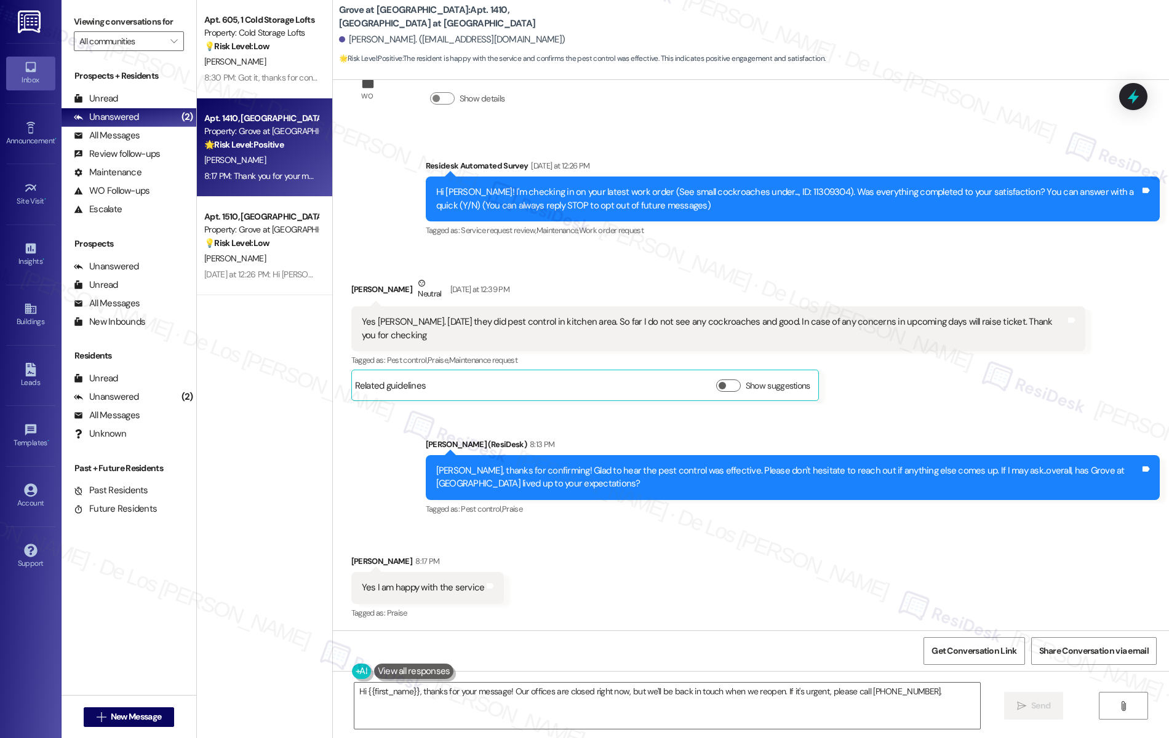
scroll to position [0, 0]
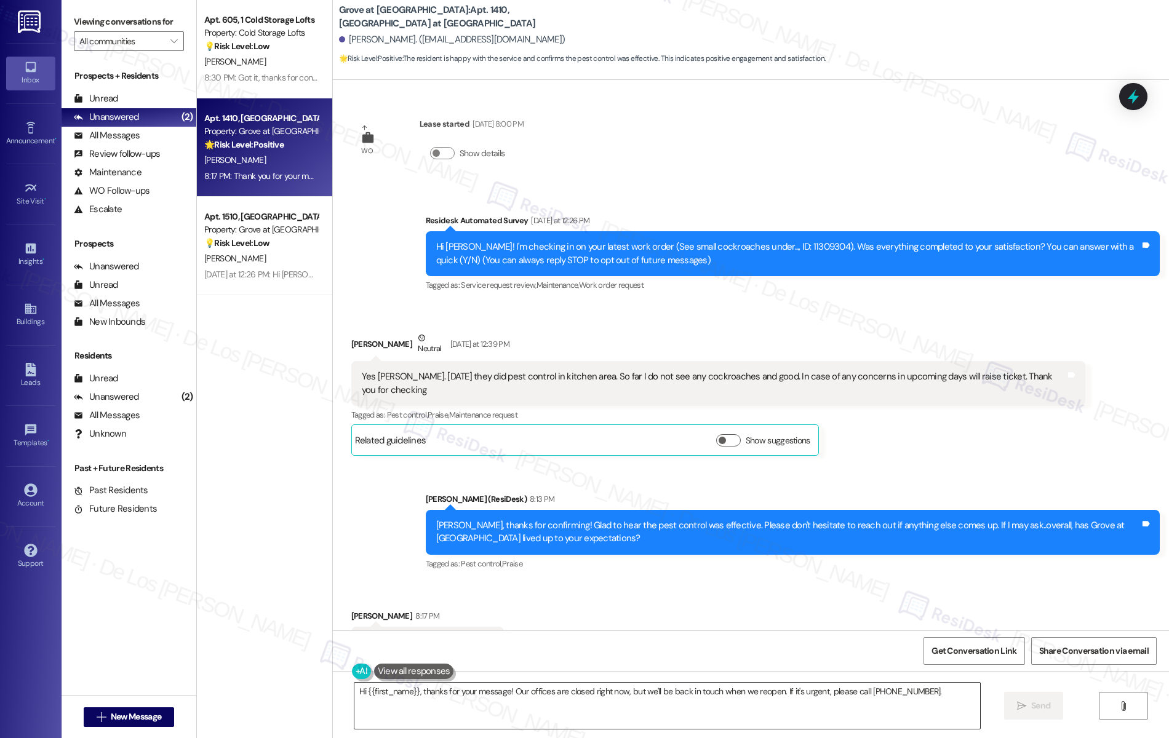
click at [572, 706] on textarea "Hi {{first_name}}, thanks for your message! Our offices are closed right now, b…" at bounding box center [667, 706] width 626 height 46
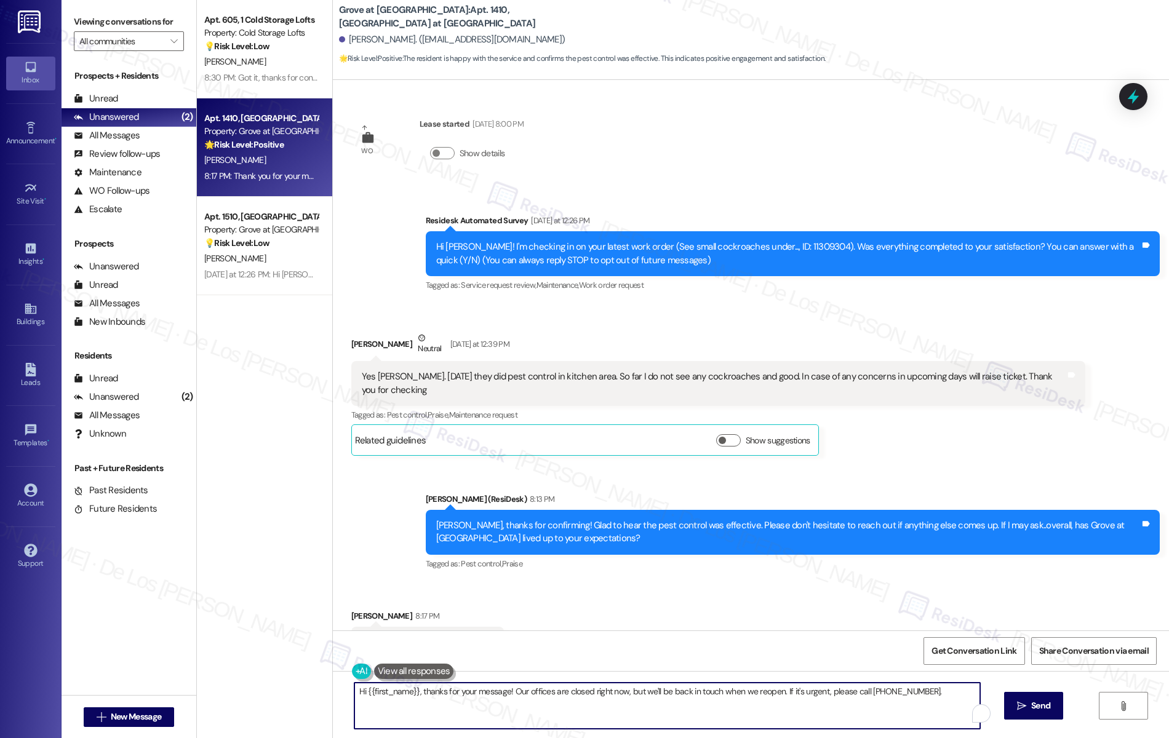
click at [572, 706] on textarea "Hi {{first_name}}, thanks for your message! Our offices are closed right now, b…" at bounding box center [667, 706] width 626 height 46
click at [572, 705] on textarea "Hi {{first_name}}, thanks for your message! Our offices are closed right now, b…" at bounding box center [667, 706] width 626 height 46
paste textarea "Wonderful! Can I ask a quick favor? Would you mind writing us a Google review? …"
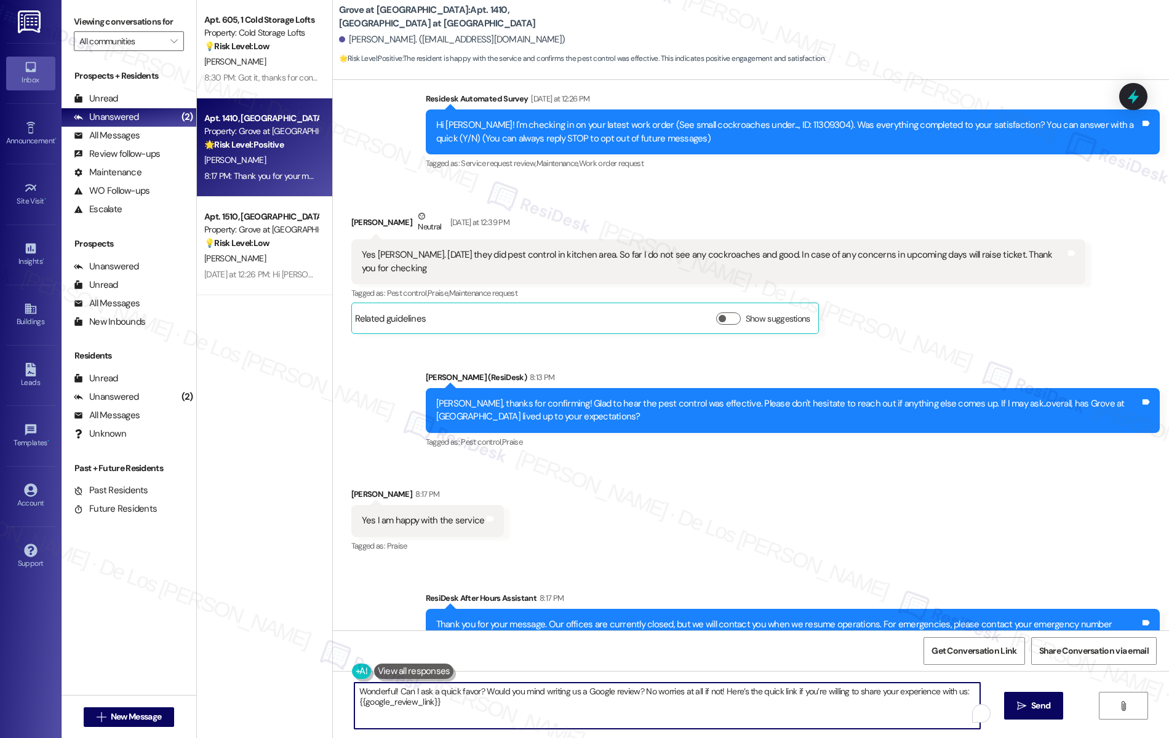
scroll to position [146, 0]
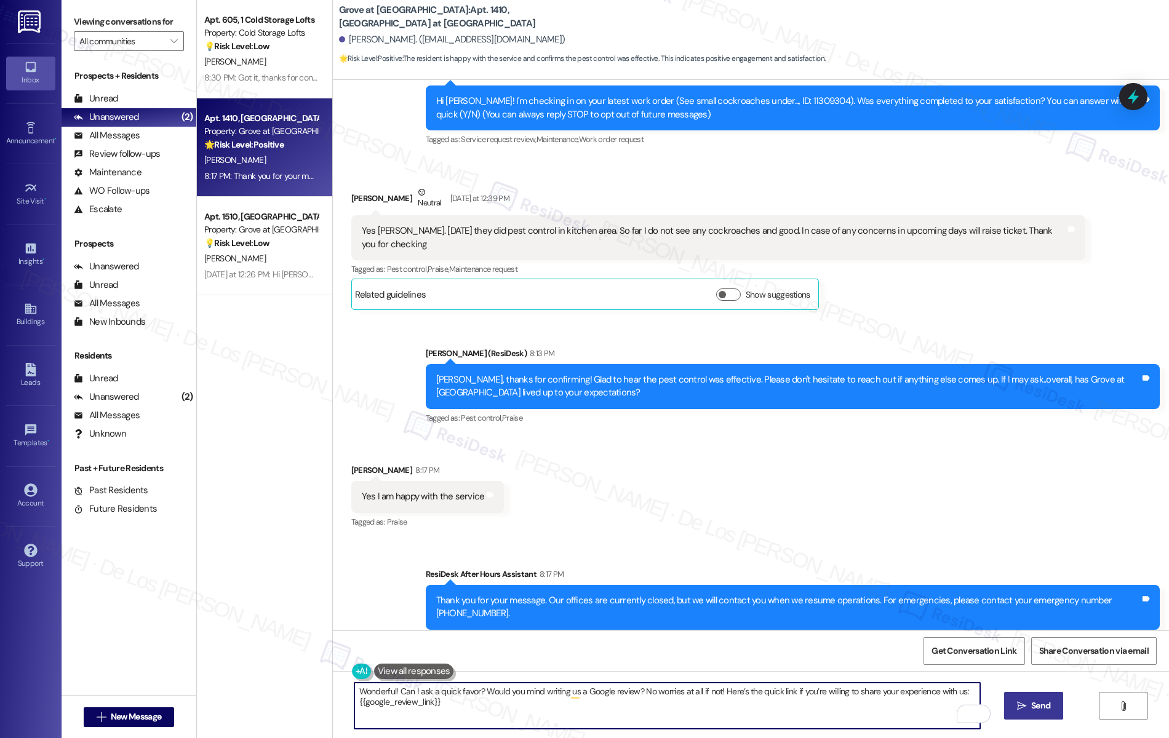
type textarea "Wonderful! Can I ask a quick favor? Would you mind writing us a Google review? …"
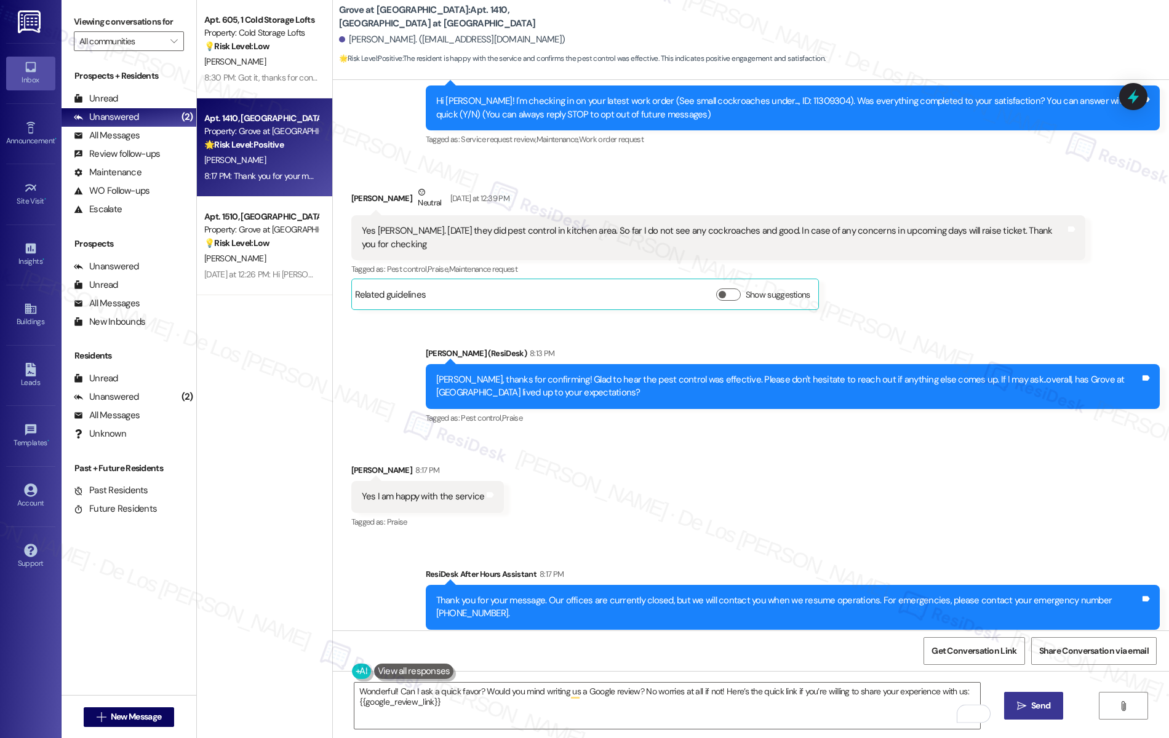
click at [1039, 711] on span "Send" at bounding box center [1041, 705] width 24 height 13
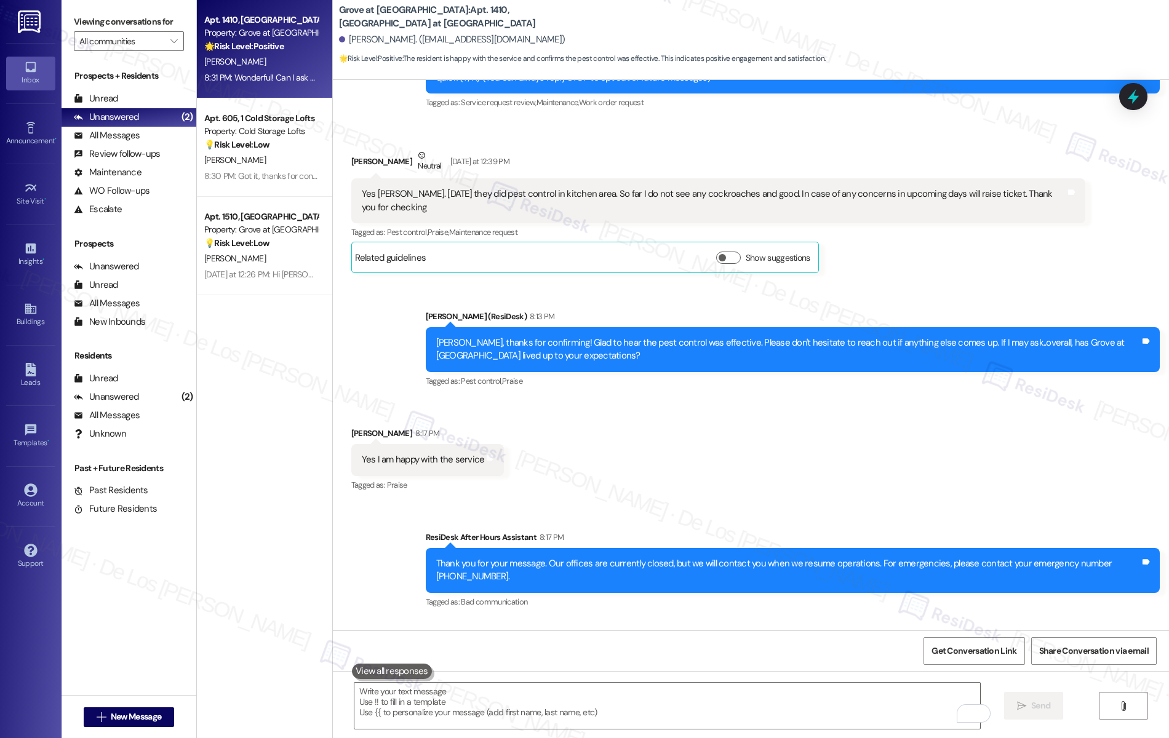
scroll to position [245, 0]
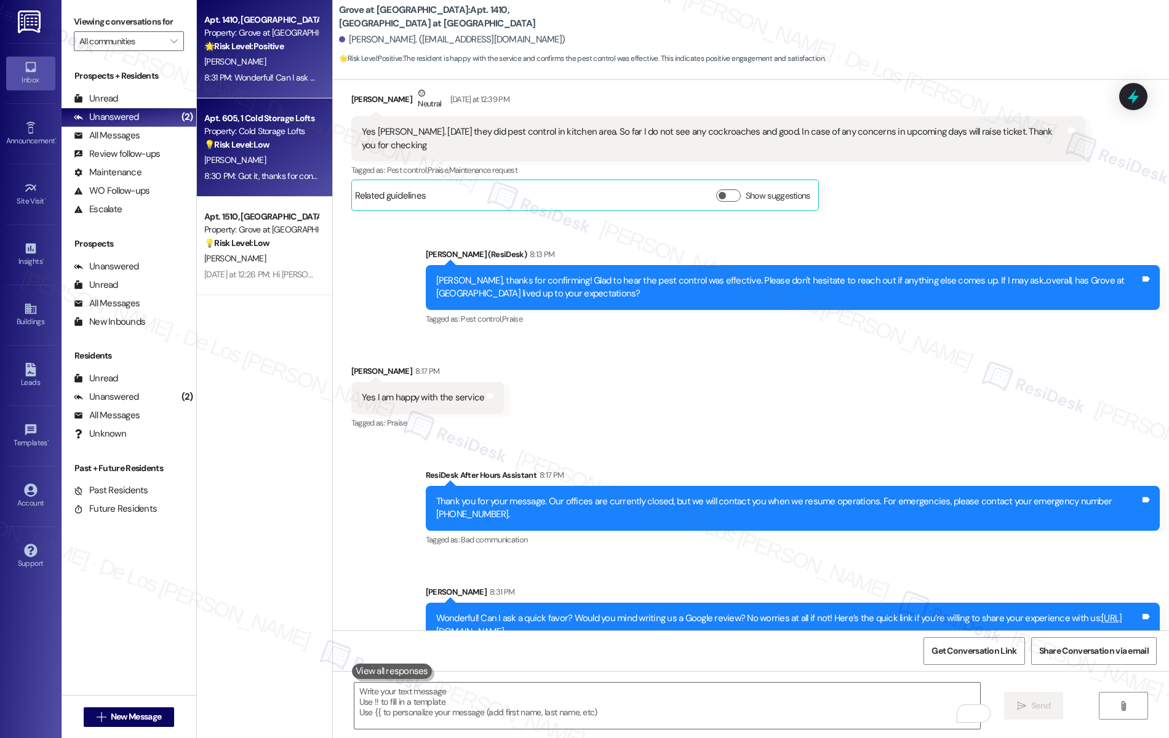
click at [228, 151] on div "💡 Risk Level: Low The resident is requesting a specific delivery procedure for …" at bounding box center [261, 144] width 114 height 13
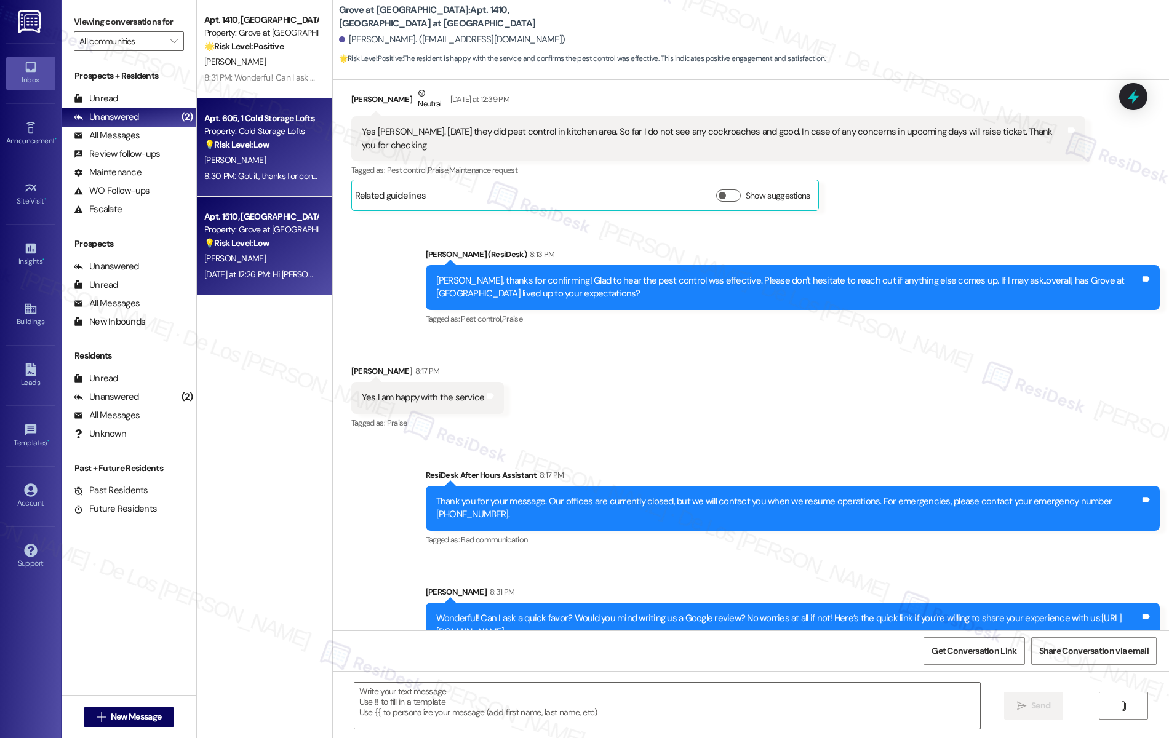
click at [279, 271] on div "[DATE] at 12:26 PM: Hi [PERSON_NAME]! I'm checking in on your latest work order…" at bounding box center [495, 274] width 582 height 11
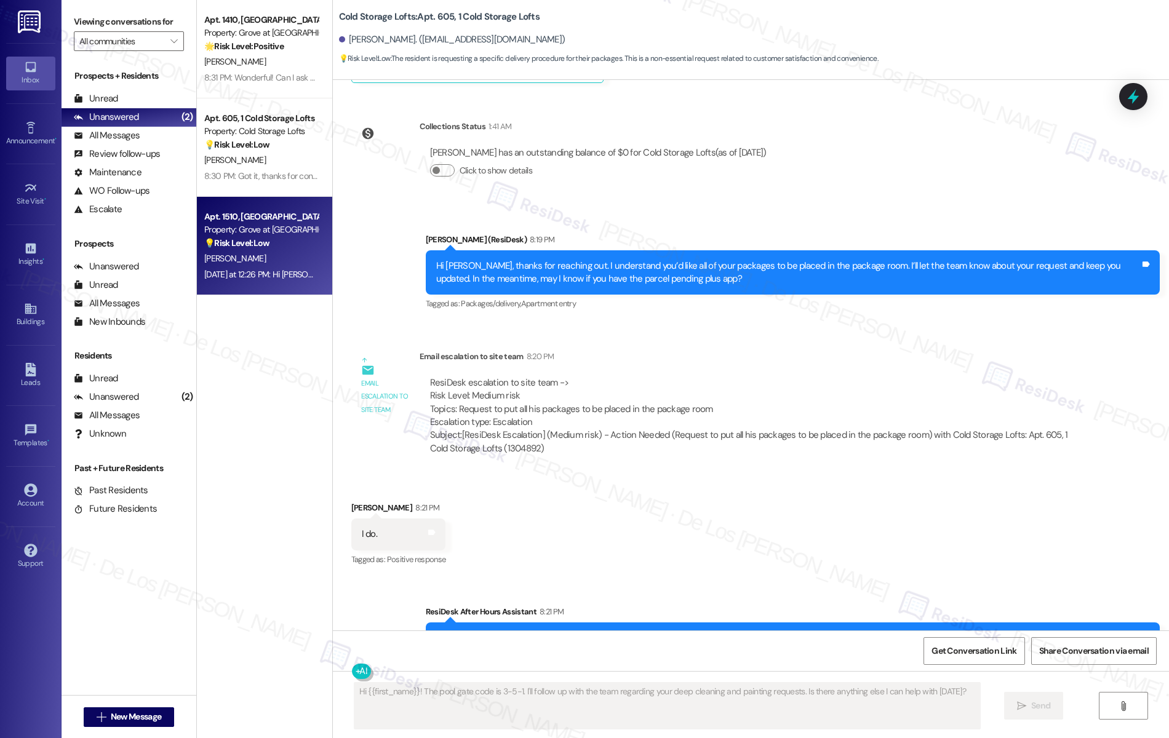
scroll to position [13421, 0]
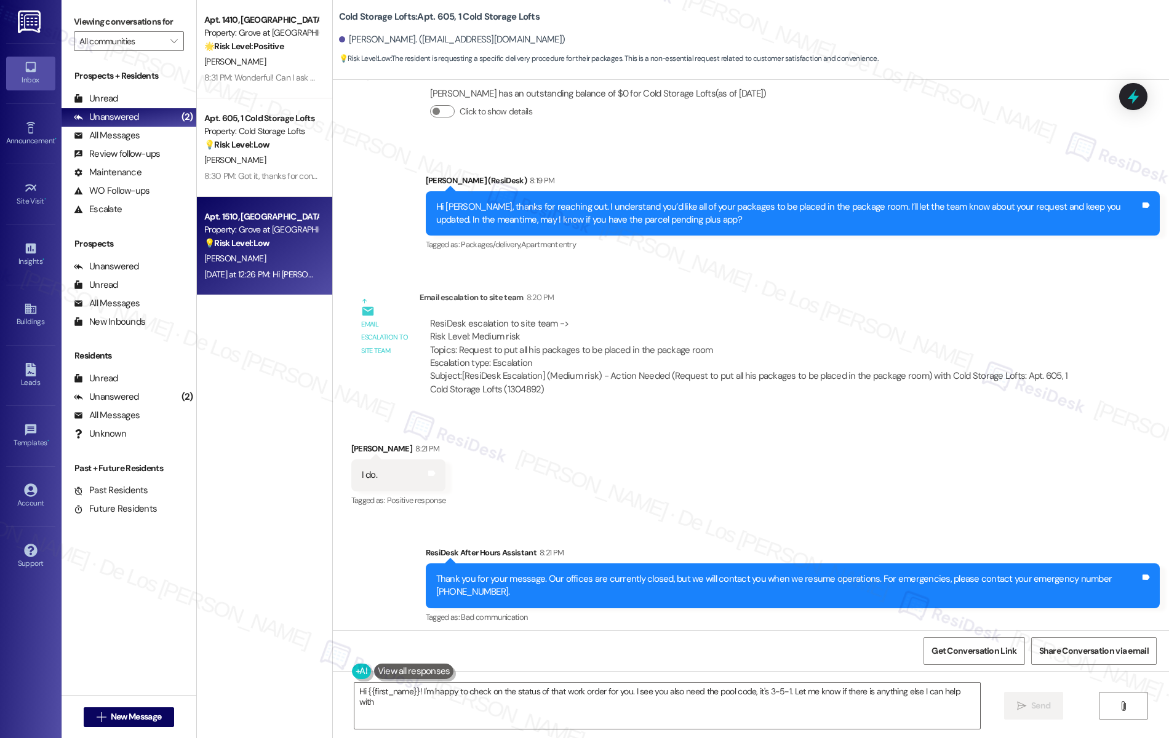
type textarea "Hi {{first_name}}! I'm happy to check on the status of that work order for you.…"
